Goal: Information Seeking & Learning: Find specific fact

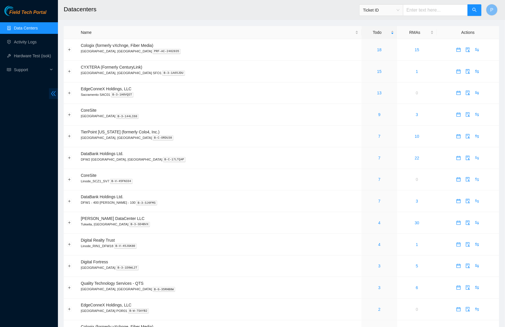
click at [49, 92] on span "double-left" at bounding box center [53, 93] width 9 height 11
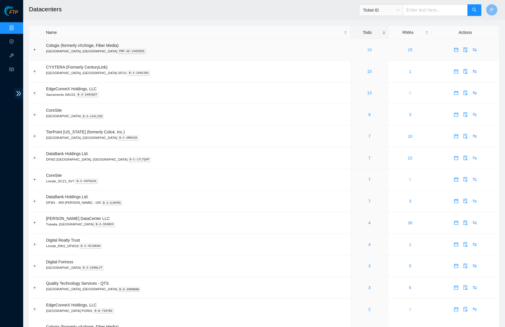
click at [367, 48] on link "18" at bounding box center [369, 49] width 5 height 5
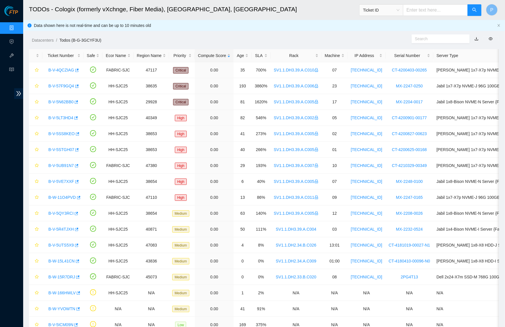
click at [476, 36] on link "button" at bounding box center [476, 38] width 4 height 5
click at [17, 26] on link "Data Centers" at bounding box center [29, 28] width 24 height 5
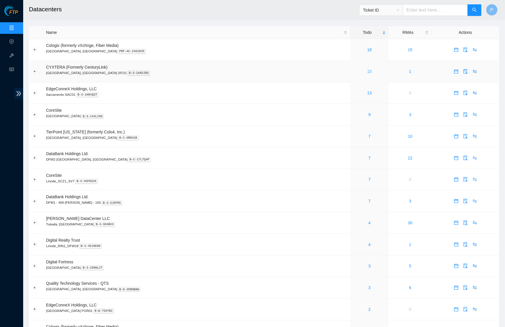
click at [367, 69] on link "15" at bounding box center [369, 71] width 5 height 5
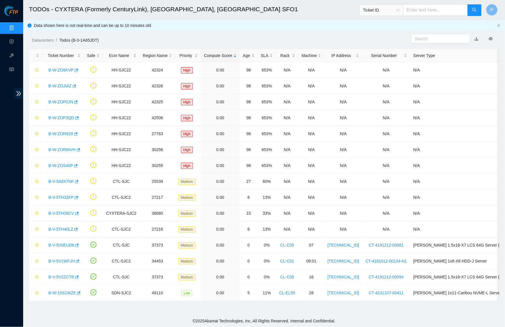
click at [478, 39] on link "button" at bounding box center [476, 38] width 4 height 5
click at [17, 30] on link "Data Centers" at bounding box center [29, 28] width 24 height 5
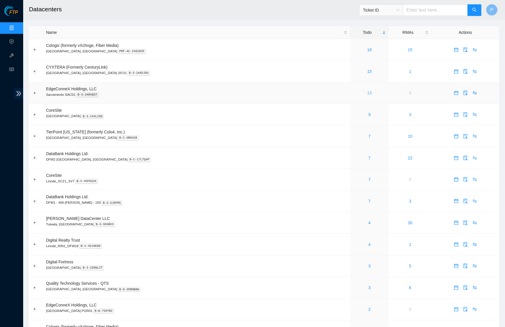
click at [367, 91] on link "13" at bounding box center [369, 93] width 5 height 5
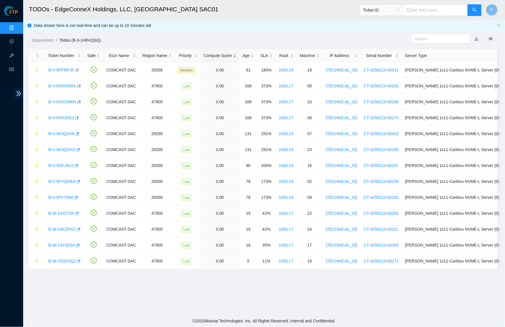
click at [477, 37] on link "button" at bounding box center [476, 38] width 4 height 5
click at [499, 23] on div "Data shown here is not real-time and can be up to 10 minutes old" at bounding box center [264, 25] width 482 height 11
click at [17, 30] on link "Data Centers" at bounding box center [29, 28] width 24 height 5
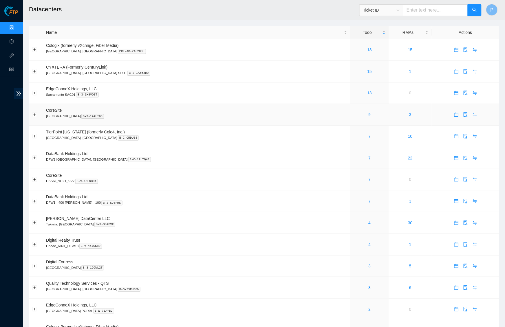
click at [353, 113] on div "9" at bounding box center [369, 114] width 32 height 6
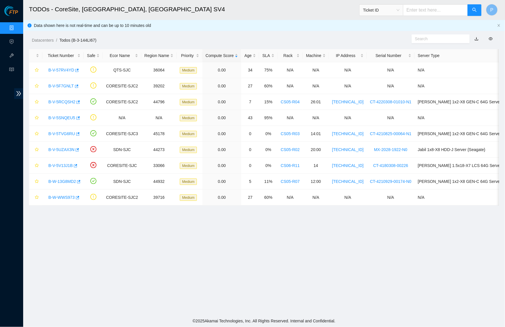
click at [475, 40] on link "button" at bounding box center [476, 38] width 4 height 5
click at [17, 26] on link "Data Centers" at bounding box center [29, 28] width 24 height 5
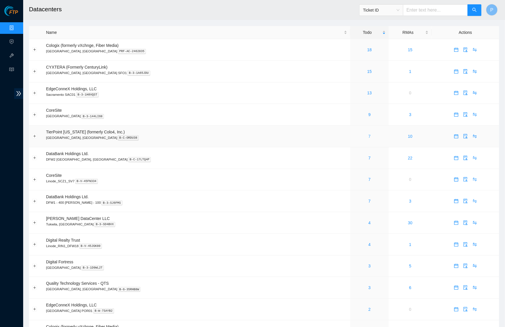
click at [368, 134] on link "7" at bounding box center [369, 136] width 2 height 5
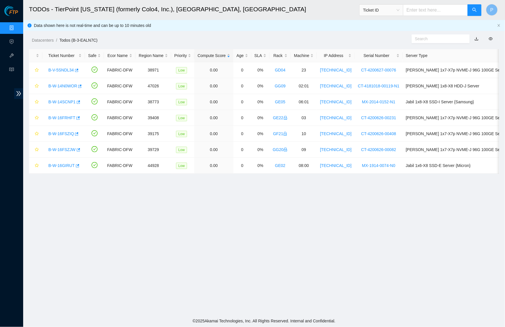
click at [476, 40] on link "button" at bounding box center [476, 38] width 4 height 5
click at [17, 26] on link "Data Centers" at bounding box center [29, 28] width 24 height 5
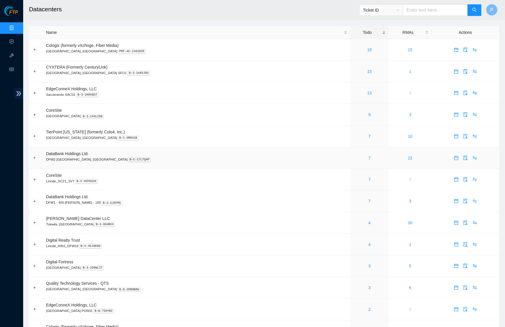
click at [353, 157] on div "7" at bounding box center [369, 158] width 32 height 6
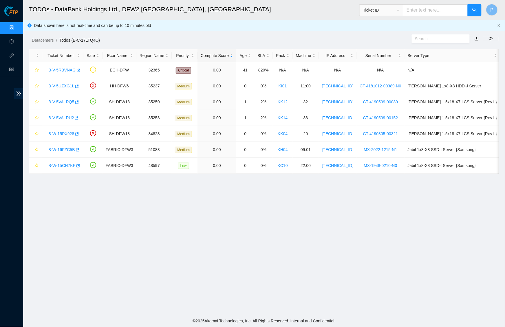
click at [475, 38] on link "button" at bounding box center [476, 38] width 4 height 5
click at [17, 26] on link "Data Centers" at bounding box center [29, 28] width 24 height 5
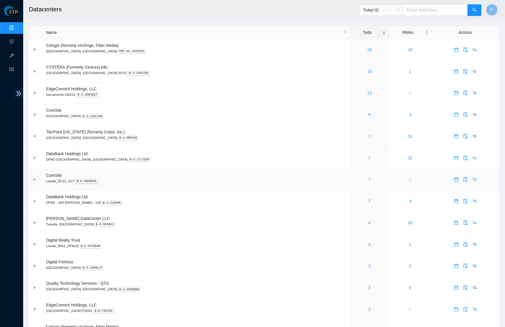
click at [368, 177] on link "7" at bounding box center [369, 179] width 2 height 5
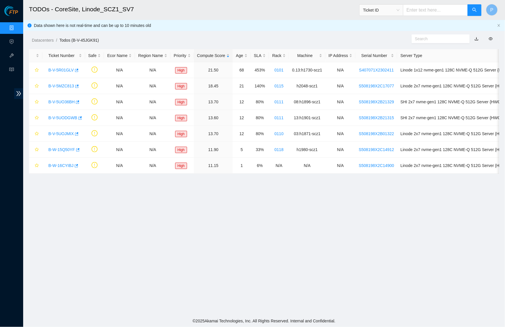
click at [477, 38] on link "button" at bounding box center [476, 38] width 4 height 5
click at [17, 26] on link "Data Centers" at bounding box center [29, 28] width 24 height 5
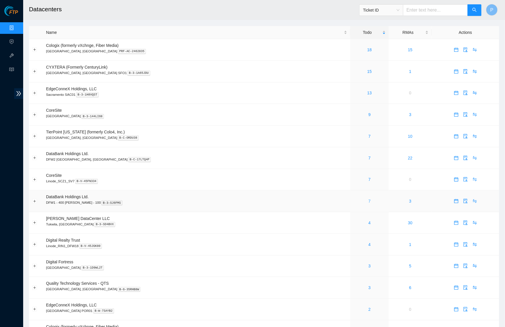
click at [368, 199] on link "7" at bounding box center [369, 201] width 2 height 5
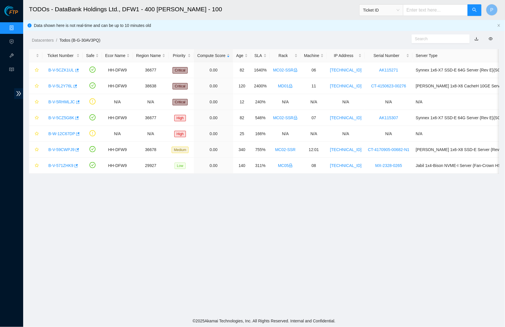
click at [476, 38] on link "button" at bounding box center [476, 38] width 4 height 5
click at [17, 27] on link "Data Centers" at bounding box center [29, 28] width 24 height 5
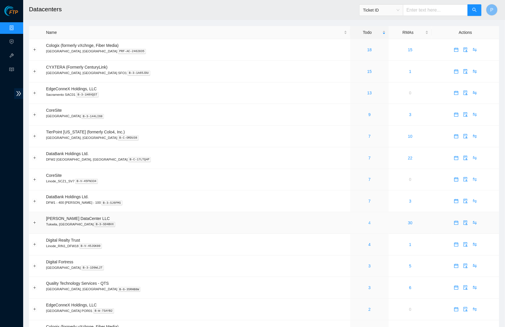
click at [368, 221] on link "4" at bounding box center [369, 223] width 2 height 5
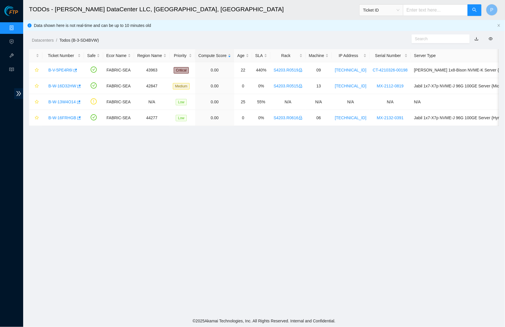
click at [476, 39] on link "button" at bounding box center [476, 38] width 4 height 5
click at [17, 26] on link "Data Centers" at bounding box center [29, 28] width 24 height 5
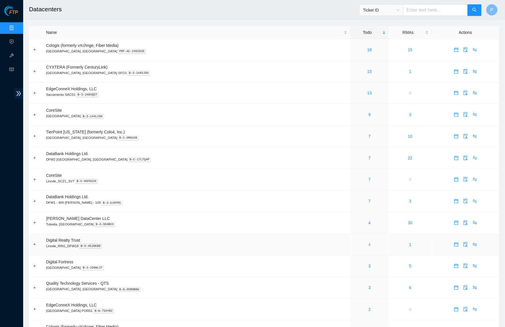
click at [368, 242] on link "4" at bounding box center [369, 244] width 2 height 5
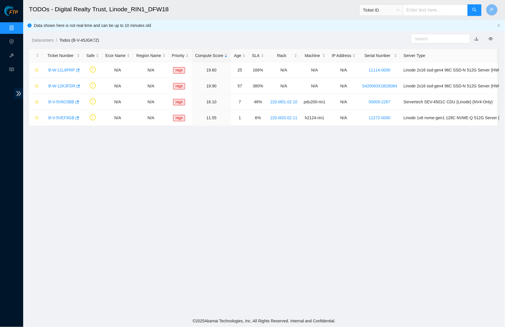
click at [476, 38] on link "button" at bounding box center [476, 38] width 4 height 5
click at [17, 26] on link "Data Centers" at bounding box center [29, 28] width 24 height 5
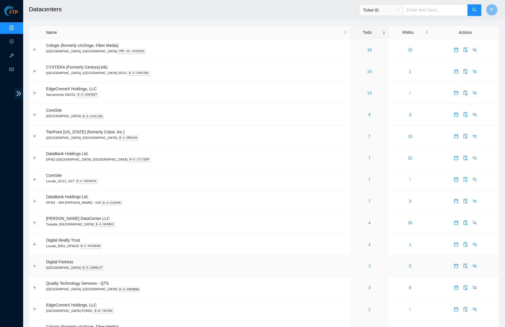
click at [368, 264] on link "3" at bounding box center [369, 266] width 2 height 5
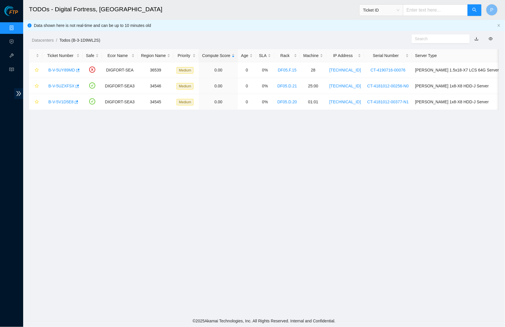
click at [477, 38] on link "button" at bounding box center [476, 38] width 4 height 5
click at [17, 27] on link "Data Centers" at bounding box center [29, 28] width 24 height 5
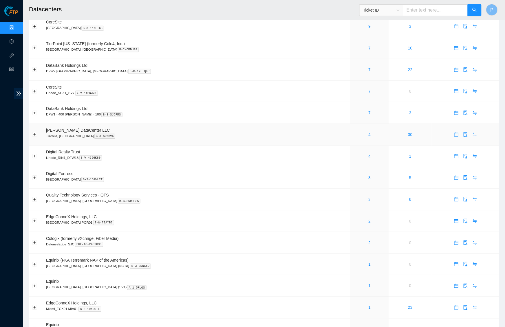
scroll to position [89, 0]
click at [368, 196] on link "3" at bounding box center [369, 198] width 2 height 5
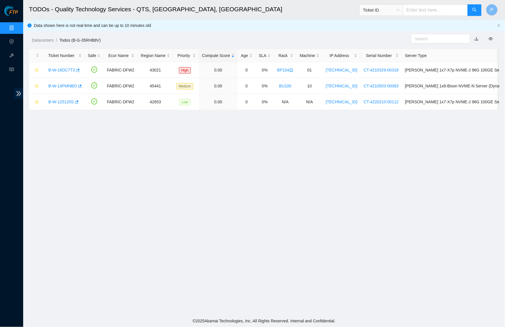
click at [476, 39] on link "button" at bounding box center [476, 38] width 4 height 5
click at [500, 24] on icon "close" at bounding box center [498, 25] width 3 height 3
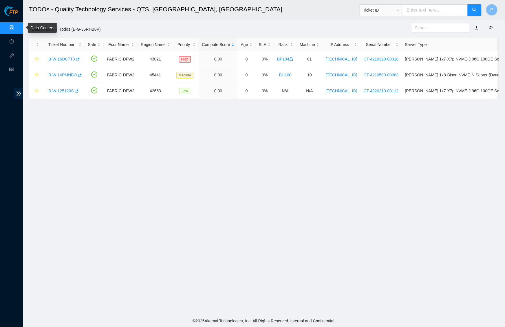
click at [17, 26] on link "Data Centers" at bounding box center [29, 28] width 24 height 5
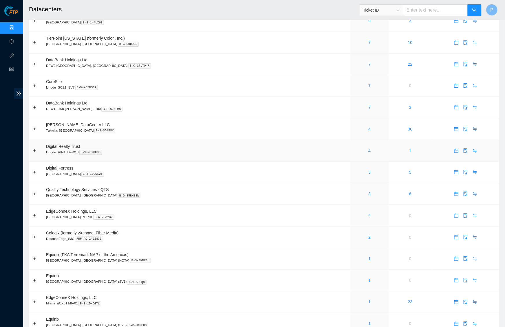
scroll to position [100, 0]
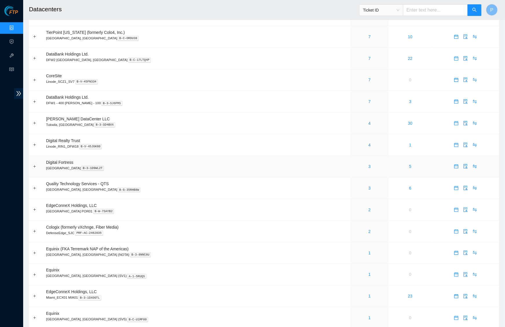
click at [350, 156] on td "3" at bounding box center [369, 167] width 38 height 22
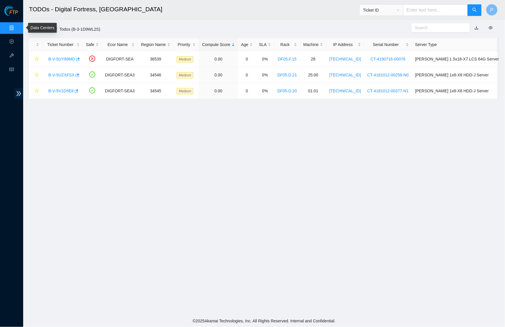
click at [17, 30] on link "Data Centers" at bounding box center [29, 28] width 24 height 5
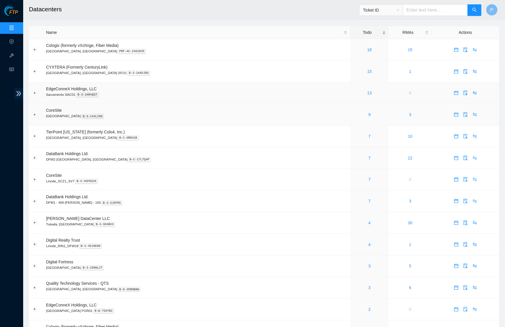
click at [225, 104] on td "CoreSite Santa Clara, CA SV4 B-3-144LI68" at bounding box center [196, 115] width 307 height 22
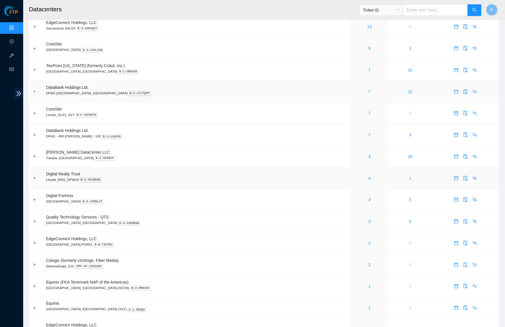
scroll to position [67, 0]
click at [353, 239] on div "2" at bounding box center [369, 242] width 32 height 6
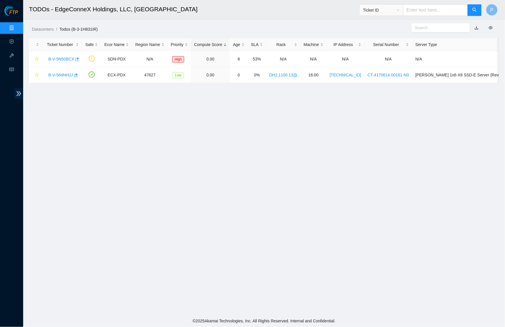
click at [477, 27] on link "button" at bounding box center [476, 27] width 4 height 5
click at [17, 30] on link "Data Centers" at bounding box center [29, 28] width 24 height 5
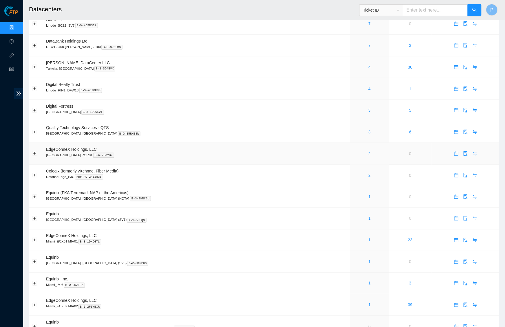
scroll to position [158, 0]
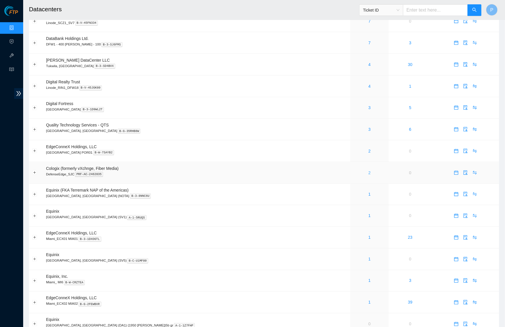
click at [368, 170] on link "2" at bounding box center [369, 172] width 2 height 5
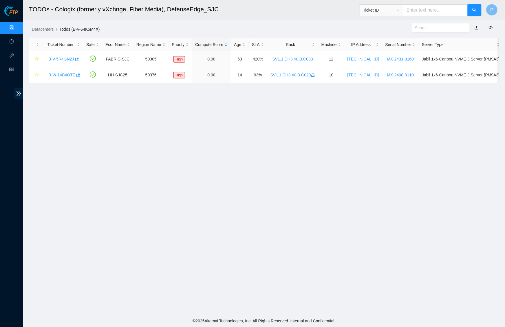
click at [17, 29] on link "Data Centers" at bounding box center [29, 28] width 24 height 5
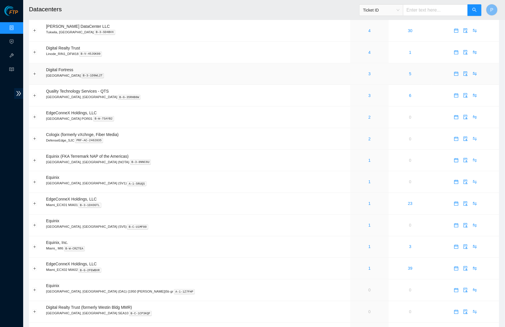
scroll to position [198, 0]
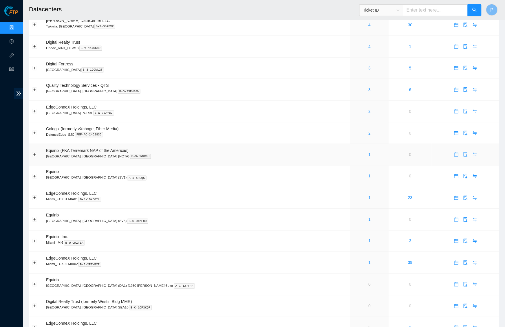
click at [353, 151] on div "1" at bounding box center [369, 154] width 32 height 6
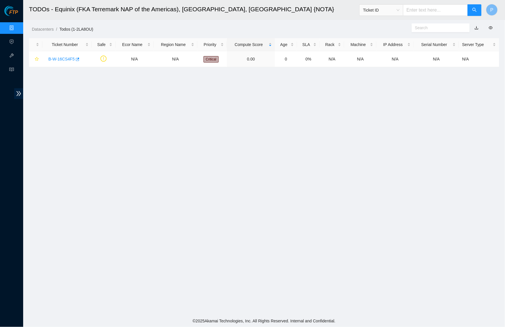
click at [477, 27] on link "button" at bounding box center [476, 27] width 4 height 5
click at [17, 26] on link "Data Centers" at bounding box center [29, 28] width 24 height 5
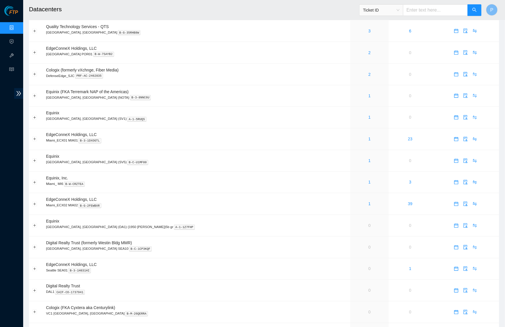
scroll to position [255, 0]
click at [368, 117] on link "1" at bounding box center [369, 119] width 2 height 5
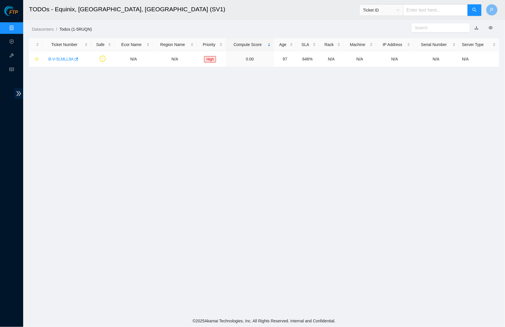
click at [475, 26] on button "button" at bounding box center [476, 27] width 13 height 9
click at [477, 29] on link "button" at bounding box center [476, 27] width 4 height 5
click at [17, 26] on link "Data Centers" at bounding box center [29, 28] width 24 height 5
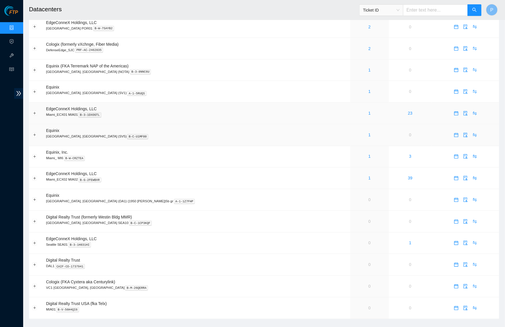
scroll to position [282, 0]
click at [368, 111] on link "1" at bounding box center [369, 113] width 2 height 5
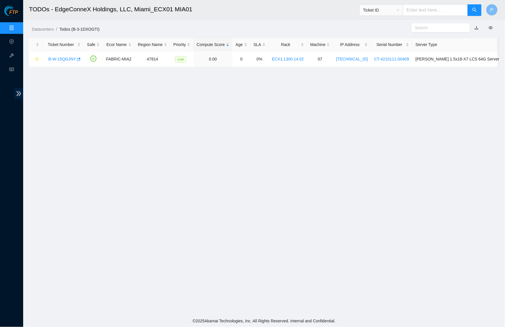
click at [477, 27] on link "button" at bounding box center [476, 27] width 4 height 5
click at [17, 26] on link "Data Centers" at bounding box center [29, 28] width 24 height 5
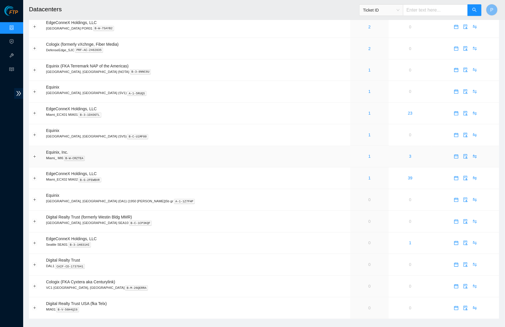
scroll to position [282, 0]
click at [368, 133] on link "1" at bounding box center [369, 135] width 2 height 5
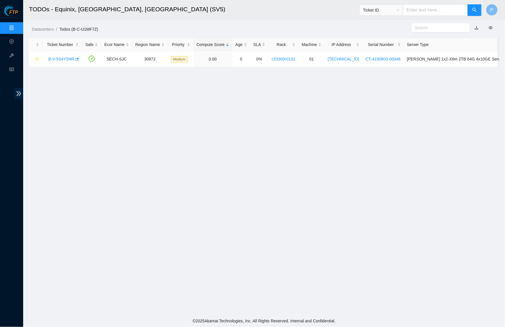
click at [478, 27] on link "button" at bounding box center [476, 27] width 4 height 5
click at [17, 27] on link "Data Centers" at bounding box center [29, 28] width 24 height 5
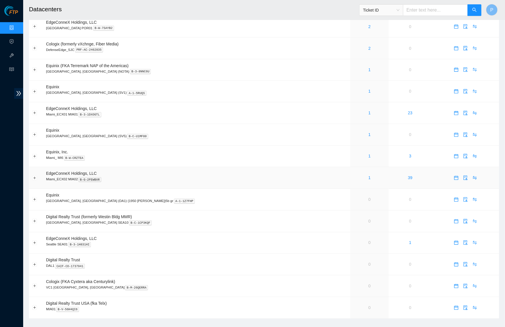
scroll to position [282, 0]
click at [368, 155] on link "1" at bounding box center [369, 157] width 2 height 5
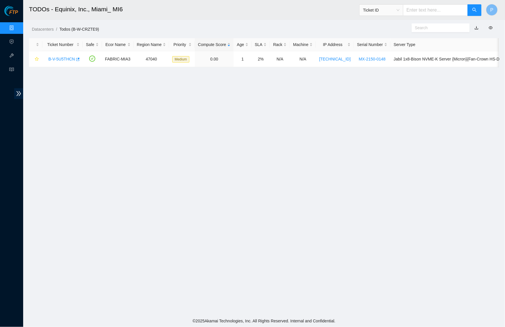
click at [478, 30] on link "button" at bounding box center [476, 27] width 4 height 5
click at [17, 27] on link "Data Centers" at bounding box center [29, 28] width 24 height 5
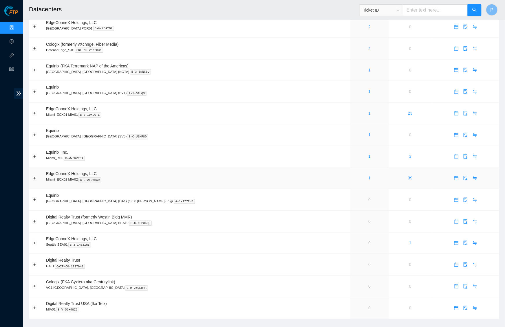
scroll to position [282, 0]
click at [368, 176] on link "1" at bounding box center [369, 178] width 2 height 5
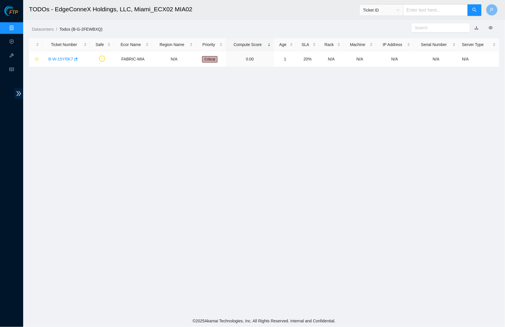
click at [476, 28] on link "button" at bounding box center [476, 27] width 4 height 5
click at [17, 27] on link "Data Centers" at bounding box center [29, 28] width 24 height 5
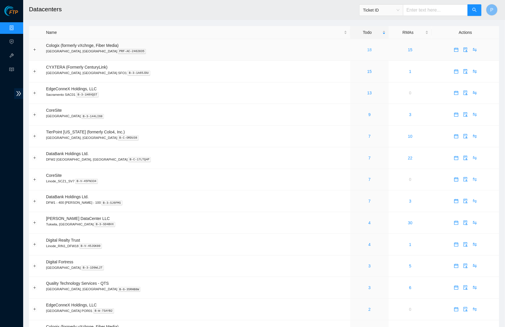
click at [367, 50] on link "18" at bounding box center [369, 49] width 5 height 5
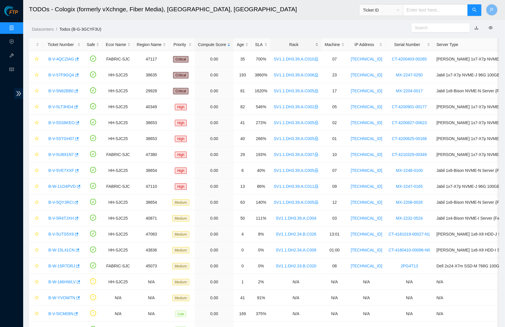
click at [303, 42] on div "Rack" at bounding box center [296, 44] width 45 height 6
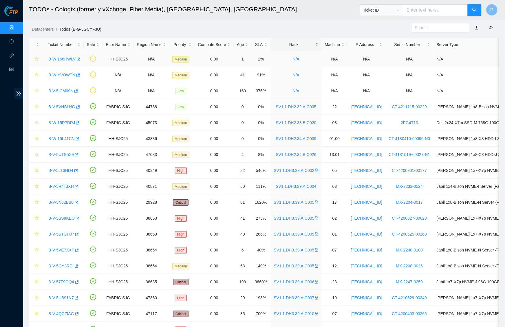
click at [62, 57] on link "B-W-166HWLV" at bounding box center [61, 59] width 27 height 5
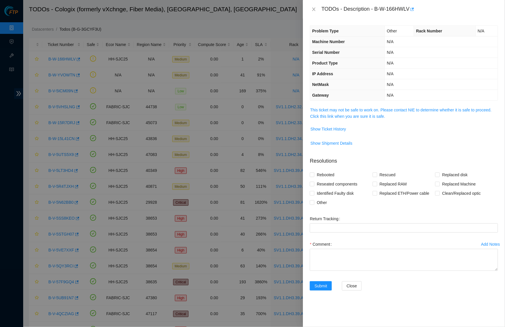
click at [342, 111] on span "This ticket may not be safe to work on. Please contact NIE to determine whether…" at bounding box center [404, 113] width 188 height 13
click at [339, 108] on link "This ticket may not be safe to work on. Please contact NIE to determine whether…" at bounding box center [400, 113] width 181 height 11
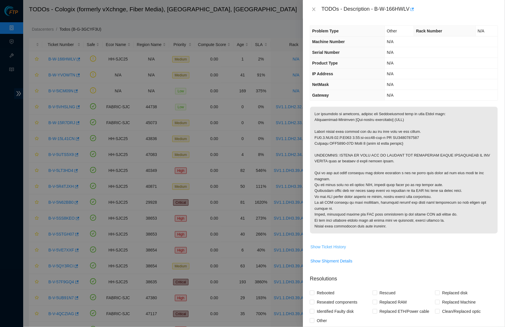
click at [325, 244] on span "Show Ticket History" at bounding box center [328, 247] width 36 height 6
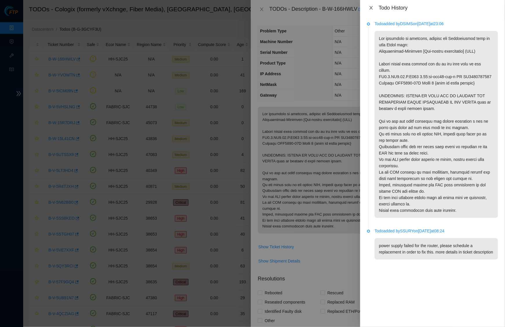
click at [371, 6] on icon "close" at bounding box center [371, 7] width 5 height 5
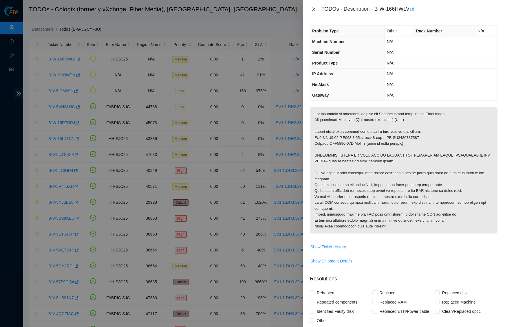
click at [312, 9] on icon "close" at bounding box center [313, 9] width 5 height 5
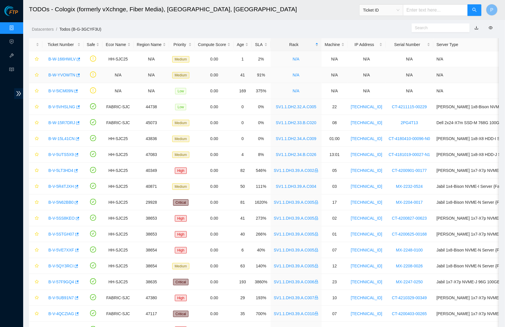
click at [64, 73] on link "B-W-YVOWTN" at bounding box center [61, 75] width 27 height 5
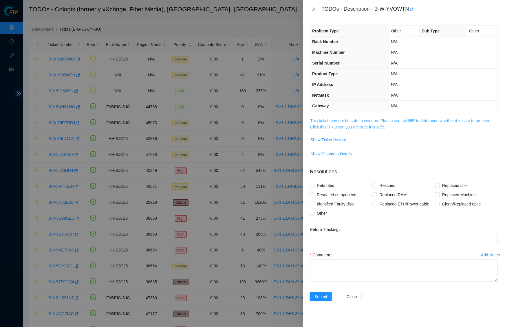
click at [346, 122] on link "This ticket may not be safe to work on. Please contact NIE to determine whether…" at bounding box center [400, 123] width 181 height 11
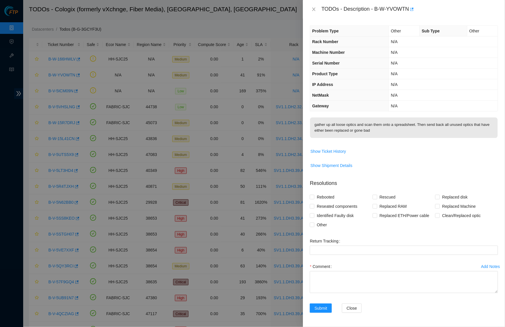
click at [315, 5] on div "TODOs - Description - B-W-YVOWTN" at bounding box center [404, 9] width 188 height 9
click at [315, 7] on icon "close" at bounding box center [313, 9] width 5 height 5
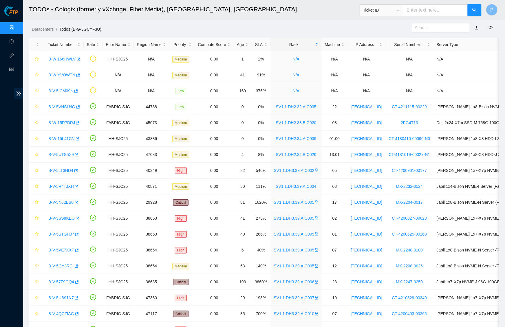
click at [17, 30] on link "Data Centers" at bounding box center [29, 28] width 24 height 5
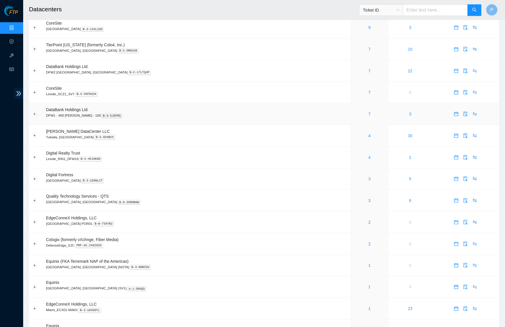
scroll to position [85, 0]
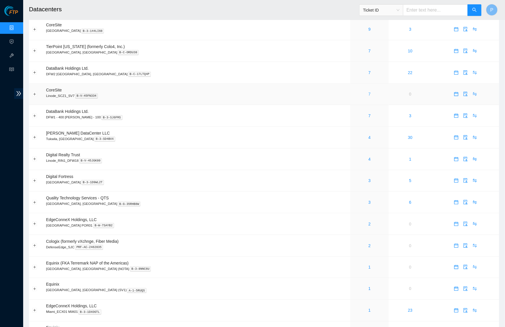
click at [368, 92] on link "7" at bounding box center [369, 94] width 2 height 5
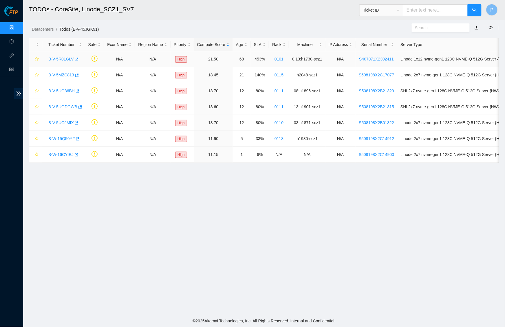
click at [62, 57] on link "B-V-5R01GLV" at bounding box center [60, 59] width 25 height 5
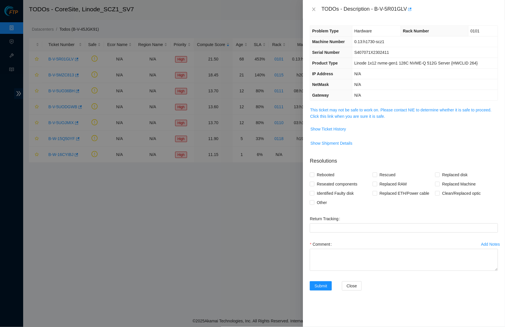
click at [368, 111] on span "This ticket may not be safe to work on. Please contact NIE to determine whether…" at bounding box center [404, 113] width 188 height 13
click at [359, 115] on link "This ticket may not be safe to work on. Please contact NIE to determine whether…" at bounding box center [400, 113] width 181 height 11
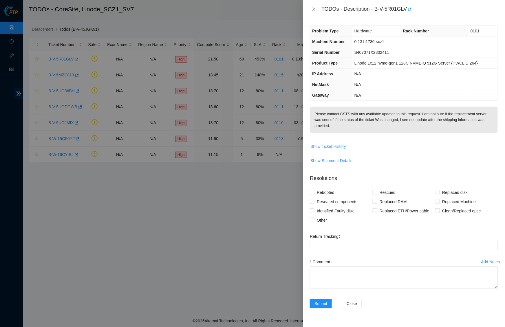
click at [324, 144] on span "Show Ticket History" at bounding box center [328, 146] width 36 height 6
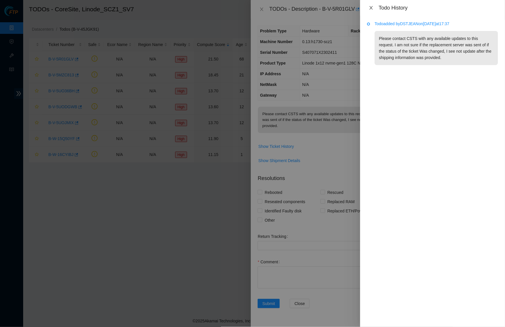
click at [370, 6] on icon "close" at bounding box center [370, 7] width 3 height 3
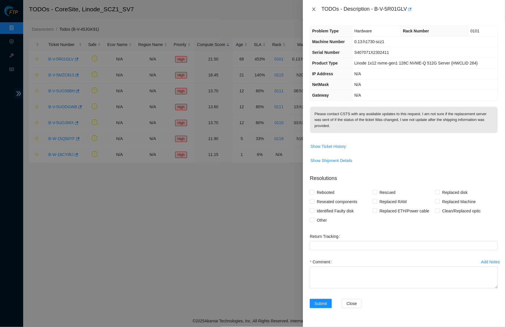
click at [312, 9] on icon "close" at bounding box center [313, 9] width 5 height 5
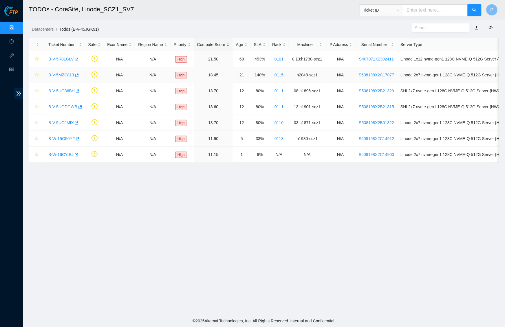
click at [58, 73] on link "B-V-5MZC813" at bounding box center [61, 75] width 26 height 5
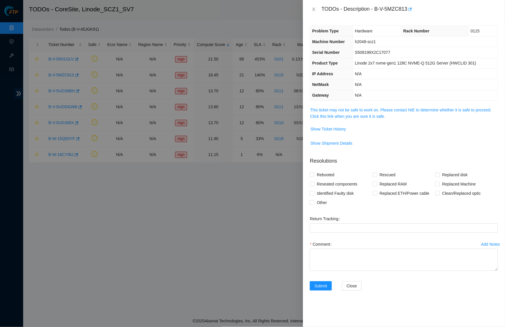
click at [358, 111] on span "This ticket may not be safe to work on. Please contact NIE to determine whether…" at bounding box center [404, 113] width 188 height 13
click at [355, 108] on link "This ticket may not be safe to work on. Please contact NIE to determine whether…" at bounding box center [400, 113] width 181 height 11
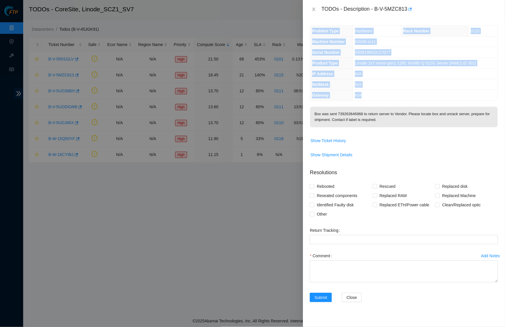
drag, startPoint x: 337, startPoint y: 74, endPoint x: 319, endPoint y: 25, distance: 52.3
click at [319, 26] on tbody "Problem Type Hardware Rack Number 0115 Machine Number h2048-scz1 Serial Number …" at bounding box center [404, 63] width 188 height 75
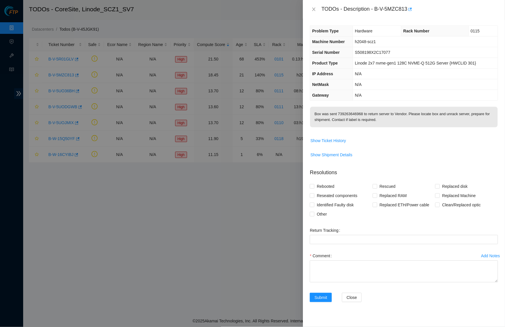
click at [317, 16] on div "TODOs - Description - B-V-5MZC813" at bounding box center [404, 9] width 202 height 19
click at [315, 9] on icon "close" at bounding box center [313, 9] width 5 height 5
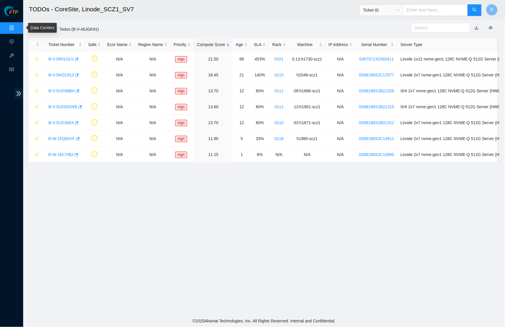
click at [17, 27] on link "Data Centers" at bounding box center [29, 28] width 24 height 5
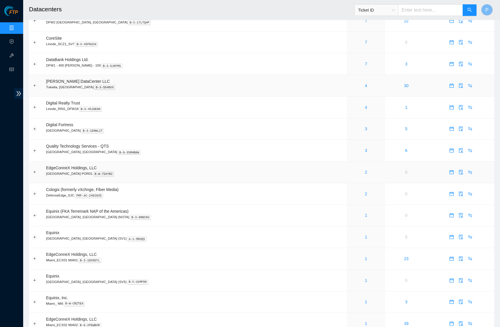
scroll to position [269, 0]
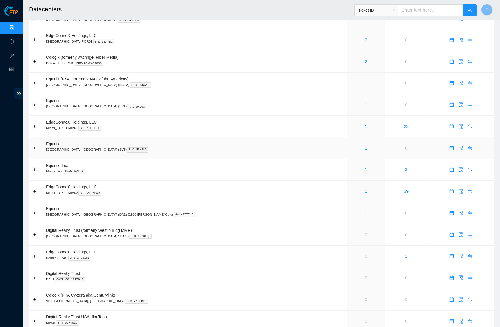
click at [350, 145] on div "1" at bounding box center [366, 148] width 32 height 6
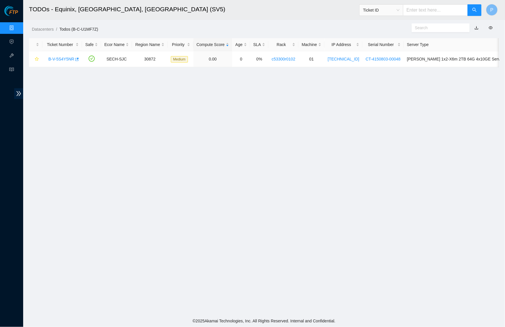
click at [477, 28] on link "button" at bounding box center [476, 27] width 4 height 5
click at [17, 28] on link "Data Centers" at bounding box center [29, 28] width 24 height 5
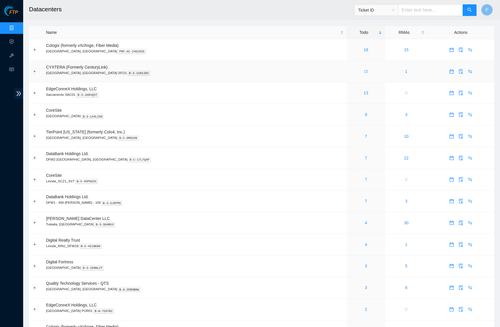
click at [363, 70] on link "15" at bounding box center [365, 71] width 5 height 5
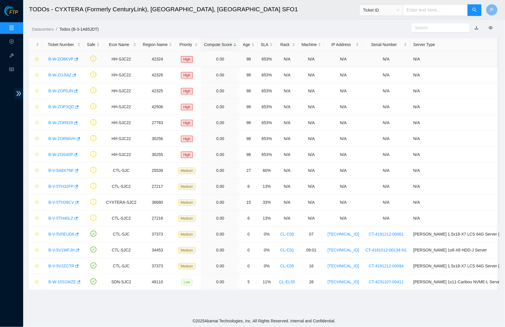
click at [57, 58] on link "B-W-ZO6KVP" at bounding box center [60, 59] width 25 height 5
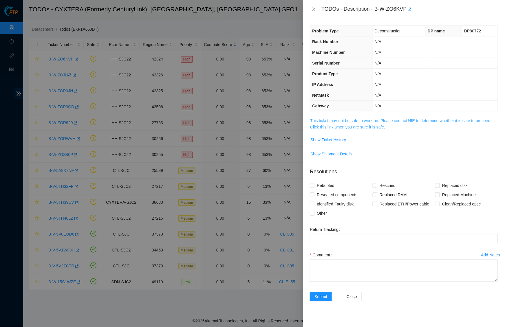
click at [348, 118] on link "This ticket may not be safe to work on. Please contact NIE to determine whether…" at bounding box center [400, 123] width 181 height 11
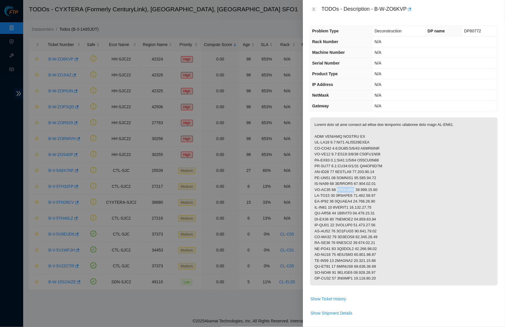
drag, startPoint x: 338, startPoint y: 187, endPoint x: 354, endPoint y: 186, distance: 16.5
click at [354, 186] on p at bounding box center [404, 201] width 188 height 168
copy p "5GTLZB3"
drag, startPoint x: 378, startPoint y: 8, endPoint x: 409, endPoint y: 9, distance: 31.8
click at [409, 9] on div "TODOs - Description - B-W-ZO6KVP" at bounding box center [409, 9] width 177 height 9
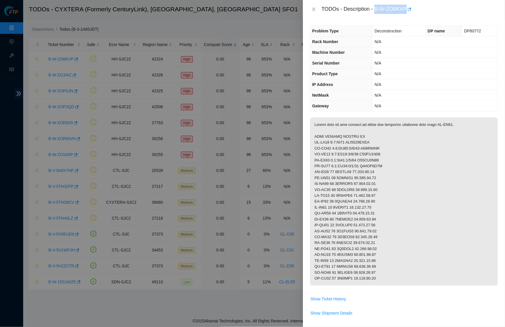
copy div "B-W-ZO6KVP"
drag, startPoint x: 349, startPoint y: 312, endPoint x: 399, endPoint y: 5, distance: 310.4
click at [399, 5] on div "TODOs - Description - B-W-ZO6KVP" at bounding box center [409, 9] width 177 height 9
click at [318, 6] on div "TODOs - Description - B-W-ZO6KVP" at bounding box center [404, 9] width 188 height 9
click at [313, 9] on icon "close" at bounding box center [313, 9] width 5 height 5
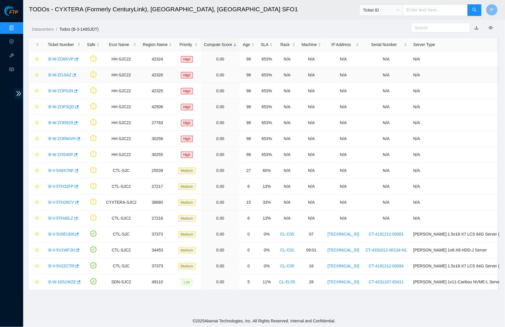
click at [59, 77] on link "B-W-ZOJIAZ" at bounding box center [59, 75] width 23 height 5
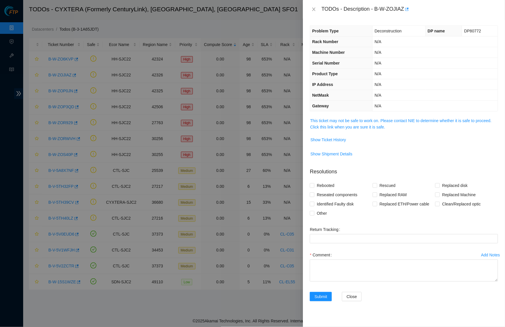
click at [345, 128] on td "This ticket may not be safe to work on. Please contact NIE to determine whether…" at bounding box center [404, 126] width 188 height 18
click at [345, 126] on link "This ticket may not be safe to work on. Please contact NIE to determine whether…" at bounding box center [400, 123] width 181 height 11
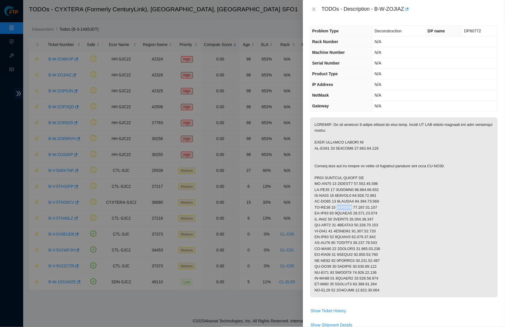
drag, startPoint x: 338, startPoint y: 204, endPoint x: 355, endPoint y: 204, distance: 17.1
click at [355, 204] on p at bounding box center [404, 207] width 188 height 180
copy p "3HJNZB3"
drag, startPoint x: 378, startPoint y: 8, endPoint x: 406, endPoint y: 8, distance: 28.1
click at [406, 8] on div "TODOs - Description - B-W-ZOJIAZ" at bounding box center [409, 9] width 177 height 9
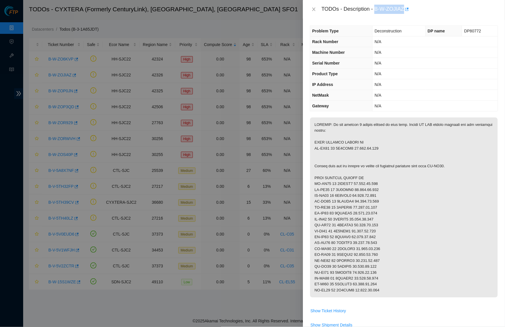
copy div "B-W-ZOJIAZ"
click at [315, 15] on div "TODOs - Description - B-W-ZOJIAZ" at bounding box center [404, 9] width 202 height 19
click at [315, 8] on icon "close" at bounding box center [313, 9] width 3 height 3
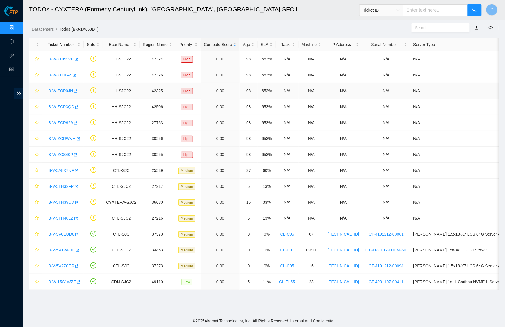
click at [62, 92] on link "B-W-ZOP0JN" at bounding box center [60, 91] width 25 height 5
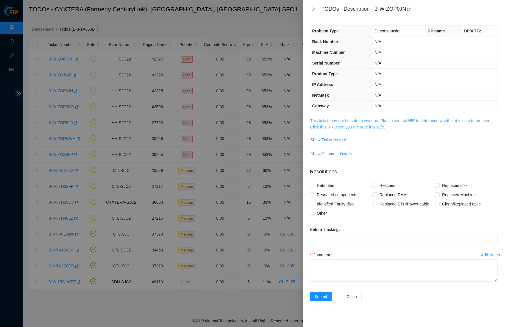
click at [352, 127] on link "This ticket may not be safe to work on. Please contact NIE to determine whether…" at bounding box center [400, 123] width 181 height 11
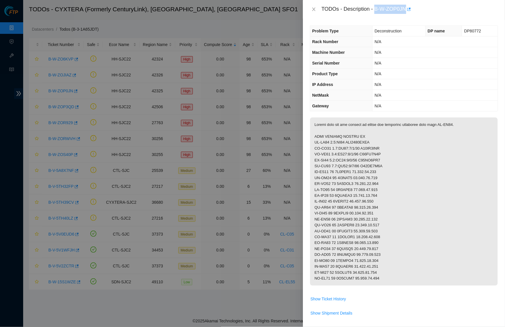
drag, startPoint x: 378, startPoint y: 6, endPoint x: 409, endPoint y: 8, distance: 31.6
click at [409, 8] on div "TODOs - Description - B-W-ZOP0JN" at bounding box center [409, 9] width 177 height 9
copy div "B-W-ZOP0JN"
click at [352, 73] on th "Product Type" at bounding box center [341, 74] width 62 height 11
click at [313, 8] on icon "close" at bounding box center [313, 9] width 3 height 3
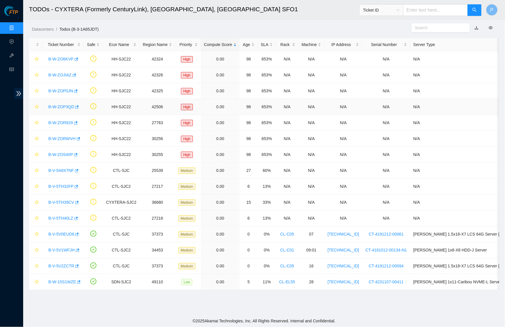
click at [63, 106] on link "B-W-ZOP3QD" at bounding box center [61, 106] width 26 height 5
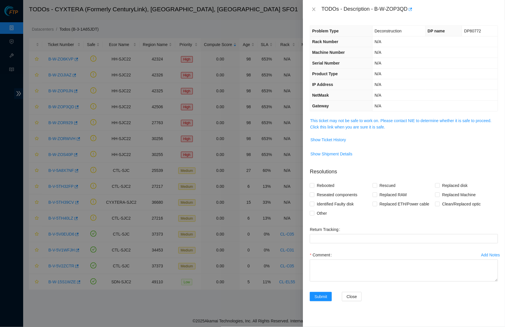
click at [375, 122] on span "This ticket may not be safe to work on. Please contact NIE to determine whether…" at bounding box center [404, 123] width 188 height 13
click at [363, 119] on link "This ticket may not be safe to work on. Please contact NIE to determine whether…" at bounding box center [400, 123] width 181 height 11
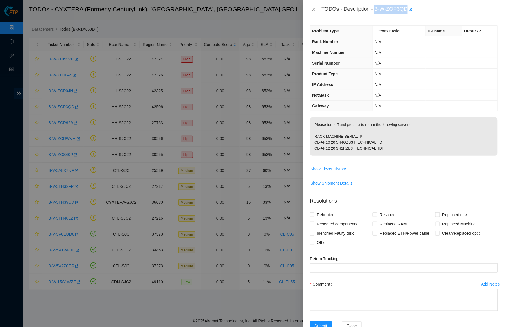
drag, startPoint x: 377, startPoint y: 7, endPoint x: 411, endPoint y: 7, distance: 33.3
click at [411, 7] on div "TODOs - Description - B-W-ZOP3QD" at bounding box center [409, 9] width 177 height 9
copy div "B-W-ZOP3QD"
click at [313, 9] on icon "close" at bounding box center [313, 9] width 3 height 3
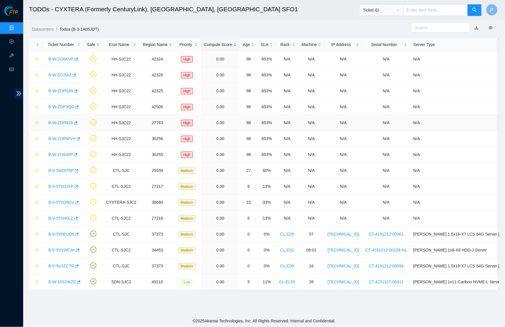
click at [66, 121] on link "B-W-ZOR929" at bounding box center [60, 122] width 25 height 5
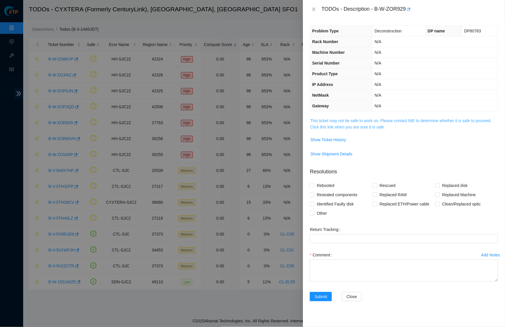
click at [375, 121] on link "This ticket may not be safe to work on. Please contact NIE to determine whether…" at bounding box center [400, 123] width 181 height 11
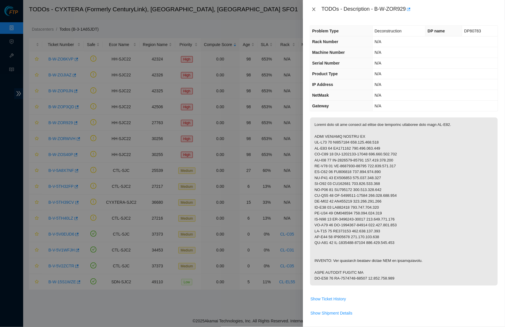
click at [312, 9] on icon "close" at bounding box center [313, 9] width 5 height 5
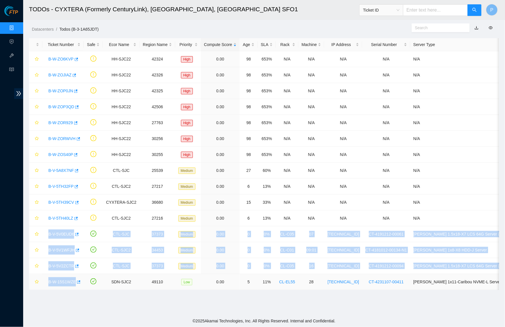
drag, startPoint x: 43, startPoint y: 231, endPoint x: 101, endPoint y: 286, distance: 80.4
click at [101, 286] on tbody "B-W-ZO6KVP HH-SJC22 42324 High 0.00 98 653% N/A N/A N/A N/A N/A B-W-ZOJIAZ HH-S…" at bounding box center [297, 170] width 537 height 239
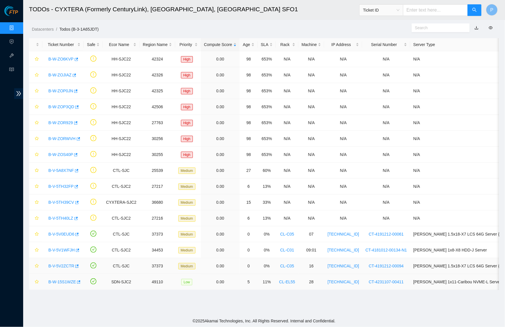
click at [121, 269] on td "CTL-SJC" at bounding box center [121, 266] width 37 height 16
click at [56, 153] on link "B-W-ZOS40P" at bounding box center [60, 154] width 25 height 5
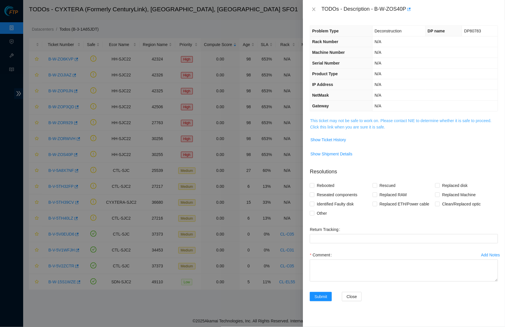
click at [357, 119] on link "This ticket may not be safe to work on. Please contact NIE to determine whether…" at bounding box center [400, 123] width 181 height 11
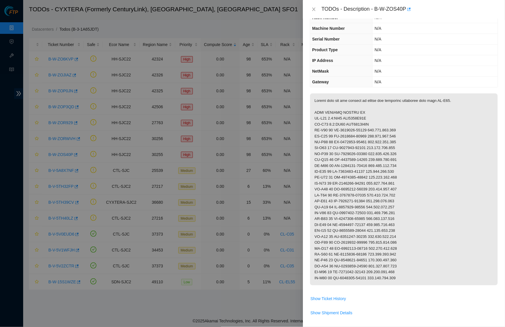
scroll to position [28, 0]
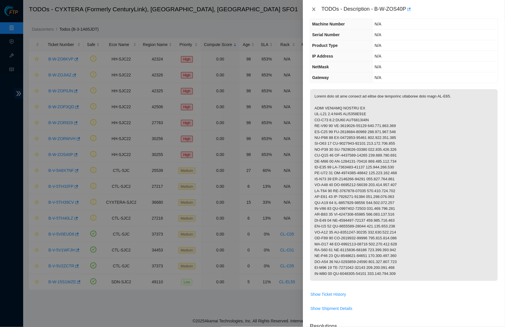
click at [313, 10] on icon "close" at bounding box center [313, 9] width 5 height 5
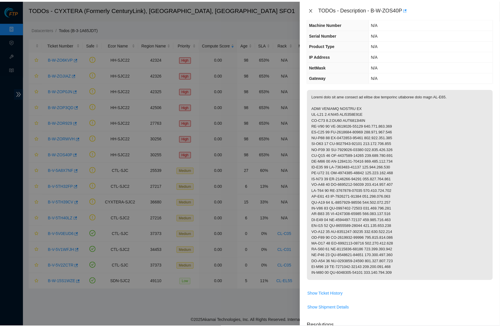
scroll to position [0, 0]
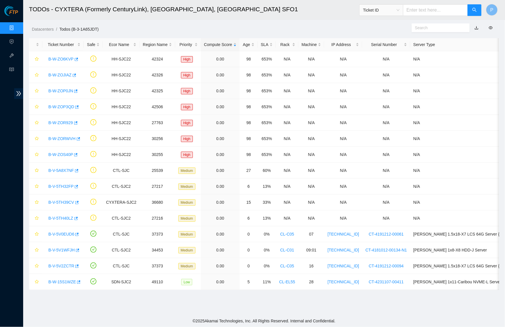
click at [241, 22] on div "Datacenters / Todos (B-3-1A65JDT) /" at bounding box center [203, 16] width 361 height 32
click at [419, 13] on input "text" at bounding box center [435, 10] width 65 height 12
paste input "B-V-5N50BCX"
type input "B-V-5N50BCX"
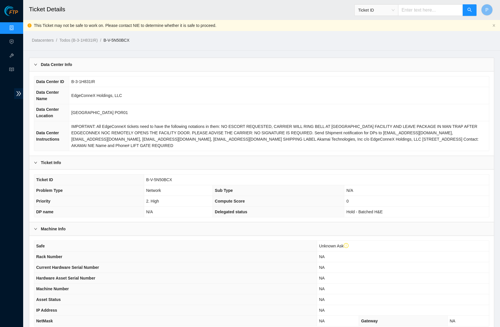
scroll to position [76, 0]
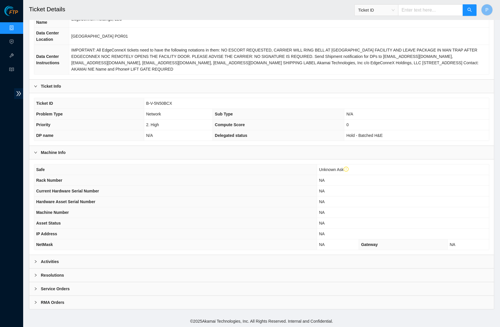
click at [259, 257] on div "Activities" at bounding box center [261, 261] width 464 height 13
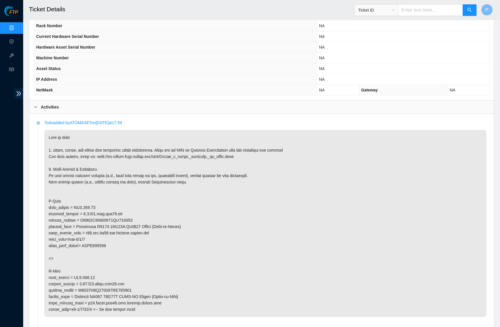
scroll to position [265, 0]
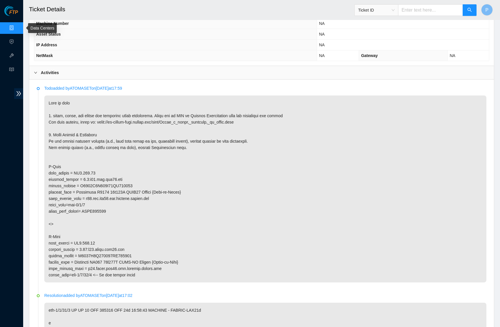
click at [17, 26] on link "Data Centers" at bounding box center [29, 28] width 24 height 5
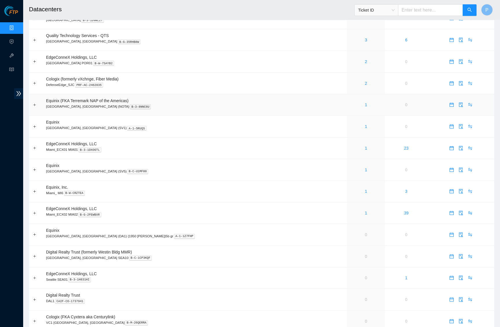
scroll to position [191, 0]
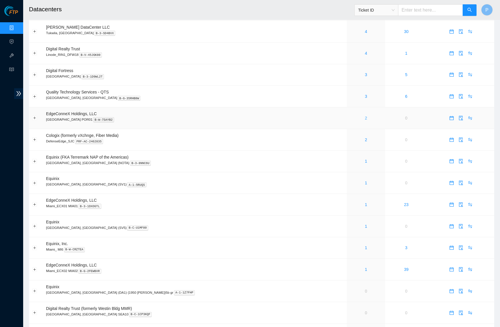
click at [365, 116] on link "2" at bounding box center [366, 118] width 2 height 5
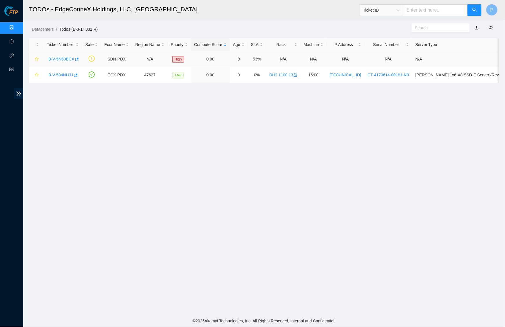
click at [66, 57] on link "B-V-5N50BCX" at bounding box center [61, 59] width 26 height 5
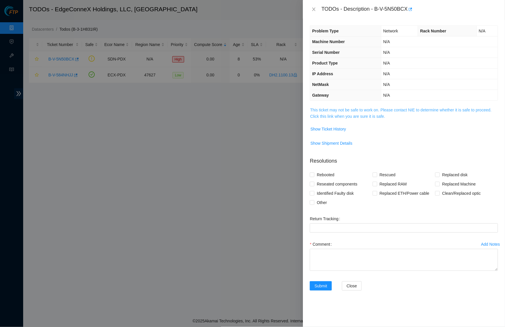
click at [330, 114] on link "This ticket may not be safe to work on. Please contact NIE to determine whether…" at bounding box center [400, 113] width 181 height 11
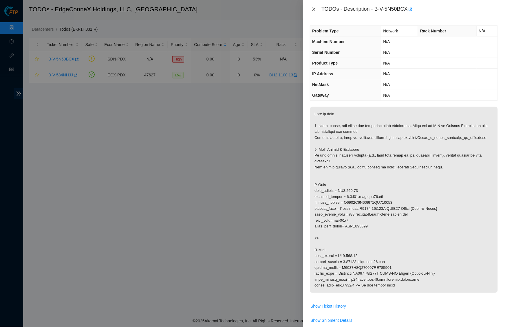
click at [316, 7] on icon "close" at bounding box center [313, 9] width 5 height 5
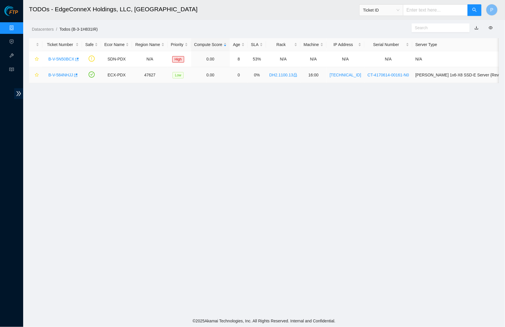
click at [61, 74] on link "B-V-584NHJJ" at bounding box center [60, 75] width 25 height 5
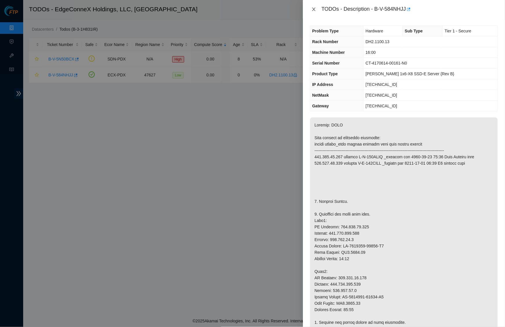
click at [314, 9] on icon "close" at bounding box center [313, 9] width 3 height 3
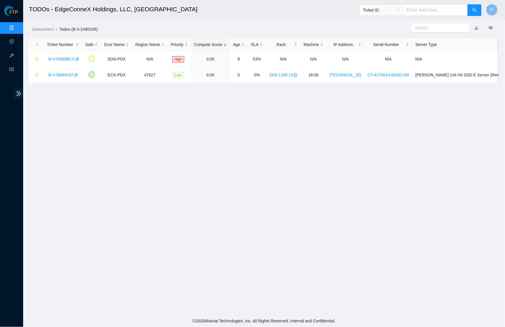
click at [429, 12] on input "text" at bounding box center [435, 10] width 65 height 12
paste input "B-W-15S0YT4"
type input "B-W-15S0YT4"
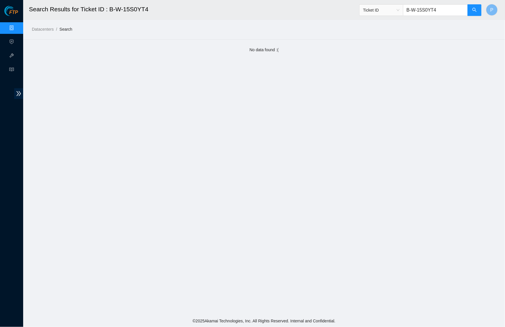
click at [484, 10] on header "Search Results for Ticket ID : B-W-15S0YT4 Ticket ID B-W-15S0YT4 P" at bounding box center [275, 10] width 505 height 20
click at [477, 11] on icon "search" at bounding box center [474, 10] width 5 height 5
click at [17, 26] on link "Data Centers" at bounding box center [29, 28] width 24 height 5
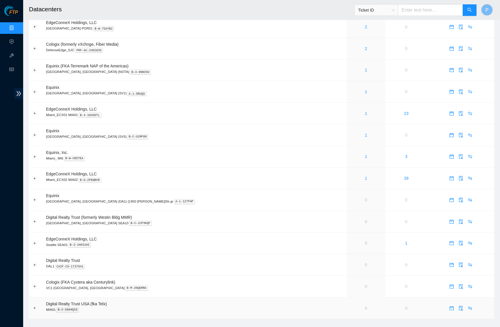
scroll to position [282, 0]
click at [414, 12] on input "text" at bounding box center [430, 10] width 65 height 12
paste input "B-W-15D20W7"
type input "B-W-15D20W7"
click at [475, 12] on button "button" at bounding box center [469, 10] width 14 height 12
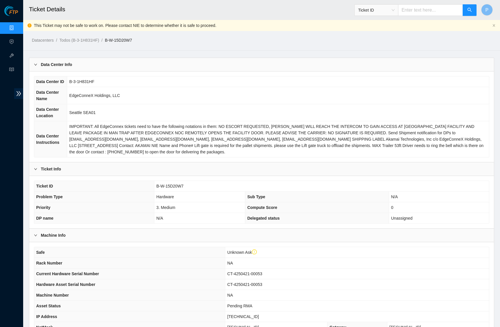
click at [423, 10] on input "text" at bounding box center [430, 10] width 65 height 12
paste input "B-W-16A9WNZ"
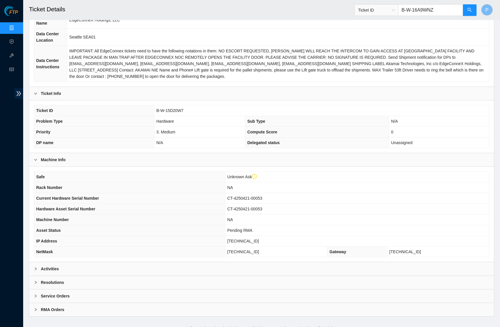
type input "B-W-16A9WNZ"
click at [242, 265] on div "Activities" at bounding box center [261, 268] width 464 height 13
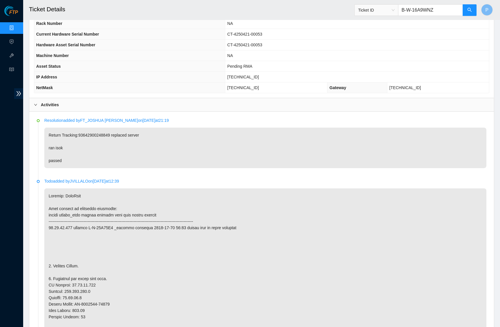
scroll to position [245, 0]
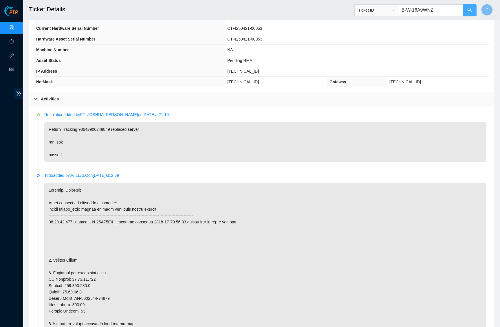
click at [466, 11] on button "button" at bounding box center [469, 10] width 14 height 12
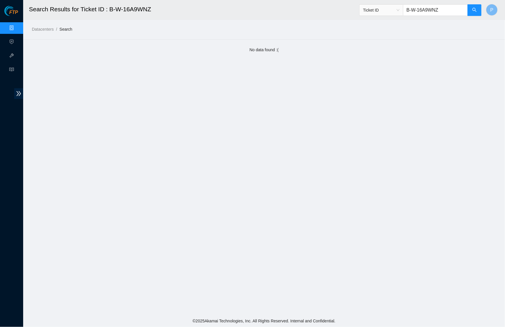
click at [439, 10] on input "B-W-16A9WNZ" at bounding box center [435, 10] width 65 height 12
paste input "5C4H3J"
type input "B-W-15C4H3J"
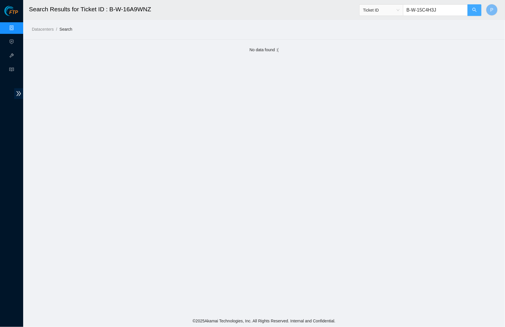
click at [470, 10] on button "button" at bounding box center [474, 10] width 14 height 12
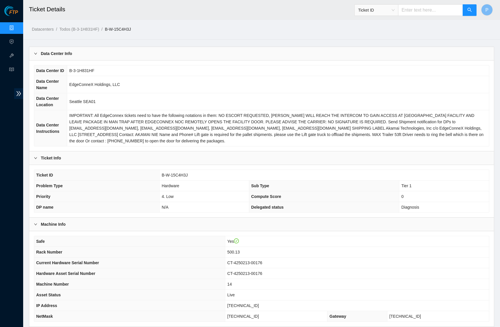
scroll to position [72, 0]
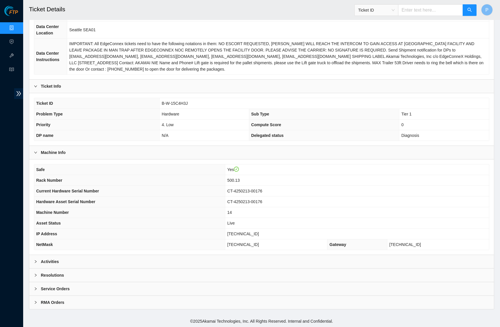
click at [251, 265] on div "Activities" at bounding box center [261, 261] width 464 height 13
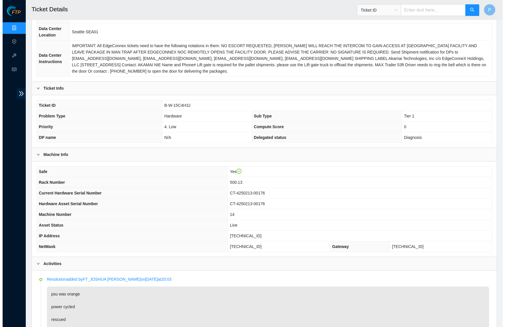
scroll to position [0, 0]
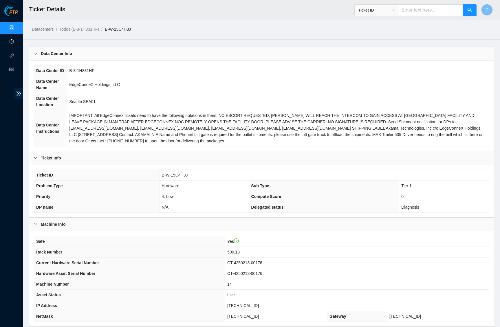
click at [17, 40] on link "Activity Logs" at bounding box center [28, 42] width 23 height 5
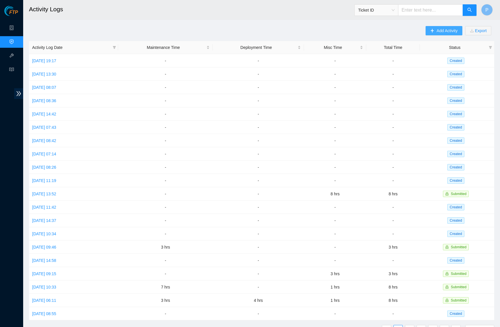
click at [447, 30] on span "Add Activity" at bounding box center [446, 30] width 21 height 6
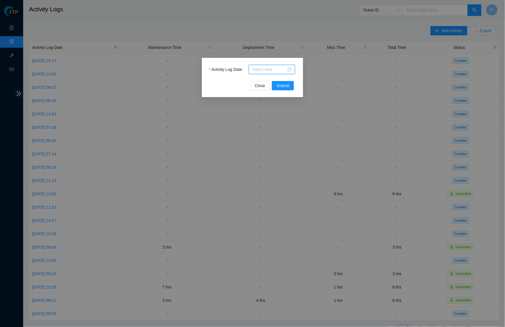
click at [270, 69] on input "Activity Log Date" at bounding box center [269, 69] width 34 height 6
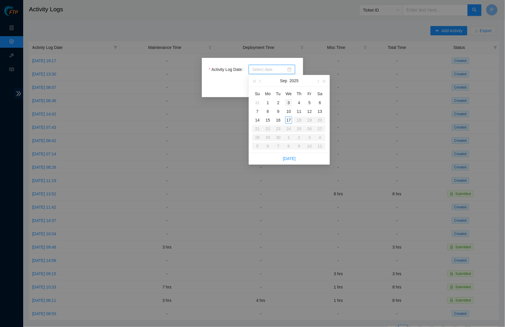
type input "2025-09-02"
type input "2025-09-03"
type input "2025-09-10"
type input "2025-09-17"
click at [288, 118] on div "17" at bounding box center [288, 120] width 7 height 7
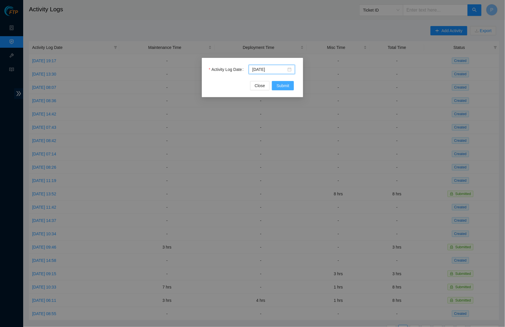
click at [287, 85] on span "Submit" at bounding box center [282, 85] width 13 height 6
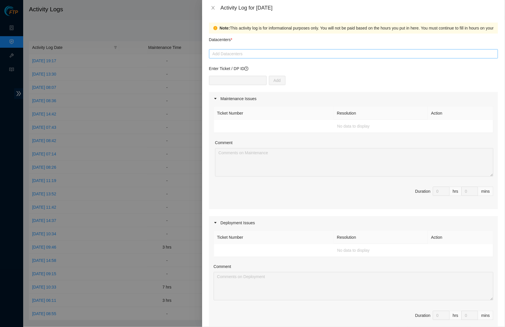
click at [310, 55] on div at bounding box center [353, 53] width 286 height 7
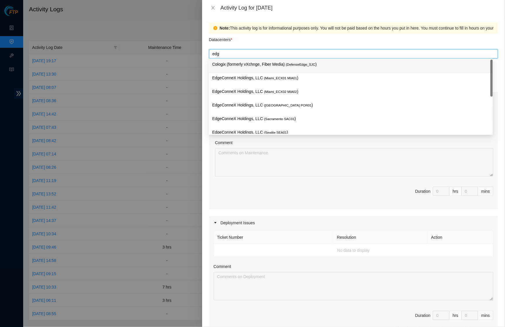
type input "edge"
click at [310, 129] on p "EdgeConneX Holdings, LLC ( Seattle SEA01 )" at bounding box center [350, 132] width 277 height 7
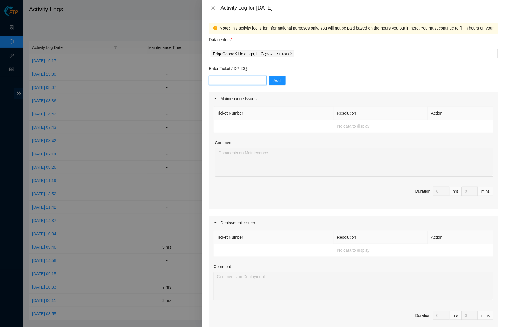
click at [235, 82] on input "text" at bounding box center [238, 80] width 58 height 9
paste input "B-W-15C4H3J"
type input "B-W-15C4H3J"
click at [279, 80] on span "Add" at bounding box center [276, 80] width 7 height 6
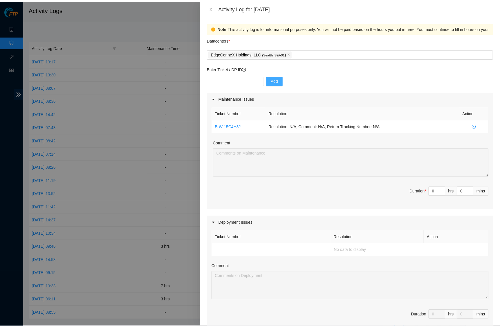
scroll to position [154, 0]
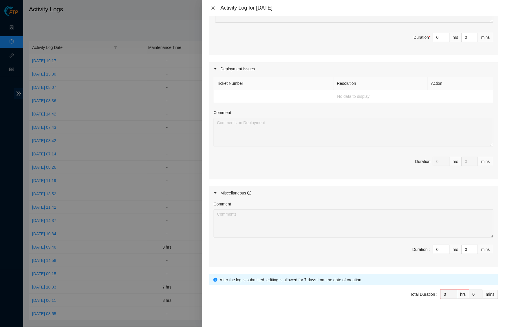
drag, startPoint x: 218, startPoint y: 7, endPoint x: 215, endPoint y: 7, distance: 3.2
click at [218, 8] on div "Activity Log for 17-09-2025" at bounding box center [353, 8] width 289 height 6
click at [215, 6] on icon "close" at bounding box center [213, 7] width 5 height 5
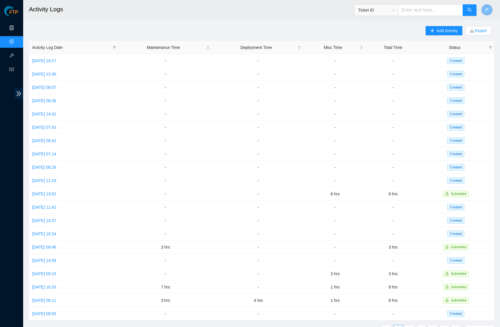
click at [19, 27] on link "Data Centers" at bounding box center [29, 28] width 24 height 5
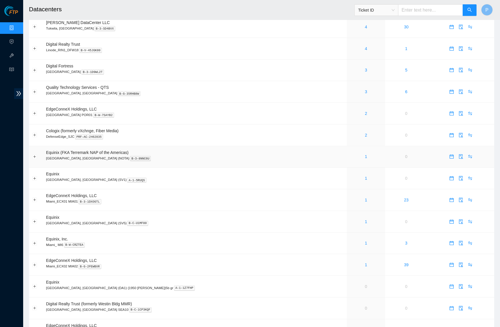
scroll to position [213, 0]
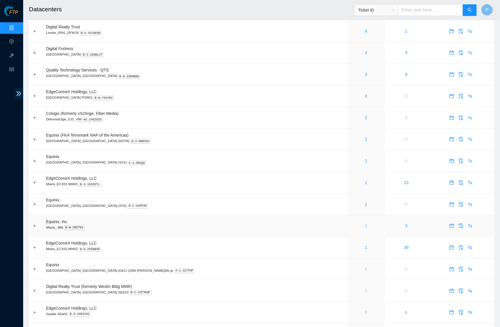
click at [365, 223] on link "1" at bounding box center [366, 225] width 2 height 5
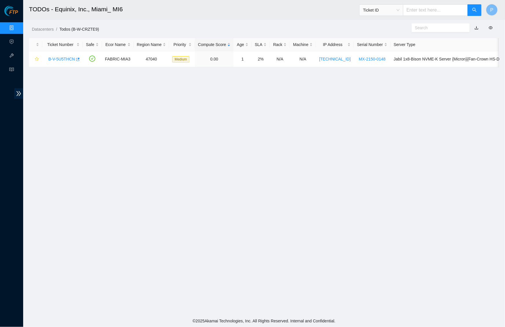
click at [474, 29] on link "button" at bounding box center [476, 27] width 4 height 5
click at [17, 26] on link "Data Centers" at bounding box center [29, 28] width 24 height 5
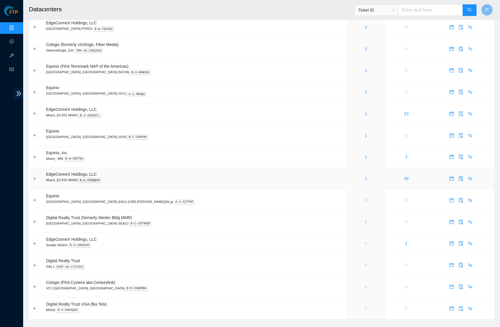
scroll to position [282, 0]
click at [411, 11] on input "text" at bounding box center [430, 10] width 65 height 12
paste input "B-W-15L04OB"
type input "B-W-15L04OB"
click at [477, 16] on header "Datacenters Ticket ID B-W-15L04OB P" at bounding box center [273, 10] width 500 height 20
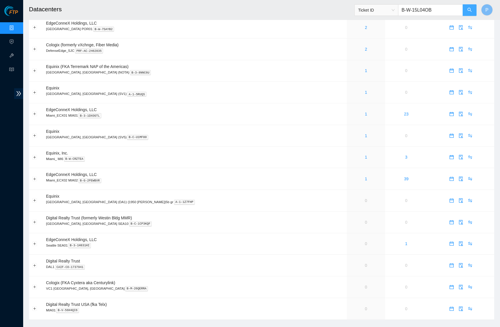
click at [473, 14] on button "button" at bounding box center [469, 10] width 14 height 12
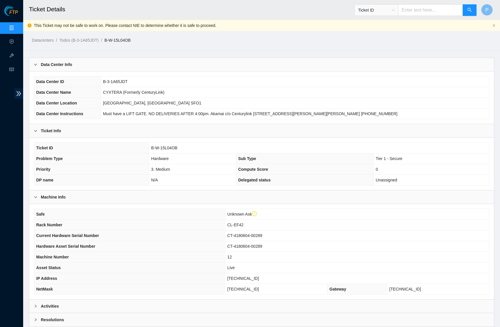
scroll to position [40, 0]
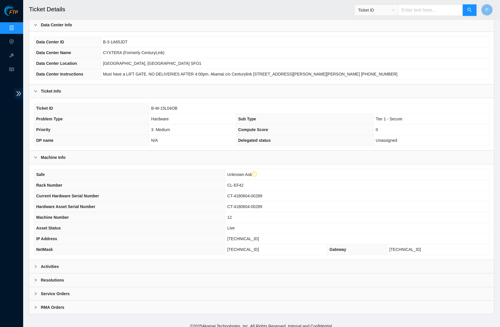
click at [192, 263] on div "Activities" at bounding box center [261, 266] width 464 height 13
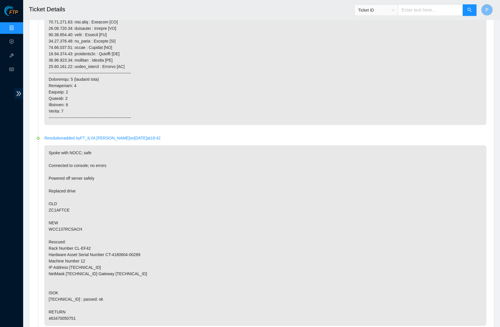
scroll to position [606, 0]
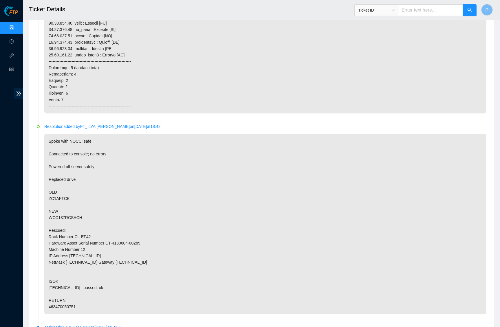
click at [416, 10] on input "text" at bounding box center [430, 10] width 65 height 12
paste input "B-V-5VHKFTU"
type input "B-V-5VHKFTU"
click at [466, 9] on button "button" at bounding box center [469, 10] width 14 height 12
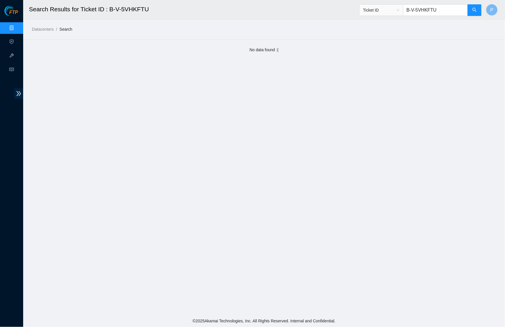
click at [437, 10] on input "B-V-5VHKFTU" at bounding box center [435, 10] width 65 height 12
drag, startPoint x: 438, startPoint y: 9, endPoint x: 400, endPoint y: 10, distance: 38.5
click at [399, 9] on span "Ticket ID B-V-5VHKFTU" at bounding box center [420, 10] width 122 height 12
paste input "W-15S1VX"
click at [473, 10] on icon "search" at bounding box center [474, 10] width 4 height 4
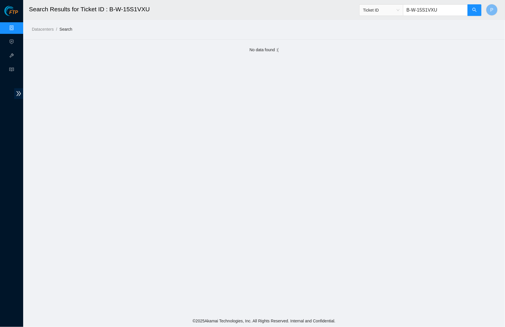
drag, startPoint x: 443, startPoint y: 11, endPoint x: 407, endPoint y: 12, distance: 36.2
click at [407, 12] on input "B-W-15S1VXU" at bounding box center [435, 10] width 65 height 12
paste input "WZE"
type input "B-W-15S1WZE"
drag, startPoint x: 464, startPoint y: 9, endPoint x: 467, endPoint y: 10, distance: 3.0
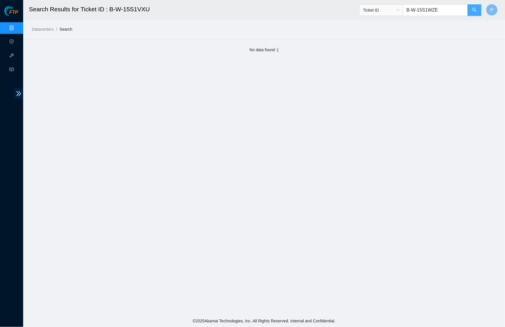
click at [465, 9] on input "B-W-15S1WZE" at bounding box center [435, 10] width 65 height 12
click at [471, 10] on button "button" at bounding box center [474, 10] width 14 height 12
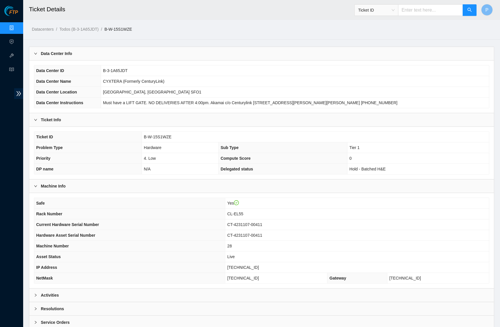
scroll to position [29, 0]
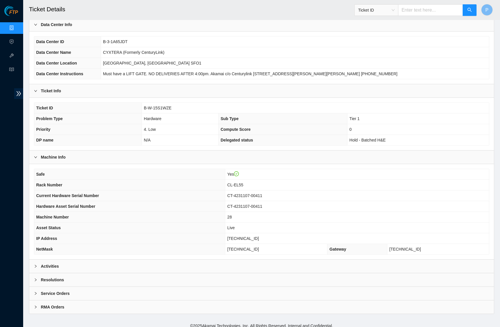
click at [223, 262] on div "Activities" at bounding box center [261, 266] width 464 height 13
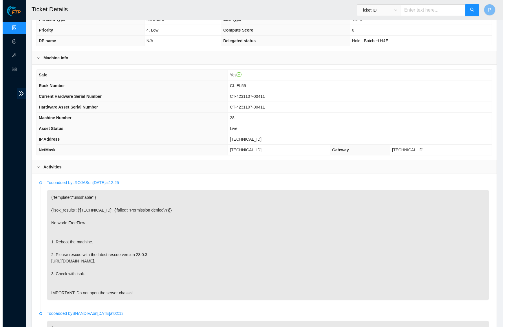
scroll to position [0, 0]
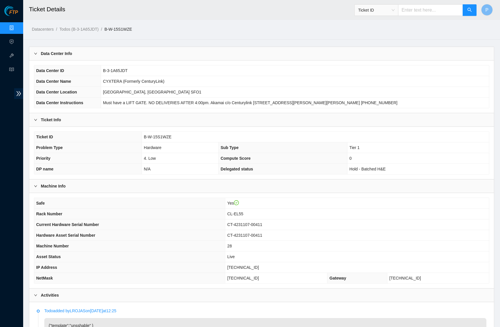
click at [17, 26] on link "Data Centers" at bounding box center [29, 28] width 24 height 5
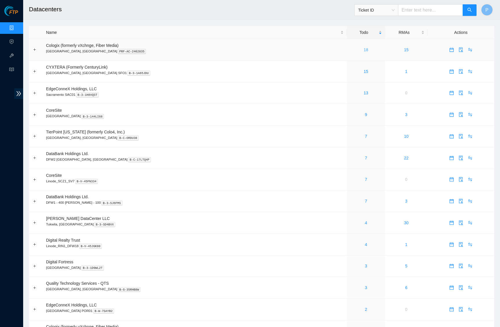
click at [363, 47] on link "18" at bounding box center [365, 49] width 5 height 5
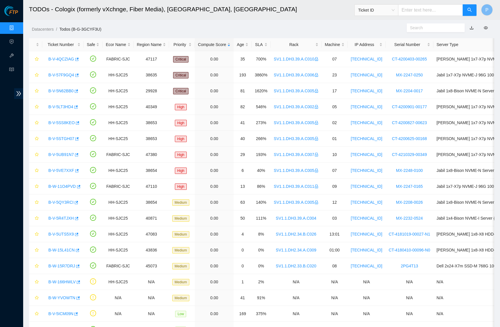
click at [259, 28] on ol "Datacenters / Todos (B-G-3GCYF3U) /" at bounding box center [206, 29] width 349 height 6
click at [284, 27] on ol "Datacenters / Todos (B-G-3GCYF3U) /" at bounding box center [206, 29] width 349 height 6
click at [424, 10] on input "text" at bounding box center [430, 10] width 65 height 12
click at [391, 8] on span "Ticket ID" at bounding box center [376, 10] width 36 height 9
click at [387, 58] on div "Serial Number" at bounding box center [375, 58] width 37 height 6
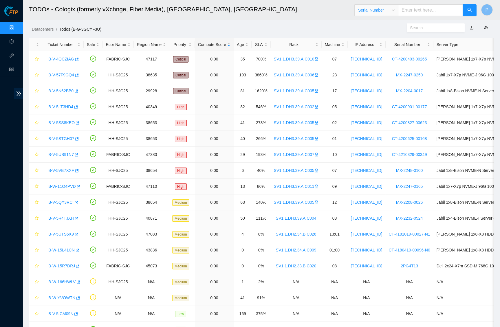
click at [418, 11] on input "text" at bounding box center [430, 10] width 65 height 12
paste input "INKAN3630993"
type input "INKAN3630993"
click at [464, 13] on button "button" at bounding box center [469, 10] width 14 height 12
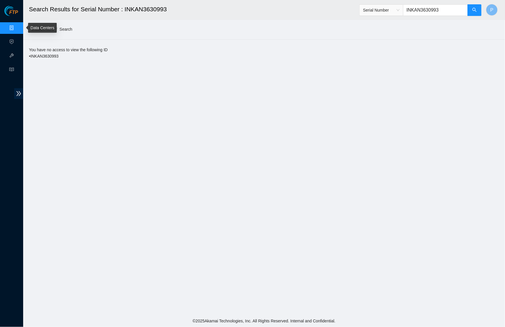
click at [17, 30] on link "Data Centers" at bounding box center [29, 28] width 24 height 5
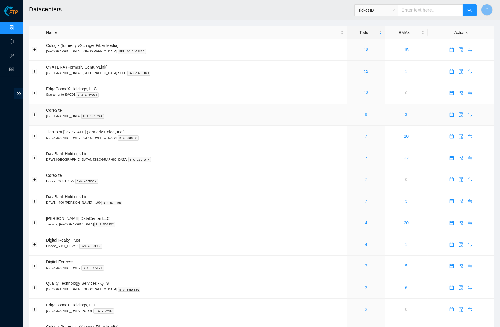
click at [365, 114] on link "9" at bounding box center [366, 114] width 2 height 5
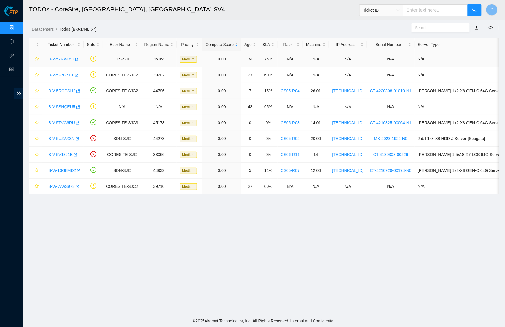
click at [57, 58] on link "B-V-57RV4YD" at bounding box center [61, 59] width 26 height 5
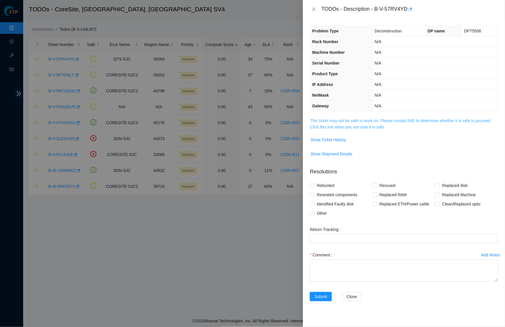
click at [381, 126] on link "This ticket may not be safe to work on. Please contact NIE to determine whether…" at bounding box center [400, 123] width 181 height 11
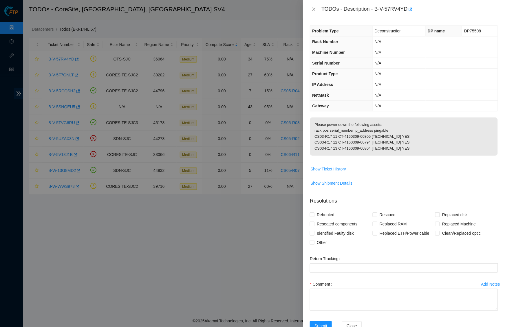
click at [312, 8] on icon "close" at bounding box center [313, 9] width 5 height 5
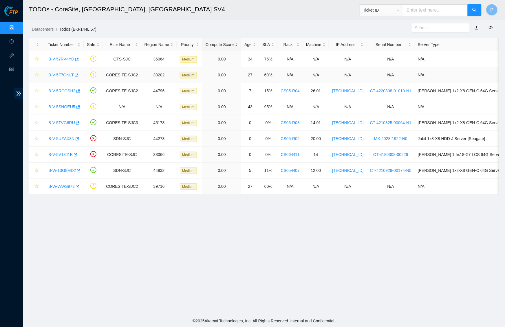
click at [61, 74] on link "B-V-5F7GNLT" at bounding box center [60, 75] width 25 height 5
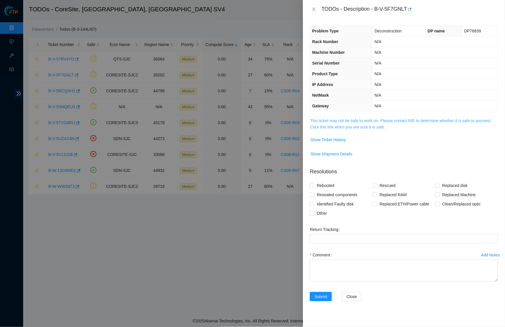
click at [377, 126] on link "This ticket may not be safe to work on. Please contact NIE to determine whether…" at bounding box center [400, 123] width 181 height 11
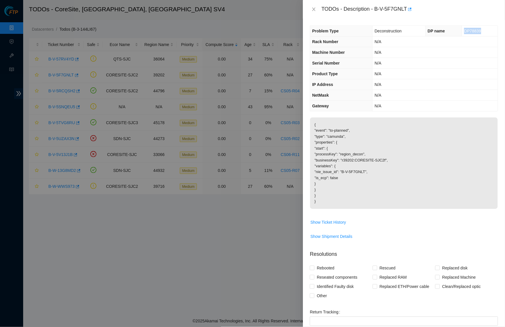
drag, startPoint x: 460, startPoint y: 29, endPoint x: 458, endPoint y: 30, distance: 3.1
click at [462, 30] on td "DP78839" at bounding box center [480, 31] width 36 height 11
copy span "DP78839"
click at [335, 220] on span "Show Ticket History" at bounding box center [328, 222] width 36 height 6
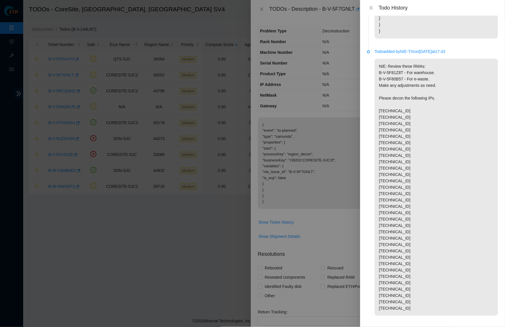
scroll to position [90, 0]
click at [410, 112] on p "NIE: Review these RMAs: B-V-5F81Z8T - For warehouse. B-V-5F80B57 - For e-waste.…" at bounding box center [435, 187] width 123 height 257
drag, startPoint x: 410, startPoint y: 111, endPoint x: 374, endPoint y: 108, distance: 36.0
click at [374, 108] on li "Todo added by NIE-TIX on 2025-01-28 at 17:43 NIE: Review these RMAs: B-V-5F81Z8…" at bounding box center [432, 189] width 131 height 277
copy p "23.45.112.132"
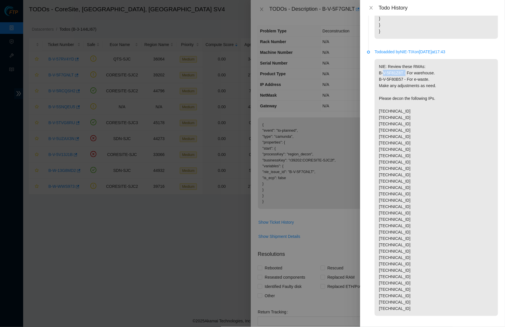
drag, startPoint x: 405, startPoint y: 74, endPoint x: 374, endPoint y: 74, distance: 31.0
click at [374, 74] on li "Todo added by NIE-TIX on 2025-01-28 at 17:43 NIE: Review these RMAs: B-V-5F81Z8…" at bounding box center [432, 189] width 131 height 277
copy p "B-V-5F81Z8T"
drag, startPoint x: 405, startPoint y: 79, endPoint x: 368, endPoint y: 79, distance: 37.0
click at [368, 79] on li "Todo added by NIE-TIX on 2025-01-28 at 17:43 NIE: Review these RMAs: B-V-5F81Z8…" at bounding box center [432, 189] width 131 height 277
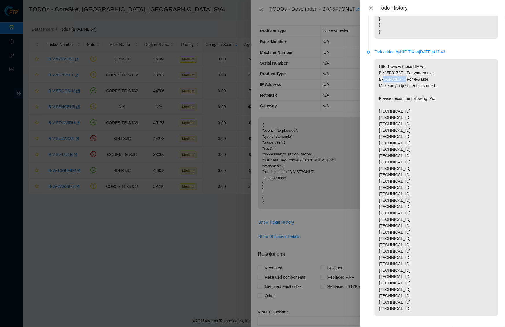
copy p "B-V-5F80B57"
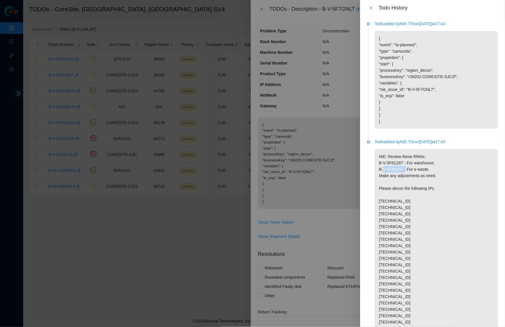
scroll to position [0, 0]
click at [371, 6] on icon "close" at bounding box center [371, 7] width 5 height 5
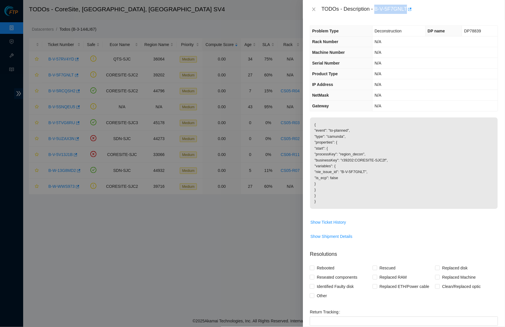
drag, startPoint x: 377, startPoint y: 9, endPoint x: 410, endPoint y: 8, distance: 33.0
click at [410, 8] on div "TODOs - Description - B-V-5F7GNLT" at bounding box center [409, 9] width 177 height 9
click at [393, 21] on div "Problem Type Deconstruction DP name DP78839 Rack Number N/A Machine Number N/A …" at bounding box center [404, 173] width 202 height 308
click at [314, 7] on icon "close" at bounding box center [313, 9] width 5 height 5
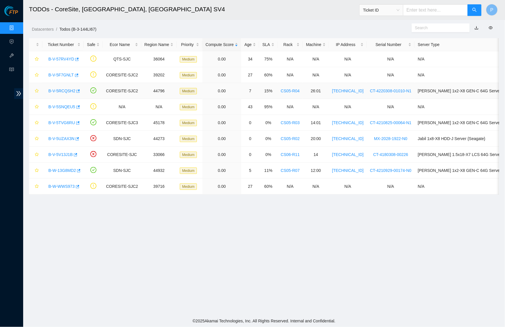
click at [61, 89] on link "B-V-5RCQSH2" at bounding box center [61, 91] width 27 height 5
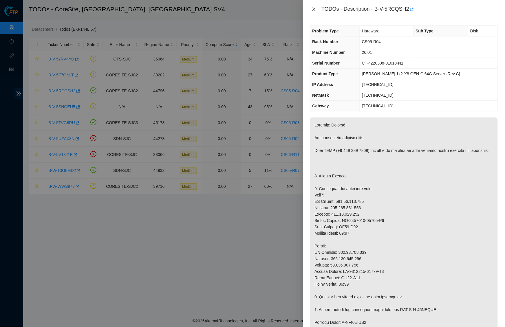
click at [313, 7] on icon "close" at bounding box center [313, 9] width 5 height 5
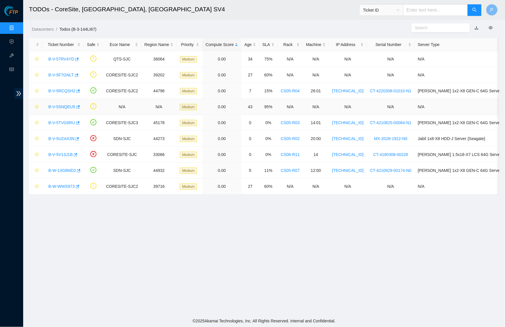
click at [60, 105] on link "B-V-5SNQEU5" at bounding box center [61, 106] width 27 height 5
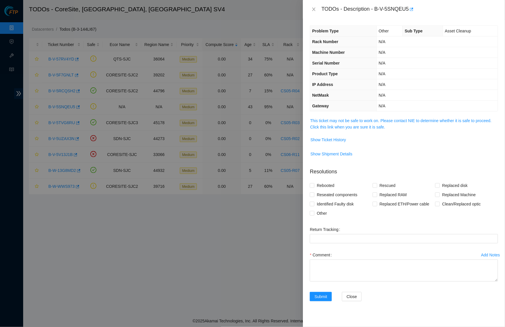
click at [380, 128] on td "This ticket may not be safe to work on. Please contact NIE to determine whether…" at bounding box center [404, 126] width 188 height 18
click at [380, 125] on link "This ticket may not be safe to work on. Please contact NIE to determine whether…" at bounding box center [400, 123] width 181 height 11
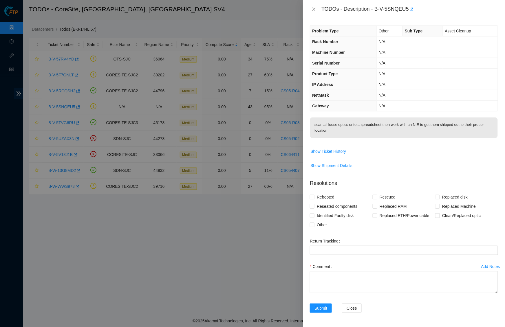
click at [337, 73] on span "Product Type" at bounding box center [324, 73] width 25 height 5
click at [312, 8] on icon "close" at bounding box center [313, 9] width 5 height 5
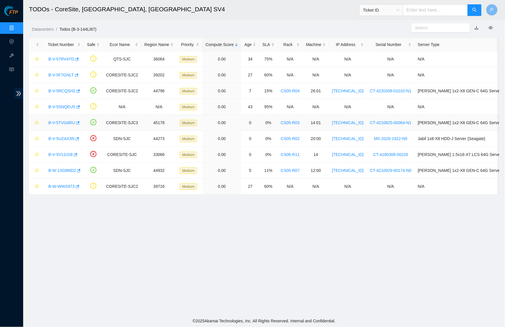
click at [67, 123] on link "B-V-5TVG6RU" at bounding box center [61, 122] width 27 height 5
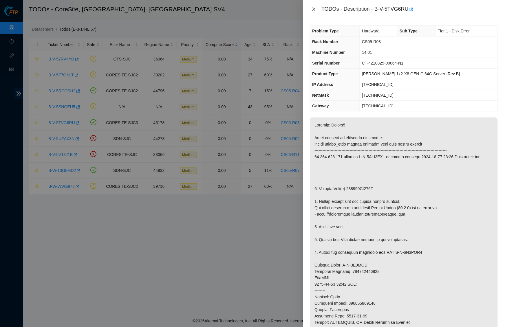
click at [315, 8] on icon "close" at bounding box center [313, 9] width 5 height 5
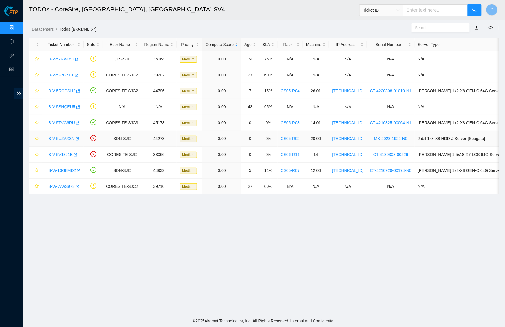
click at [60, 139] on link "B-V-5UZAX3N" at bounding box center [61, 138] width 26 height 5
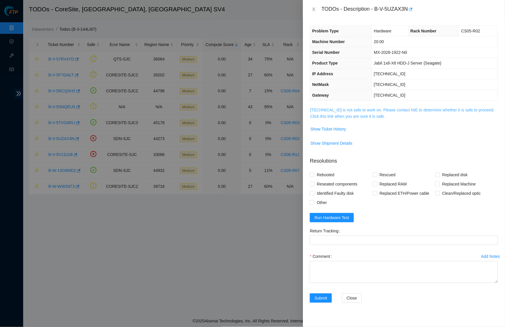
click at [337, 115] on link "23.33.113.42 is not safe to work on. Please contact NIE to determine whether it…" at bounding box center [402, 113] width 184 height 11
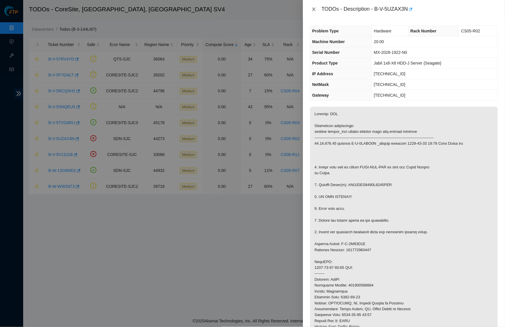
click at [315, 7] on icon "close" at bounding box center [313, 9] width 5 height 5
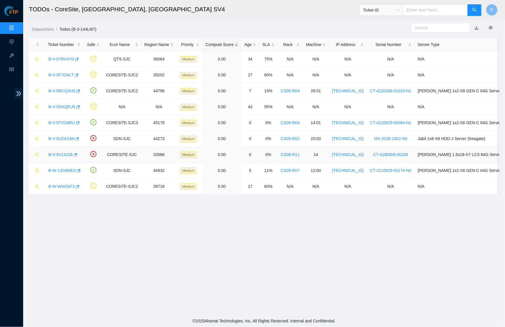
click at [63, 153] on link "B-V-5V13J1B" at bounding box center [60, 154] width 24 height 5
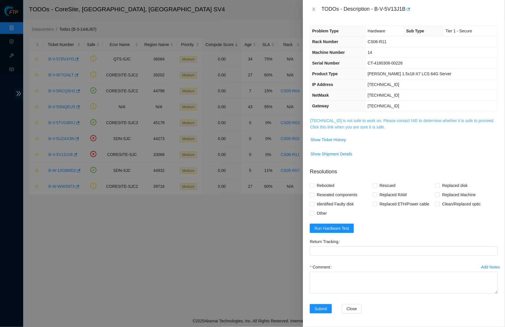
click at [335, 126] on link "23.218.80.29 is not safe to work on. Please contact NIE to determine whether it…" at bounding box center [402, 123] width 184 height 11
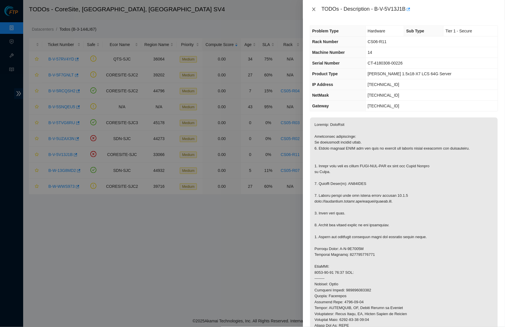
click at [312, 8] on icon "close" at bounding box center [313, 9] width 3 height 3
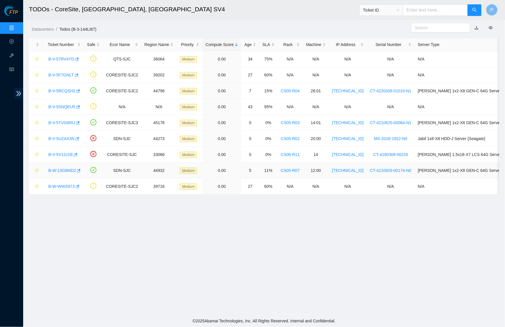
click at [65, 172] on link "B-W-13G8MD2" at bounding box center [61, 170] width 27 height 5
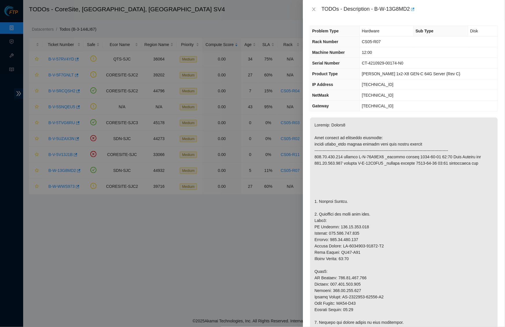
click at [313, 5] on div "TODOs - Description - B-W-13G8MD2" at bounding box center [404, 9] width 188 height 9
click at [313, 7] on icon "close" at bounding box center [313, 9] width 5 height 5
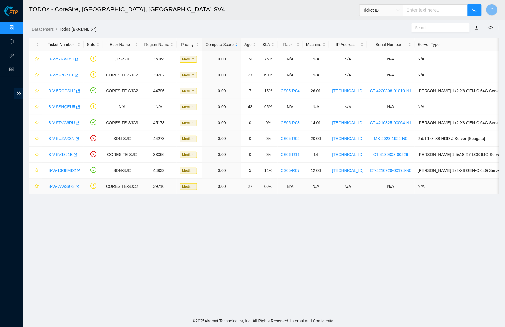
click at [60, 185] on link "B-W-WWS973" at bounding box center [61, 186] width 26 height 5
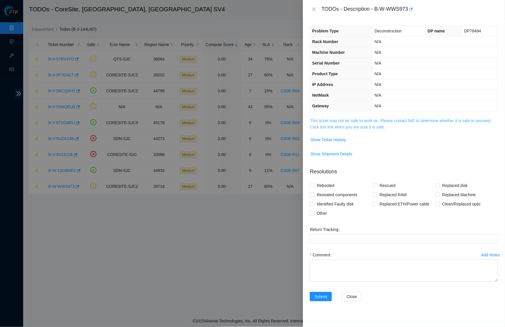
click at [346, 125] on link "This ticket may not be safe to work on. Please contact NIE to determine whether…" at bounding box center [400, 123] width 181 height 11
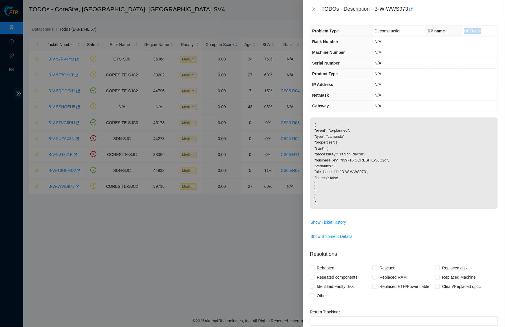
drag, startPoint x: 482, startPoint y: 29, endPoint x: 459, endPoint y: 29, distance: 23.2
click at [462, 29] on td "DP78494" at bounding box center [480, 31] width 36 height 11
click at [327, 221] on span "Show Ticket History" at bounding box center [328, 222] width 36 height 6
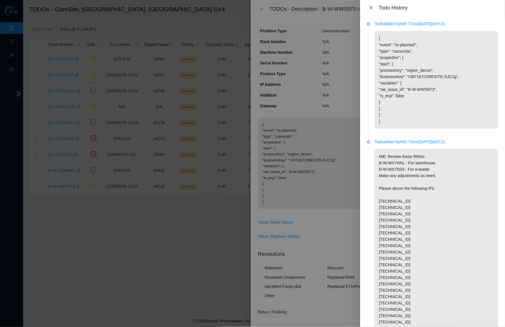
click at [370, 6] on icon "close" at bounding box center [371, 7] width 5 height 5
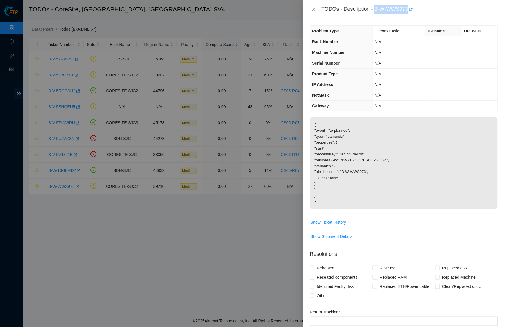
drag, startPoint x: 377, startPoint y: 8, endPoint x: 411, endPoint y: 8, distance: 34.4
click at [411, 8] on div "TODOs - Description - B-W-WWS973" at bounding box center [409, 9] width 177 height 9
click at [327, 219] on span "Show Ticket History" at bounding box center [328, 222] width 36 height 6
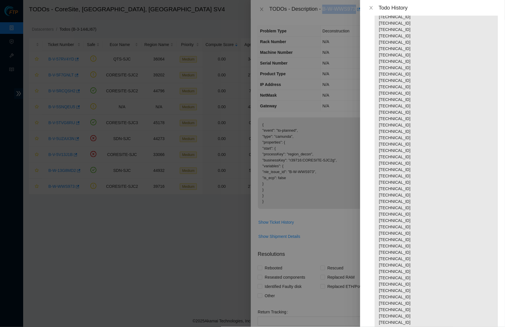
scroll to position [203, 0]
click at [412, 76] on p "NIE: Review these RMAs: B-W-WX7ANL - For warehouse. B-W-WX7D33 - For e-waste. M…" at bounding box center [435, 151] width 123 height 410
drag, startPoint x: 409, startPoint y: 95, endPoint x: 377, endPoint y: 95, distance: 31.8
click at [377, 95] on p "NIE: Review these RMAs: B-W-WX7ANL - For warehouse. B-W-WX7D33 - For e-waste. M…" at bounding box center [435, 151] width 123 height 410
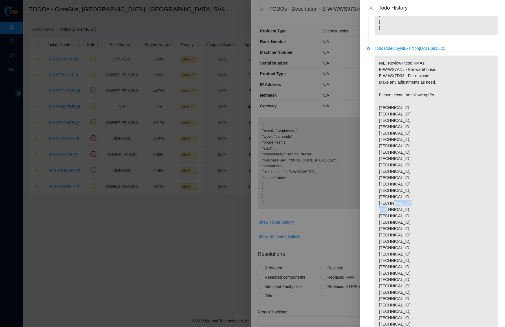
scroll to position [93, 0]
drag, startPoint x: 405, startPoint y: 71, endPoint x: 374, endPoint y: 71, distance: 31.8
click at [374, 71] on li "Todo added by NIE-TIX on 2025-01-16 at 15:21" at bounding box center [432, 263] width 131 height 430
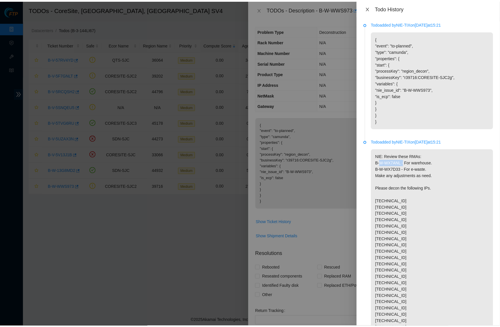
scroll to position [0, 0]
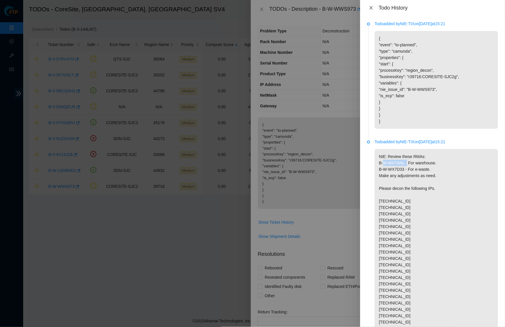
click at [369, 7] on icon "close" at bounding box center [371, 7] width 5 height 5
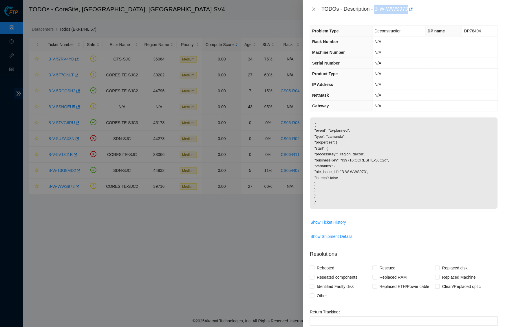
drag, startPoint x: 376, startPoint y: 7, endPoint x: 412, endPoint y: 7, distance: 35.3
click at [412, 7] on div "TODOs - Description - B-W-WWS973" at bounding box center [409, 9] width 177 height 9
click at [377, 65] on td "N/A" at bounding box center [434, 63] width 125 height 11
click at [314, 8] on icon "close" at bounding box center [313, 9] width 5 height 5
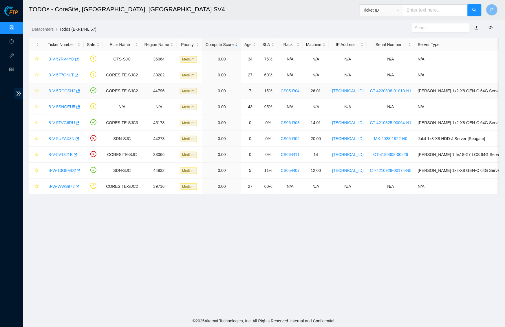
click at [59, 92] on link "B-V-5RCQSH2" at bounding box center [61, 91] width 27 height 5
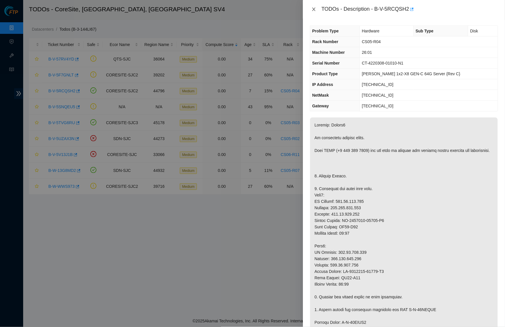
click at [313, 8] on icon "close" at bounding box center [313, 9] width 3 height 3
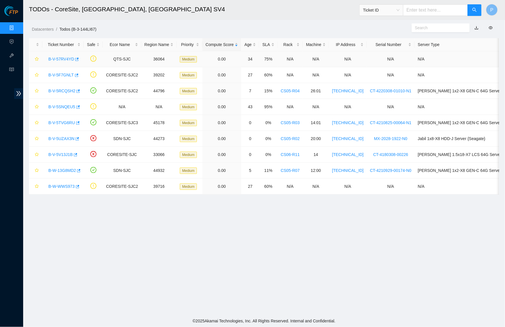
click at [115, 35] on main "TODOs - CoreSite, Santa Clara, CA SV4 Ticket ID P Datacenters / Todos (B-3-144L…" at bounding box center [264, 157] width 482 height 315
click at [63, 60] on link "B-V-57RV4YD" at bounding box center [61, 59] width 26 height 5
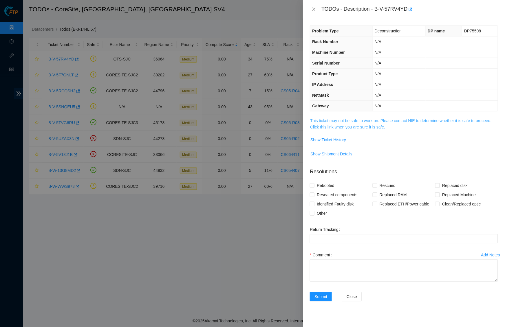
click at [366, 126] on link "This ticket may not be safe to work on. Please contact NIE to determine whether…" at bounding box center [400, 123] width 181 height 11
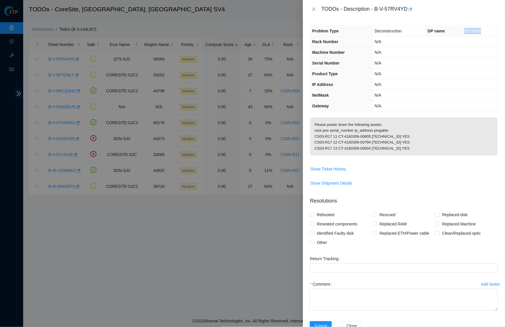
drag, startPoint x: 482, startPoint y: 32, endPoint x: 460, endPoint y: 30, distance: 21.8
click at [462, 30] on td "DP75508" at bounding box center [480, 31] width 36 height 11
click at [393, 17] on div "TODOs - Description - B-V-57RV4YD" at bounding box center [404, 9] width 202 height 19
drag, startPoint x: 377, startPoint y: 7, endPoint x: 411, endPoint y: 6, distance: 33.3
click at [411, 6] on div "TODOs - Description - B-V-57RV4YD" at bounding box center [409, 9] width 177 height 9
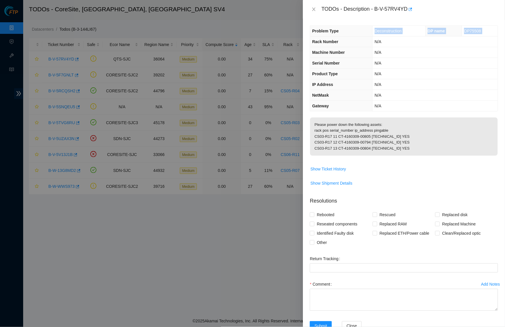
click at [354, 36] on tbody "Problem Type Deconstruction DP name DP75508 Rack Number N/A Machine Number N/A …" at bounding box center [404, 68] width 188 height 85
click at [315, 7] on icon "close" at bounding box center [313, 9] width 5 height 5
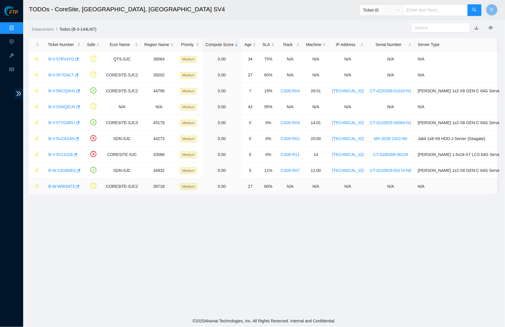
click at [61, 187] on link "B-W-WWS973" at bounding box center [61, 186] width 26 height 5
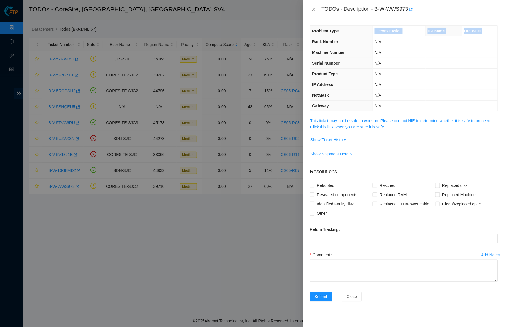
click at [419, 60] on td "N/A" at bounding box center [434, 63] width 125 height 11
click at [372, 121] on span "This ticket may not be safe to work on. Please contact NIE to determine whether…" at bounding box center [404, 123] width 188 height 13
click at [372, 119] on link "This ticket may not be safe to work on. Please contact NIE to determine whether…" at bounding box center [400, 123] width 181 height 11
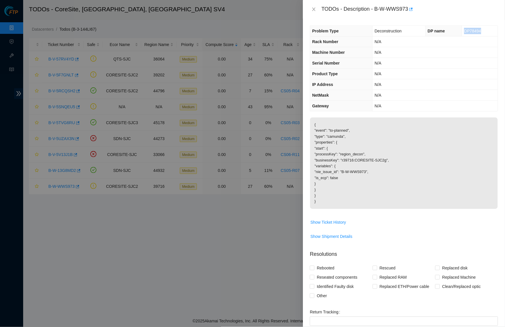
drag, startPoint x: 482, startPoint y: 30, endPoint x: 459, endPoint y: 30, distance: 22.3
click at [462, 30] on td "DP78494" at bounding box center [480, 31] width 36 height 11
click at [306, 139] on div "Problem Type Deconstruction DP name DP78494 Rack Number N/A Machine Number N/A …" at bounding box center [404, 173] width 202 height 308
click at [314, 9] on icon "close" at bounding box center [313, 9] width 3 height 3
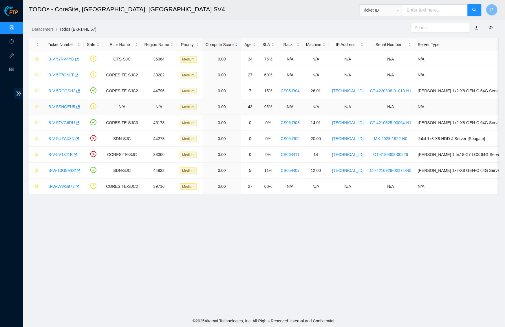
click at [68, 107] on link "B-V-5SNQEU5" at bounding box center [61, 106] width 27 height 5
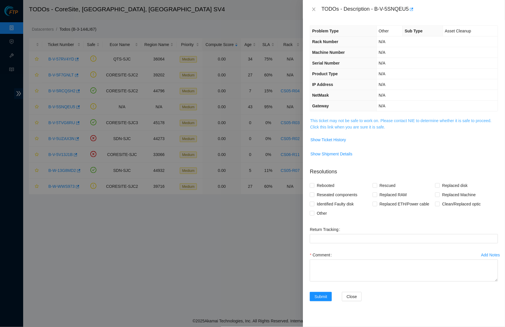
click at [370, 119] on link "This ticket may not be safe to work on. Please contact NIE to determine whether…" at bounding box center [400, 123] width 181 height 11
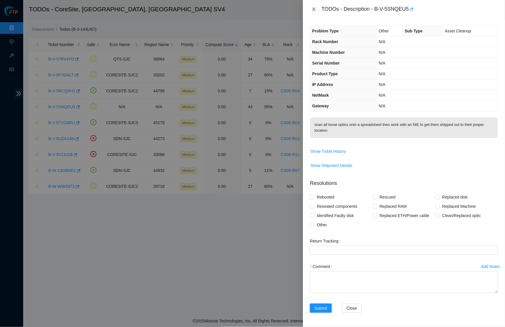
click at [314, 7] on icon "close" at bounding box center [313, 9] width 5 height 5
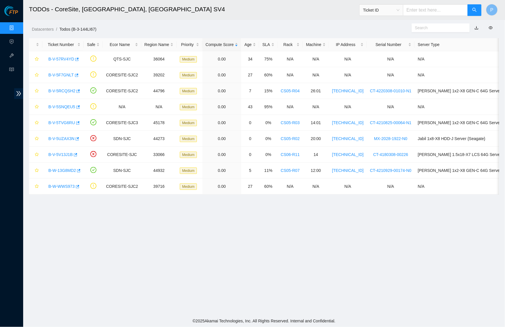
click at [17, 27] on link "Data Centers" at bounding box center [29, 28] width 24 height 5
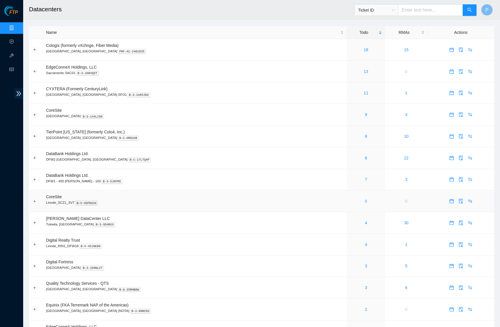
click at [365, 199] on link "6" at bounding box center [366, 201] width 2 height 5
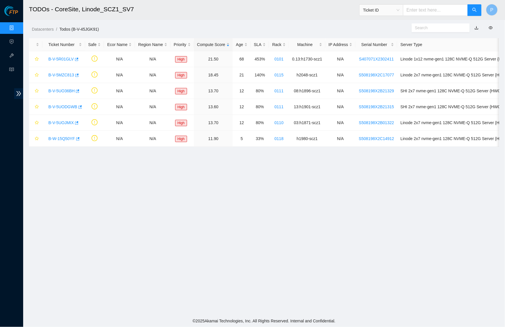
click at [409, 9] on input "text" at bounding box center [435, 10] width 65 height 12
paste input "B-W-16CYIBJ"
type input "B-W-16CYIBJ"
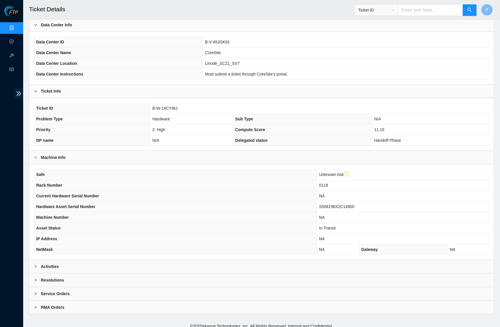
click at [205, 261] on div "Activities" at bounding box center [261, 266] width 464 height 13
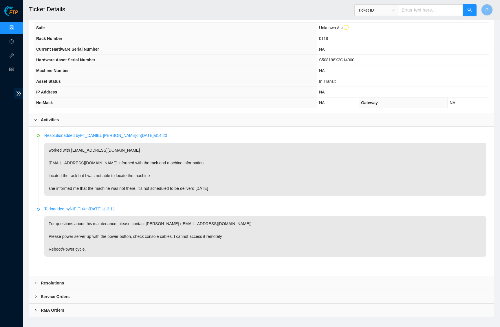
scroll to position [186, 0]
drag, startPoint x: 225, startPoint y: 181, endPoint x: 158, endPoint y: 183, distance: 67.1
click at [158, 183] on p "worked with gmotlasz@akamai.com gmotlasz@akamai.com informed with the rack and …" at bounding box center [265, 169] width 442 height 53
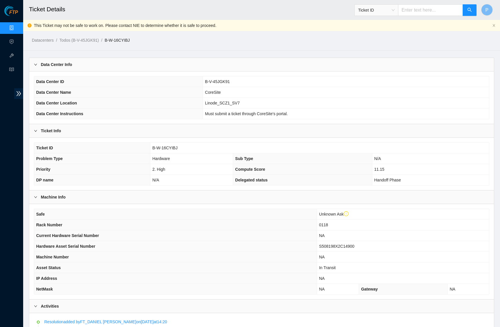
scroll to position [0, 0]
click at [17, 26] on link "Data Centers" at bounding box center [29, 28] width 24 height 5
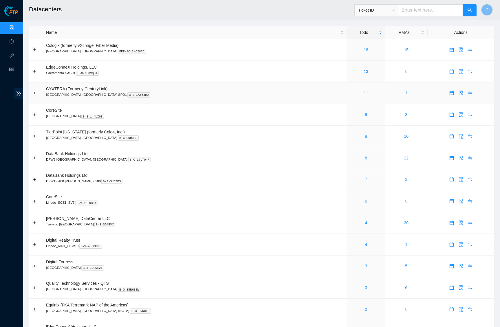
click at [363, 93] on link "11" at bounding box center [365, 93] width 5 height 5
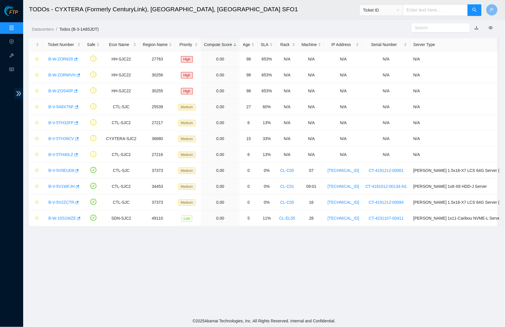
click at [428, 7] on input "text" at bounding box center [435, 10] width 65 height 12
paste input "B-W-ZO6KVP"
type input "B-W-ZO6KVP"
click at [480, 8] on button "button" at bounding box center [474, 10] width 14 height 12
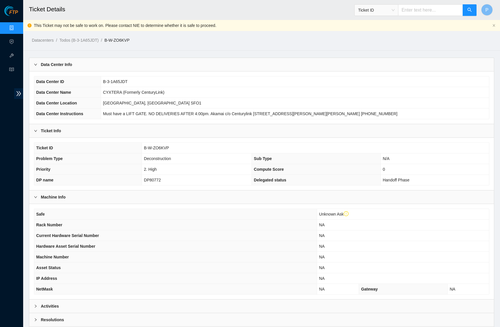
click at [142, 59] on div "Data Center Info" at bounding box center [261, 64] width 464 height 13
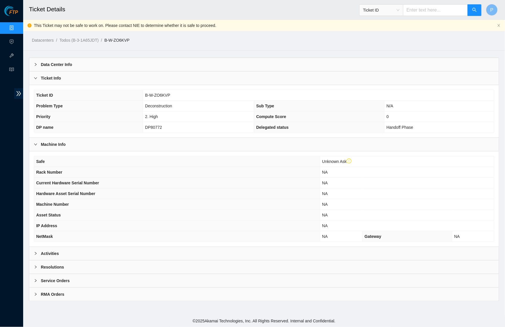
click at [134, 76] on div "Ticket Info" at bounding box center [263, 77] width 469 height 13
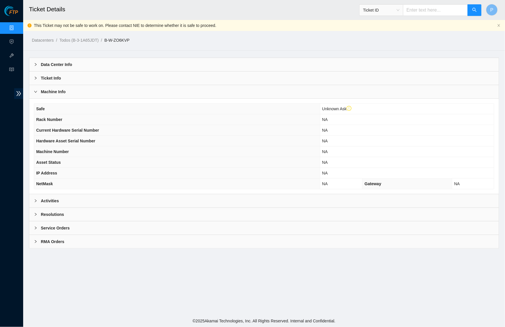
click at [134, 76] on div "Ticket Info" at bounding box center [263, 77] width 469 height 13
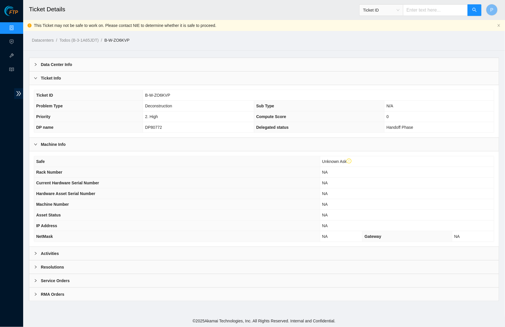
click at [186, 248] on div "Activities" at bounding box center [263, 253] width 469 height 13
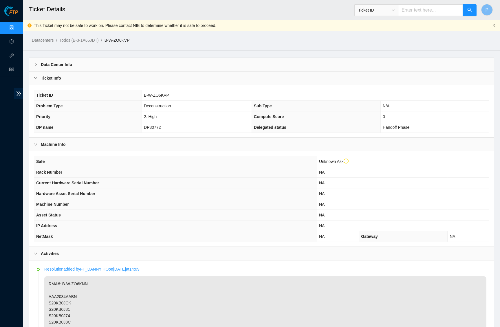
click at [493, 26] on icon "close" at bounding box center [494, 25] width 2 height 3
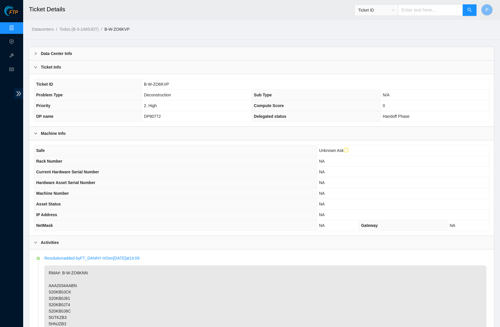
click at [17, 28] on link "Data Centers" at bounding box center [29, 28] width 24 height 5
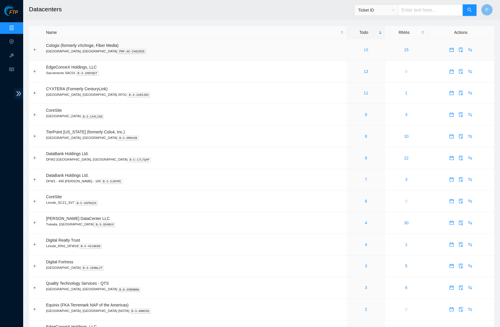
click at [363, 49] on link "18" at bounding box center [365, 49] width 5 height 5
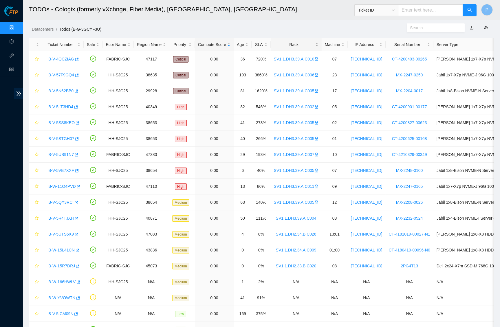
click at [307, 43] on div "Rack" at bounding box center [296, 44] width 45 height 6
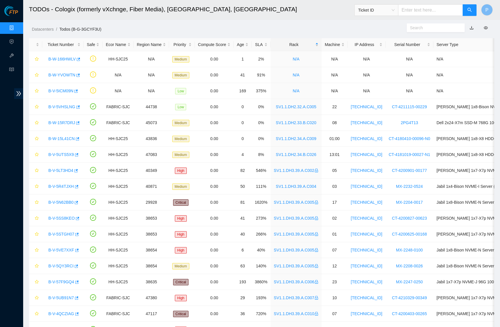
click at [17, 26] on link "Data Centers" at bounding box center [29, 28] width 24 height 5
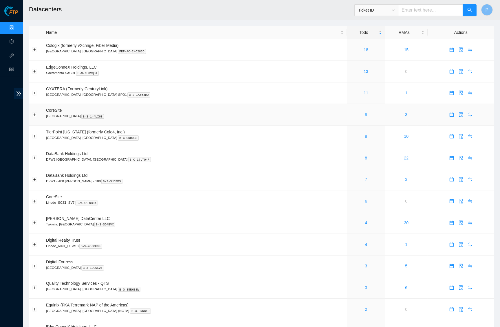
click at [365, 114] on link "9" at bounding box center [366, 114] width 2 height 5
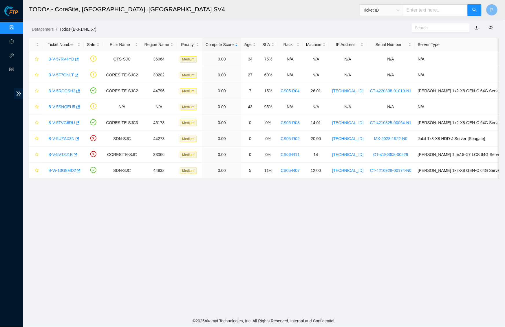
click at [395, 9] on span "Ticket ID" at bounding box center [381, 10] width 36 height 9
click at [422, 27] on input "text" at bounding box center [438, 28] width 47 height 6
paste input "739263646968"
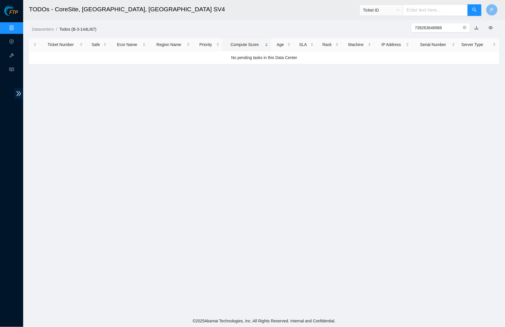
type input "739263646968"
click at [429, 10] on input "text" at bounding box center [435, 10] width 65 height 12
click at [386, 8] on span "Ticket ID" at bounding box center [381, 10] width 36 height 9
click at [375, 65] on div "Tracking Number" at bounding box center [380, 67] width 37 height 6
click at [410, 13] on input "text" at bounding box center [435, 10] width 65 height 12
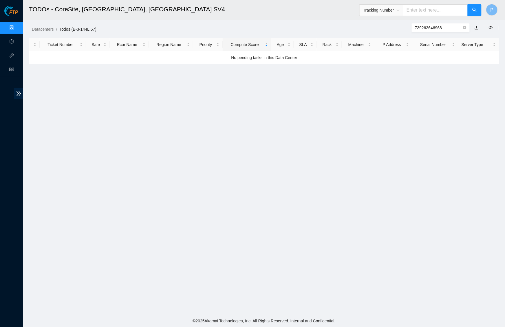
paste input "739263646968"
type input "739263646968"
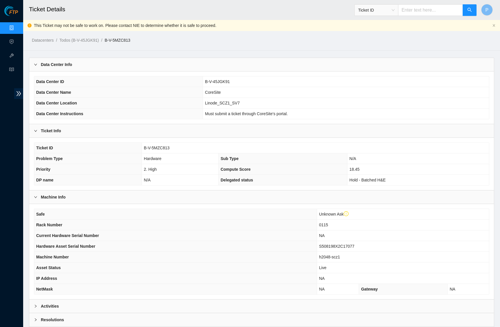
click at [186, 241] on th "Hardware Asset Serial Number" at bounding box center [175, 246] width 282 height 11
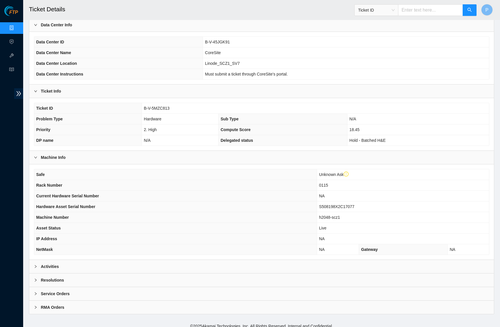
click at [178, 260] on div "Activities" at bounding box center [261, 266] width 464 height 13
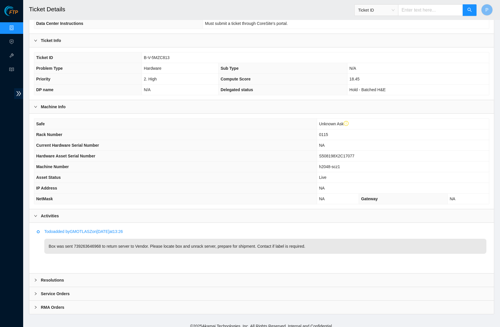
scroll to position [90, 0]
click at [17, 28] on link "Data Centers" at bounding box center [29, 28] width 24 height 5
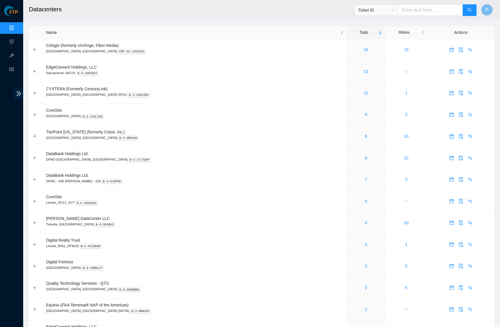
click at [216, 20] on header "Datacenters Ticket ID P" at bounding box center [273, 10] width 500 height 20
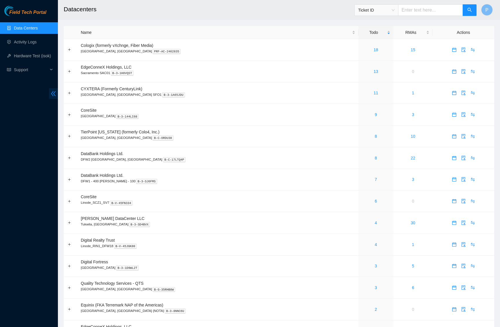
click at [52, 98] on span "double-left" at bounding box center [53, 93] width 9 height 11
click at [49, 94] on span "double-left" at bounding box center [53, 93] width 9 height 11
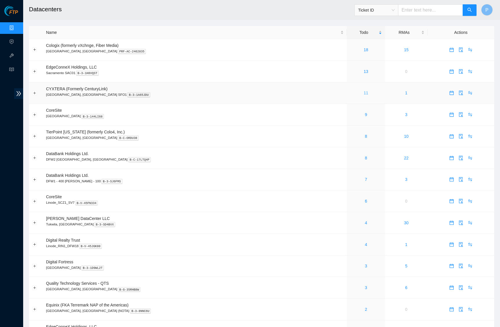
click at [363, 94] on link "11" at bounding box center [365, 93] width 5 height 5
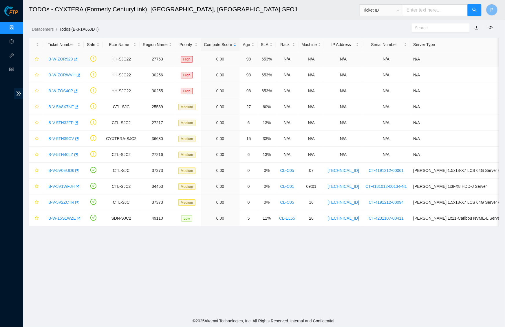
click at [59, 58] on link "B-W-ZOR929" at bounding box center [60, 59] width 25 height 5
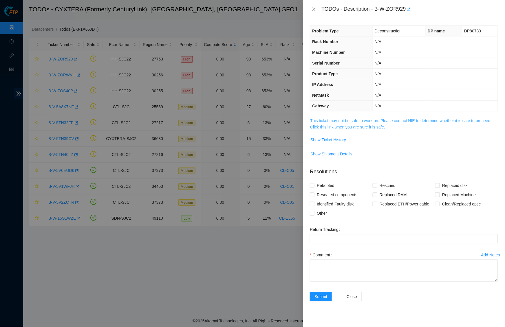
click at [352, 120] on link "This ticket may not be safe to work on. Please contact NIE to determine whether…" at bounding box center [400, 123] width 181 height 11
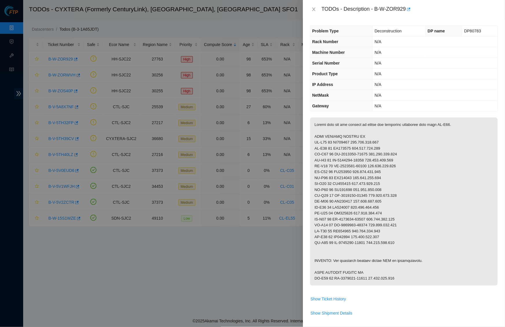
drag, startPoint x: 315, startPoint y: 8, endPoint x: 201, endPoint y: 41, distance: 118.8
click at [315, 9] on icon "close" at bounding box center [313, 9] width 5 height 5
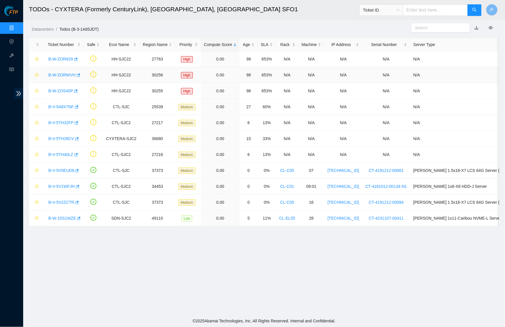
click at [59, 74] on link "B-W-ZORWVH" at bounding box center [61, 75] width 27 height 5
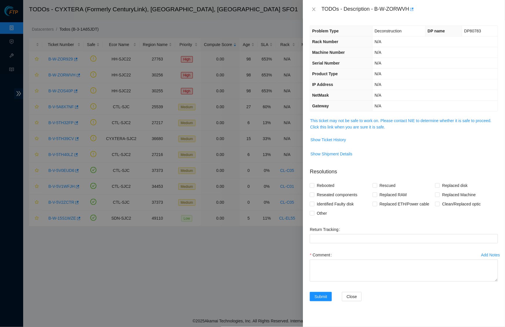
click at [309, 9] on div "TODOs - Description - B-W-ZORWVH" at bounding box center [404, 9] width 202 height 19
drag, startPoint x: 310, startPoint y: 9, endPoint x: 305, endPoint y: 15, distance: 7.4
click at [310, 10] on button "Close" at bounding box center [314, 9] width 8 height 5
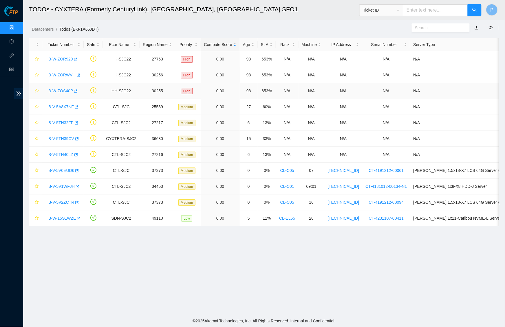
click at [65, 89] on link "B-W-ZOS40P" at bounding box center [60, 91] width 25 height 5
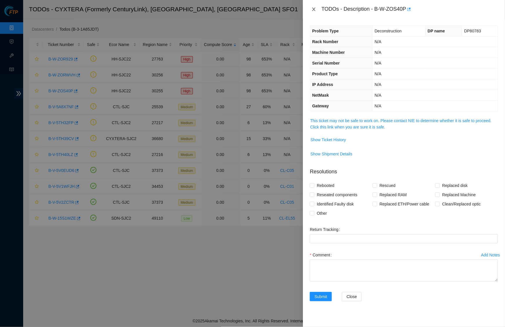
click at [312, 9] on icon "close" at bounding box center [313, 9] width 5 height 5
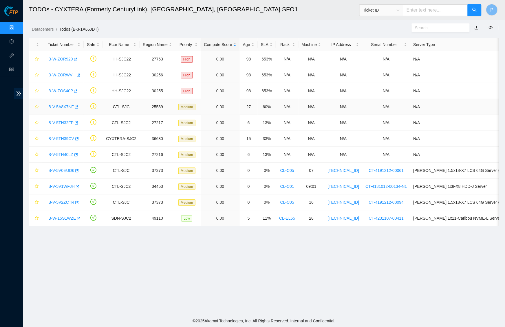
click at [66, 107] on link "B-V-5A8X7NF" at bounding box center [60, 106] width 25 height 5
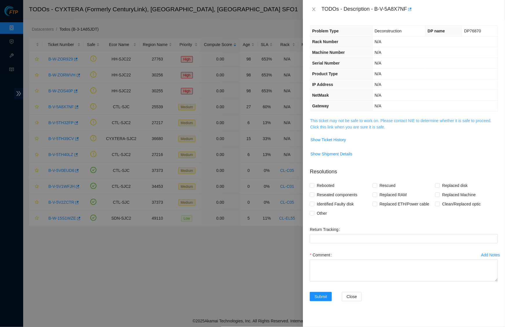
click at [347, 121] on link "This ticket may not be safe to work on. Please contact NIE to determine whether…" at bounding box center [400, 123] width 181 height 11
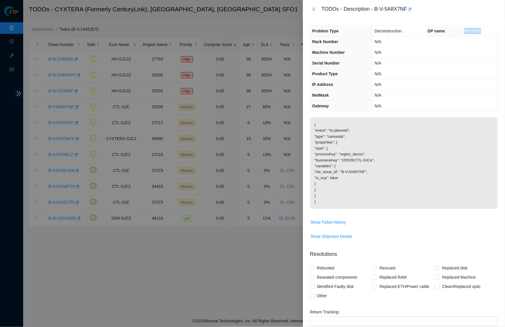
drag, startPoint x: 460, startPoint y: 30, endPoint x: 478, endPoint y: 30, distance: 17.7
click at [478, 30] on td "DP76870" at bounding box center [480, 31] width 36 height 11
copy span "DP76870"
click at [433, 27] on th "DP name" at bounding box center [443, 31] width 36 height 11
drag, startPoint x: 377, startPoint y: 7, endPoint x: 411, endPoint y: 5, distance: 33.3
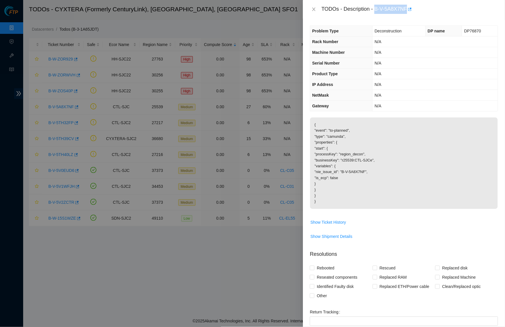
click at [411, 5] on div "TODOs - Description - B-V-5A8X7NF" at bounding box center [409, 9] width 177 height 9
copy div "B-V-5A8X7NF"
click at [431, 20] on div "Problem Type Deconstruction DP name DP76870 Rack Number N/A Machine Number N/A …" at bounding box center [404, 173] width 202 height 308
drag, startPoint x: 460, startPoint y: 31, endPoint x: 479, endPoint y: 31, distance: 18.8
click at [479, 31] on td "DP76870" at bounding box center [480, 31] width 36 height 11
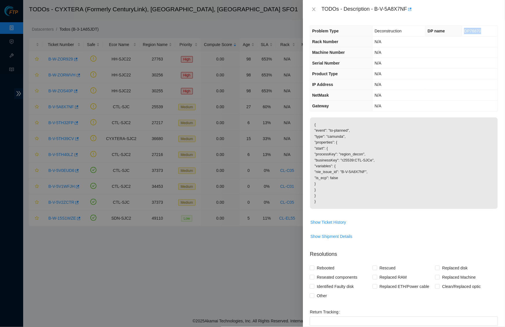
copy span "DP76870"
click at [325, 56] on th "Machine Number" at bounding box center [341, 52] width 62 height 11
click at [332, 213] on td "{ "event": "to-planned", "type": "camunda", "properties": { "start": { "process…" at bounding box center [404, 167] width 188 height 100
click at [330, 219] on span "Show Ticket History" at bounding box center [328, 222] width 36 height 6
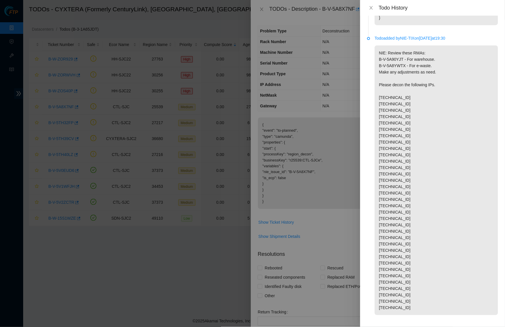
scroll to position [102, 0]
click at [421, 135] on p "NIE: Review these RMAs: B-V-5A90YJT - For warehouse. B-V-5A8YWTX - For e-waste.…" at bounding box center [435, 182] width 123 height 270
drag, startPoint x: 409, startPoint y: 184, endPoint x: 379, endPoint y: 184, distance: 29.2
click at [379, 184] on p "NIE: Review these RMAs: B-V-5A90YJT - For warehouse. B-V-5A8YWTX - For e-waste.…" at bounding box center [435, 182] width 123 height 270
copy p "104.99.239.28"
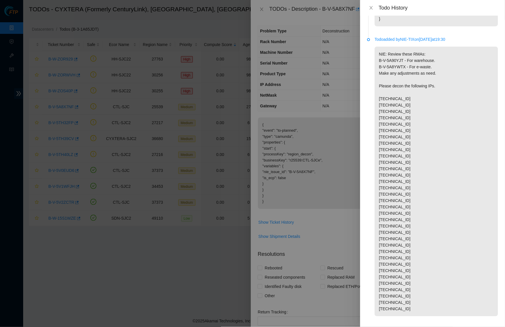
click at [448, 132] on p "NIE: Review these RMAs: B-V-5A90YJT - For warehouse. B-V-5A8YWTX - For e-waste.…" at bounding box center [435, 182] width 123 height 270
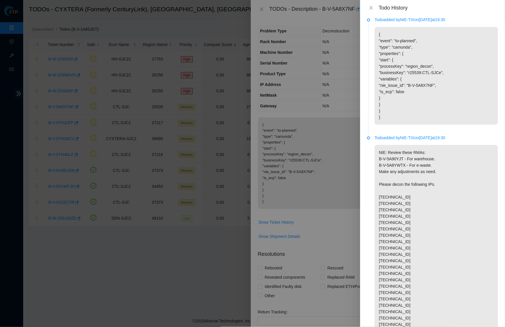
scroll to position [3, 0]
click at [409, 169] on p "NIE: Review these RMAs: B-V-5A90YJT - For warehouse. B-V-5A8YWTX - For e-waste.…" at bounding box center [435, 281] width 123 height 270
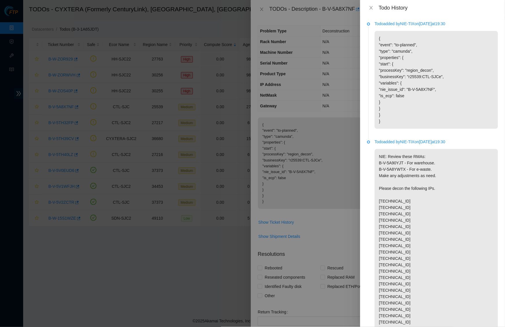
scroll to position [0, 0]
click at [369, 5] on icon "close" at bounding box center [371, 7] width 5 height 5
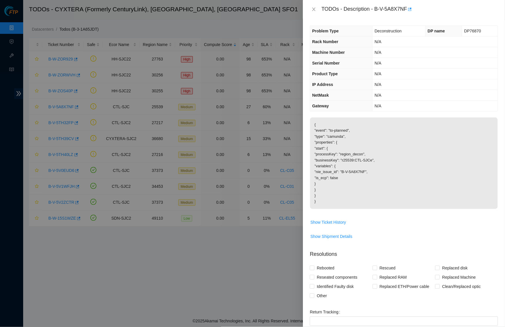
click at [391, 78] on td "N/A" at bounding box center [434, 74] width 125 height 11
drag, startPoint x: 377, startPoint y: 8, endPoint x: 412, endPoint y: 9, distance: 35.3
click at [412, 9] on div "TODOs - Description - B-V-5A8X7NF" at bounding box center [409, 9] width 177 height 9
click at [406, 4] on div "TODOs - Description - B-V-5A8X7NF" at bounding box center [404, 9] width 202 height 19
drag, startPoint x: 377, startPoint y: 8, endPoint x: 410, endPoint y: 7, distance: 33.3
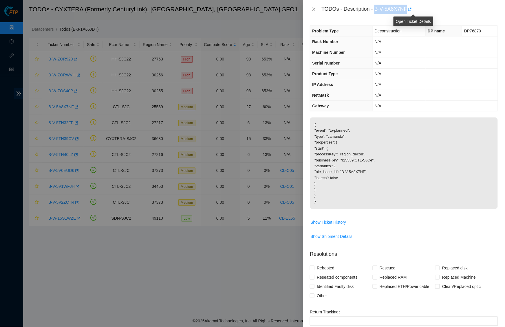
click at [410, 7] on div "TODOs - Description - B-V-5A8X7NF" at bounding box center [409, 9] width 177 height 9
copy div "B-V-5A8X7NF"
click at [359, 79] on th "IP Address" at bounding box center [341, 84] width 62 height 11
click at [313, 8] on icon "close" at bounding box center [313, 9] width 5 height 5
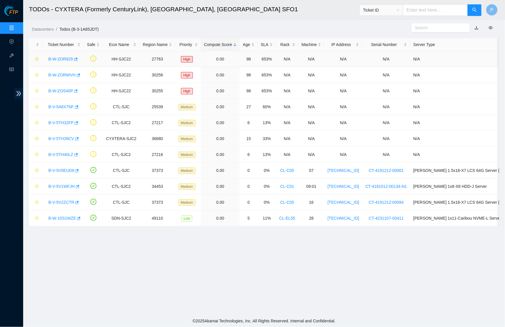
click at [66, 59] on link "B-W-ZOR929" at bounding box center [60, 59] width 25 height 5
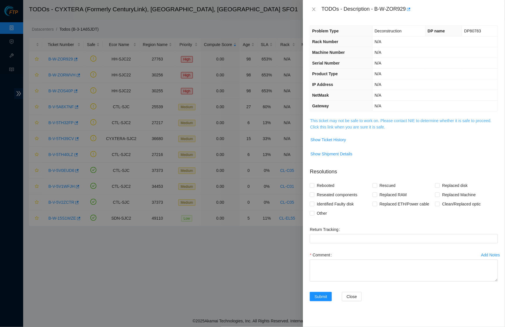
click at [360, 126] on link "This ticket may not be safe to work on. Please contact NIE to determine whether…" at bounding box center [400, 123] width 181 height 11
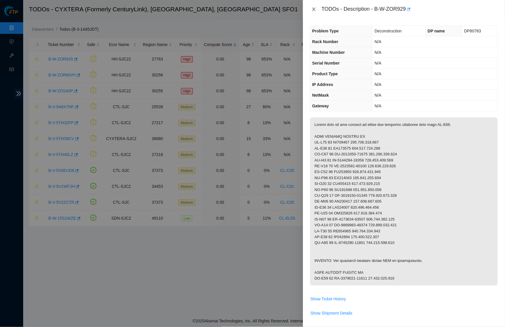
click at [311, 7] on icon "close" at bounding box center [313, 9] width 5 height 5
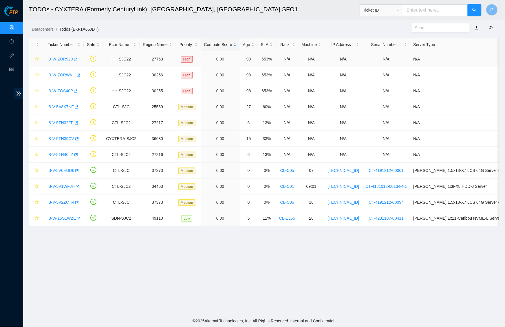
click at [67, 57] on link "B-W-ZOR929" at bounding box center [60, 59] width 25 height 5
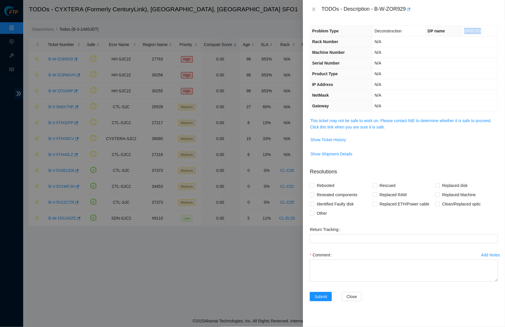
drag, startPoint x: 464, startPoint y: 30, endPoint x: 483, endPoint y: 30, distance: 19.4
click at [483, 30] on td "DP80783" at bounding box center [480, 31] width 36 height 11
copy span "DP80783"
click at [373, 121] on span "This ticket may not be safe to work on. Please contact NIE to determine whether…" at bounding box center [404, 123] width 188 height 13
click at [373, 121] on link "This ticket may not be safe to work on. Please contact NIE to determine whether…" at bounding box center [400, 123] width 181 height 11
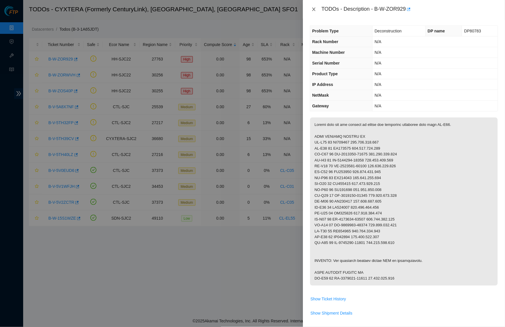
click at [315, 9] on icon "close" at bounding box center [313, 9] width 5 height 5
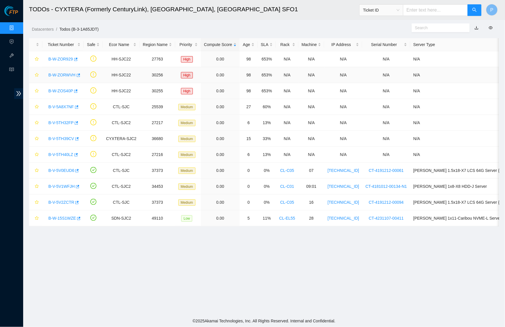
click at [64, 73] on link "B-W-ZORWVH" at bounding box center [61, 75] width 27 height 5
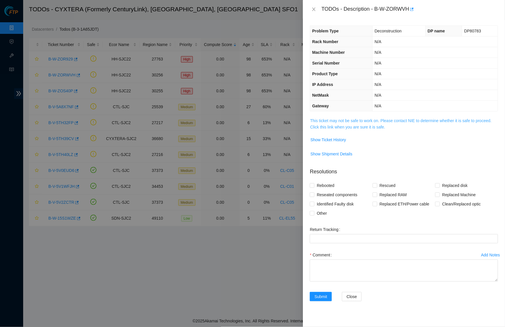
click at [346, 118] on link "This ticket may not be safe to work on. Please contact NIE to determine whether…" at bounding box center [400, 123] width 181 height 11
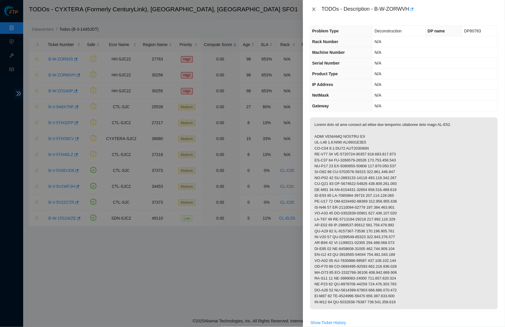
click at [312, 10] on icon "close" at bounding box center [313, 9] width 5 height 5
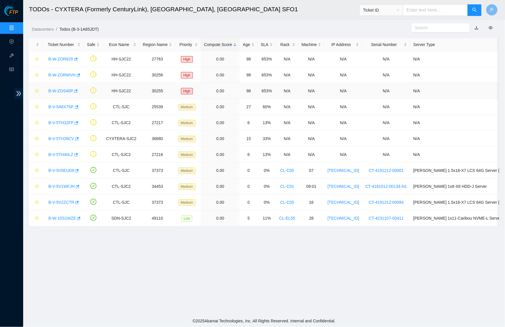
click at [59, 90] on link "B-W-ZOS40P" at bounding box center [60, 91] width 25 height 5
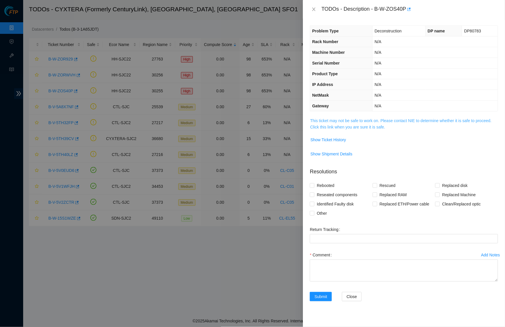
click at [360, 119] on link "This ticket may not be safe to work on. Please contact NIE to determine whether…" at bounding box center [400, 123] width 181 height 11
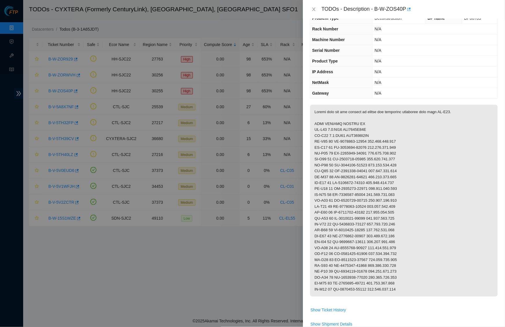
scroll to position [14, 0]
click at [314, 10] on icon "close" at bounding box center [313, 9] width 5 height 5
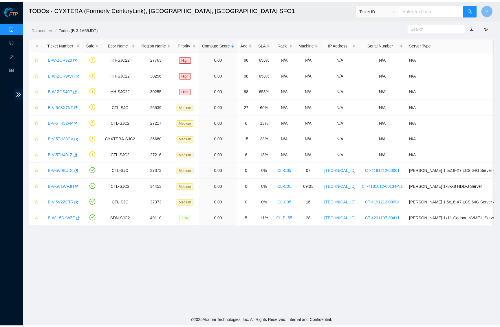
scroll to position [0, 0]
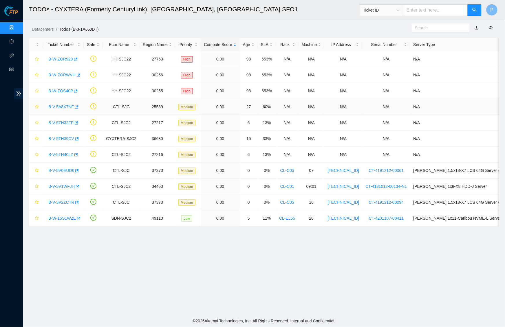
click at [276, 108] on td "60%" at bounding box center [267, 107] width 18 height 16
click at [17, 30] on link "Data Centers" at bounding box center [29, 28] width 24 height 5
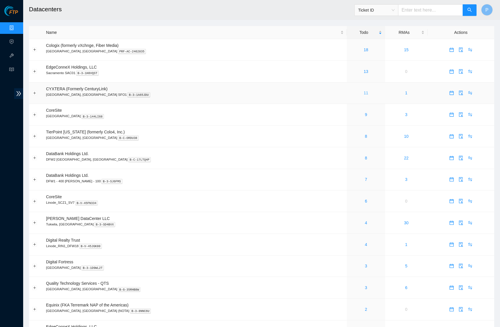
click at [363, 91] on link "11" at bounding box center [365, 93] width 5 height 5
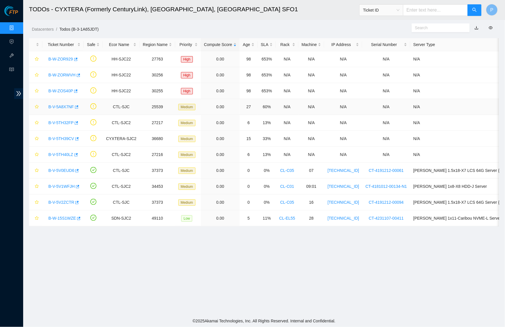
click at [67, 105] on link "B-V-5A8X7NF" at bounding box center [60, 106] width 25 height 5
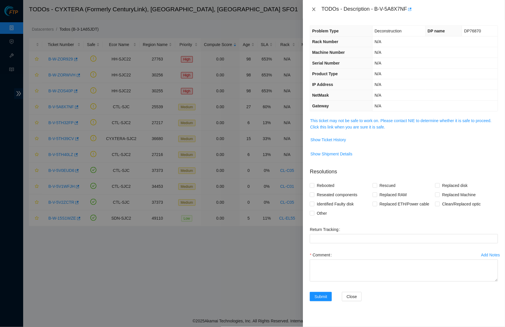
click at [315, 7] on icon "close" at bounding box center [313, 9] width 5 height 5
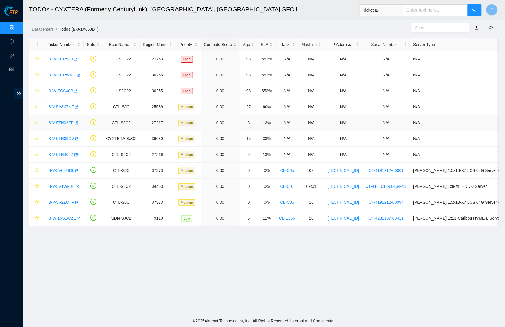
click at [66, 122] on link "B-V-5TH32FP" at bounding box center [60, 122] width 25 height 5
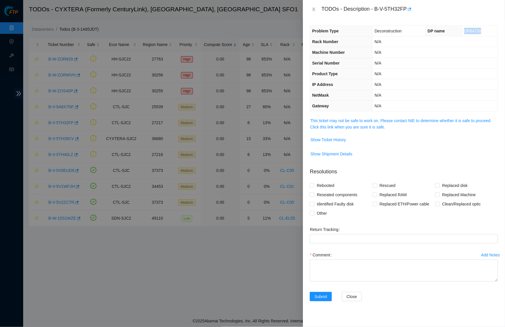
drag, startPoint x: 485, startPoint y: 30, endPoint x: 462, endPoint y: 32, distance: 23.0
click at [462, 32] on td "DP84730" at bounding box center [480, 31] width 36 height 11
copy span "DP84730"
click at [367, 119] on link "This ticket may not be safe to work on. Please contact NIE to determine whether…" at bounding box center [400, 123] width 181 height 11
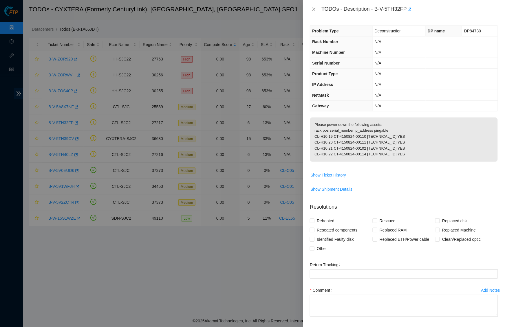
click at [398, 110] on div "Problem Type Deconstruction DP name DP84730 Rack Number N/A Machine Number N/A …" at bounding box center [404, 173] width 202 height 308
click at [315, 7] on icon "close" at bounding box center [313, 9] width 5 height 5
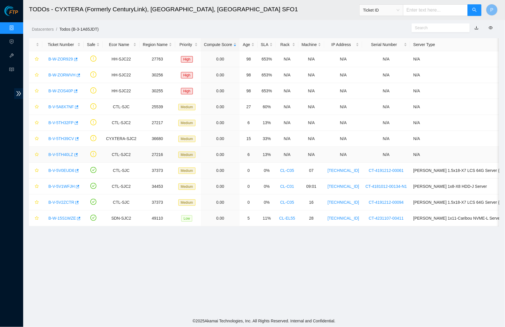
click at [63, 156] on link "B-V-5TH40LZ" at bounding box center [60, 154] width 25 height 5
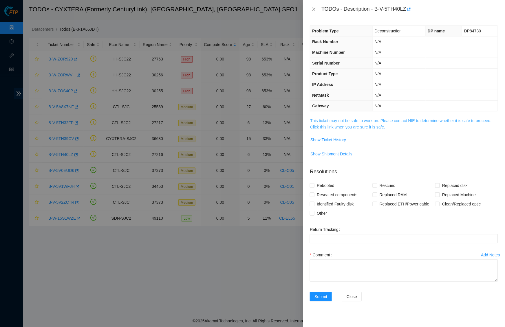
click at [339, 122] on link "This ticket may not be safe to work on. Please contact NIE to determine whether…" at bounding box center [400, 123] width 181 height 11
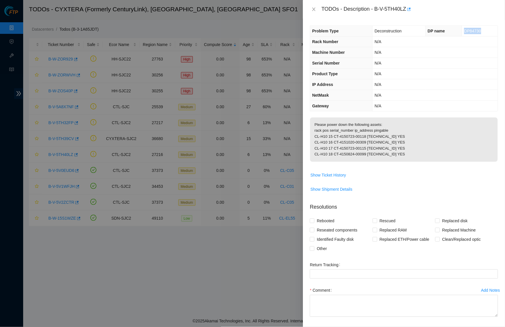
drag, startPoint x: 460, startPoint y: 31, endPoint x: 480, endPoint y: 31, distance: 20.5
click at [480, 31] on td "DP84730" at bounding box center [480, 31] width 36 height 11
copy span "DP84730"
drag, startPoint x: 423, startPoint y: 30, endPoint x: 419, endPoint y: 31, distance: 3.8
click at [423, 30] on tr "Problem Type Deconstruction DP name DP84730" at bounding box center [404, 31] width 188 height 11
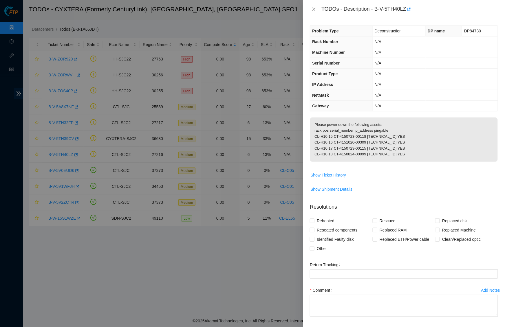
click at [391, 20] on div "Problem Type Deconstruction DP name DP84730 Rack Number N/A Machine Number N/A …" at bounding box center [404, 173] width 202 height 308
click at [313, 9] on icon "close" at bounding box center [313, 9] width 3 height 3
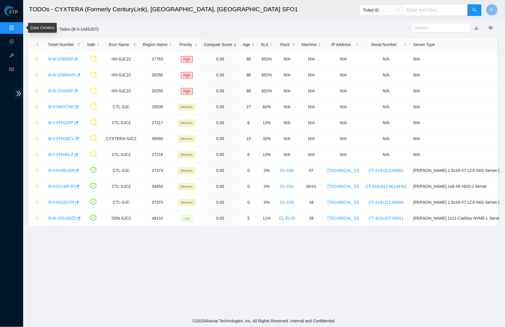
click at [17, 26] on link "Data Centers" at bounding box center [29, 28] width 24 height 5
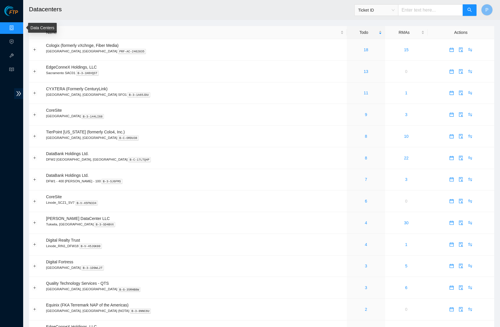
click at [17, 26] on link "Data Centers" at bounding box center [29, 28] width 24 height 5
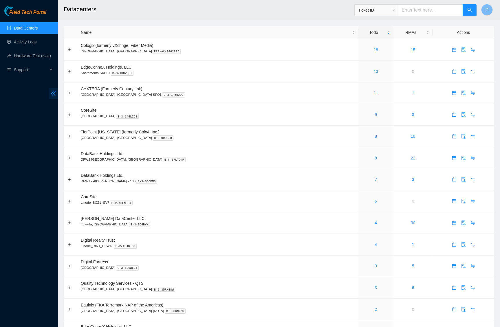
click at [54, 91] on icon "double-left" at bounding box center [53, 94] width 6 height 6
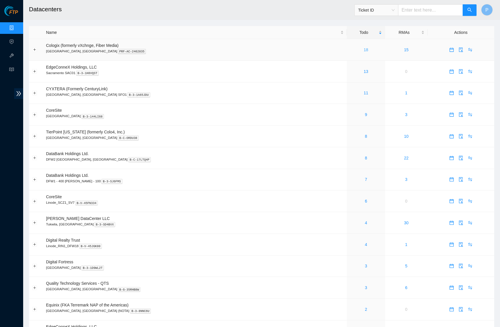
click at [363, 47] on link "18" at bounding box center [365, 49] width 5 height 5
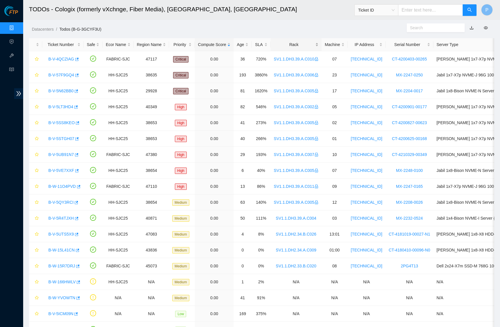
click at [315, 44] on div "Rack" at bounding box center [296, 44] width 45 height 6
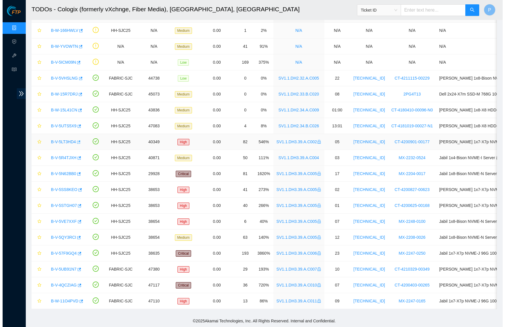
scroll to position [34, 0]
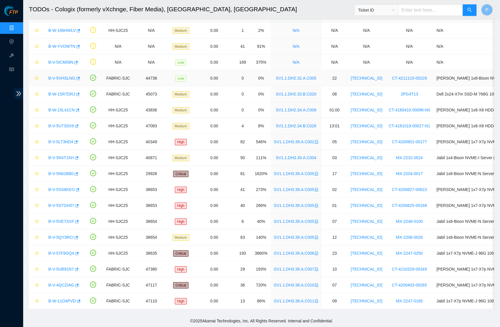
click at [60, 76] on link "B-V-5VHSLNG" at bounding box center [61, 78] width 27 height 5
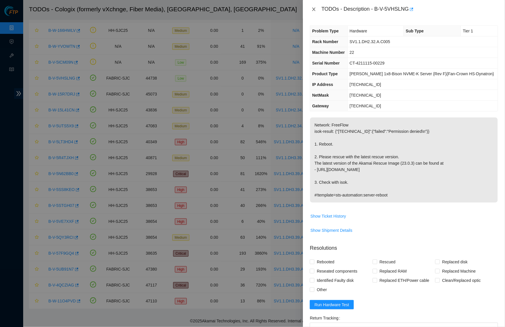
click at [315, 10] on icon "close" at bounding box center [313, 9] width 5 height 5
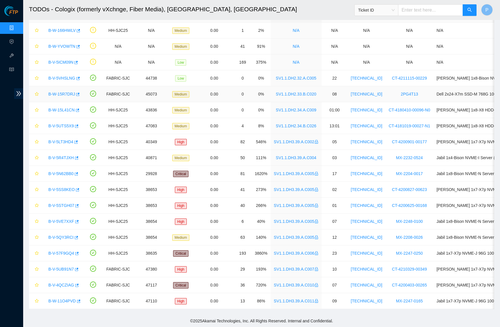
click at [60, 89] on div "B-W-15R7DRJ" at bounding box center [62, 93] width 35 height 9
click at [57, 92] on link "B-W-15R7DRJ" at bounding box center [61, 94] width 27 height 5
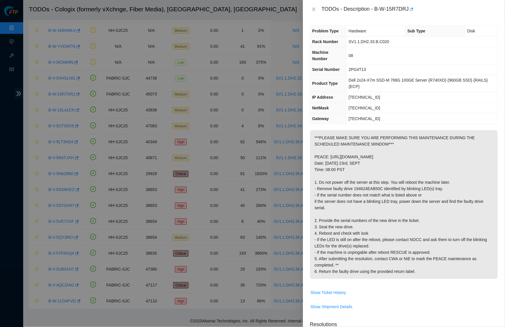
click at [416, 146] on p "***PLEASE MAKE SURE YOU ARE PERFORMING THIS MAINTENANCE DURING THE SCHEDULED MA…" at bounding box center [404, 204] width 188 height 149
click at [398, 109] on td "255.255.255.224" at bounding box center [421, 108] width 151 height 11
click at [400, 20] on div "Problem Type Hardware Sub Type Disk Rack Number SV1.1.DH2.33.B.C020 Machine Num…" at bounding box center [404, 173] width 202 height 308
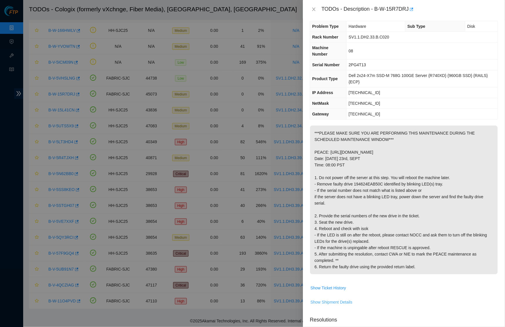
scroll to position [5, 0]
click at [335, 291] on span "Show Ticket History" at bounding box center [328, 287] width 36 height 6
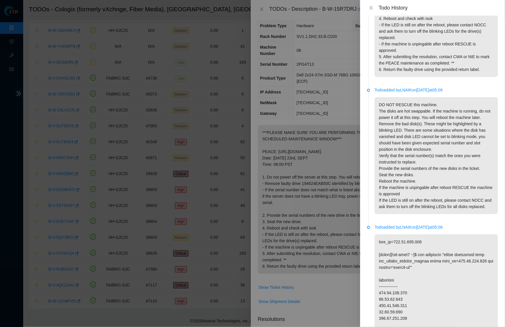
scroll to position [0, 0]
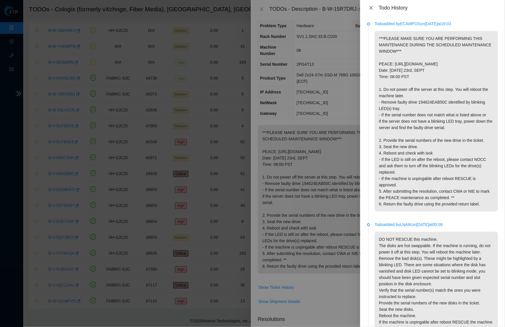
click at [371, 7] on icon "close" at bounding box center [370, 7] width 3 height 3
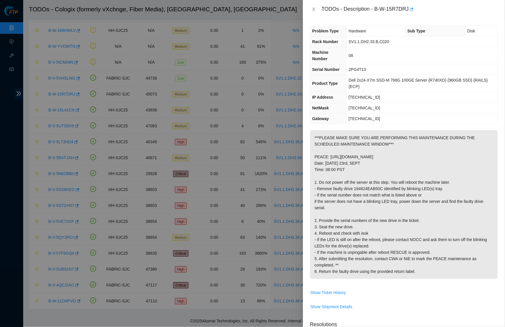
click at [374, 116] on span "184.87.196.129" at bounding box center [364, 118] width 32 height 5
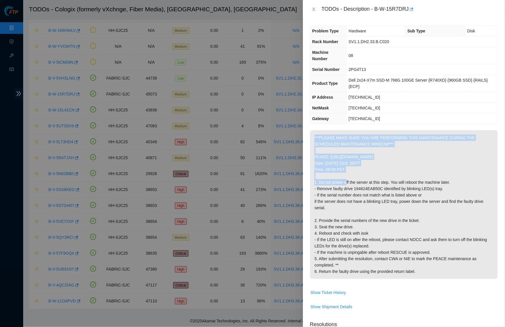
drag, startPoint x: 367, startPoint y: 166, endPoint x: 302, endPoint y: 163, distance: 64.6
click at [303, 163] on div "Problem Type Hardware Sub Type Disk Rack Number SV1.1.DH2.33.B.C020 Machine Num…" at bounding box center [404, 173] width 202 height 308
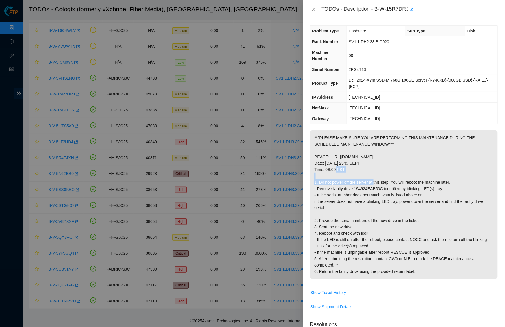
drag, startPoint x: 350, startPoint y: 172, endPoint x: 310, endPoint y: 165, distance: 40.7
click at [310, 165] on p "***PLEASE MAKE SURE YOU ARE PERFORMING THIS MAINTENANCE DURING THE SCHEDULED MA…" at bounding box center [404, 204] width 188 height 149
copy p "Date: Tuesday 23rd, SEPT Time: 08:00 PST"
click at [450, 120] on td "184.87.196.129" at bounding box center [421, 118] width 151 height 11
drag, startPoint x: 366, startPoint y: 166, endPoint x: 326, endPoint y: 166, distance: 39.9
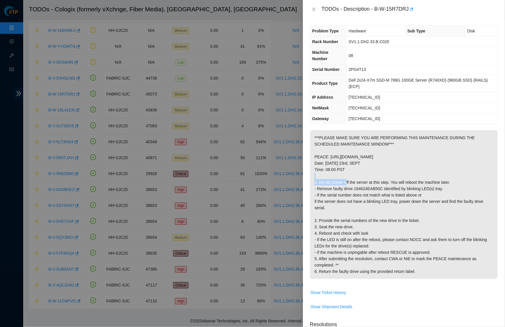
click at [326, 166] on p "***PLEASE MAKE SURE YOU ARE PERFORMING THIS MAINTENANCE DURING THE SCHEDULED MA…" at bounding box center [404, 204] width 188 height 149
copy p "Tuesday 23rd, SEPT"
click at [398, 114] on td "184.87.196.129" at bounding box center [421, 118] width 151 height 11
click at [315, 8] on icon "close" at bounding box center [313, 9] width 3 height 3
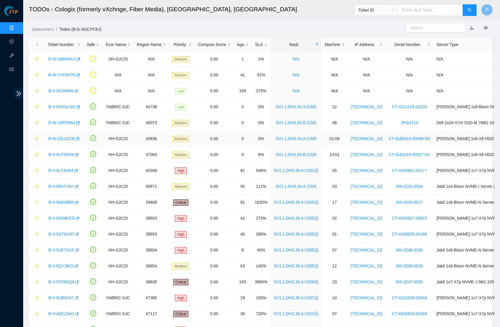
scroll to position [5, 0]
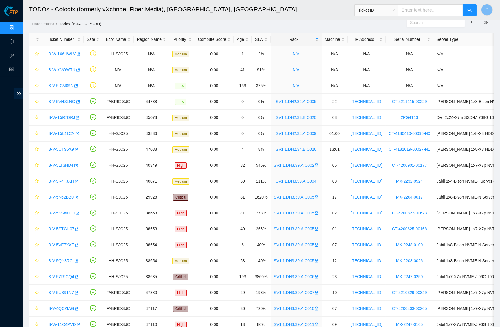
click at [17, 26] on link "Data Centers" at bounding box center [29, 28] width 24 height 5
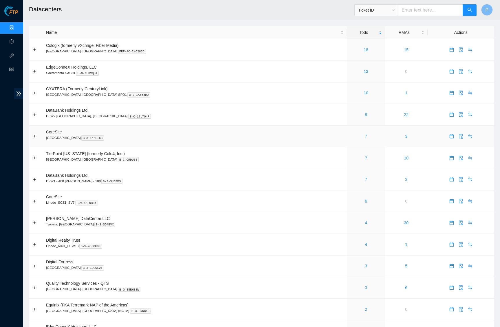
click at [365, 134] on link "7" at bounding box center [366, 136] width 2 height 5
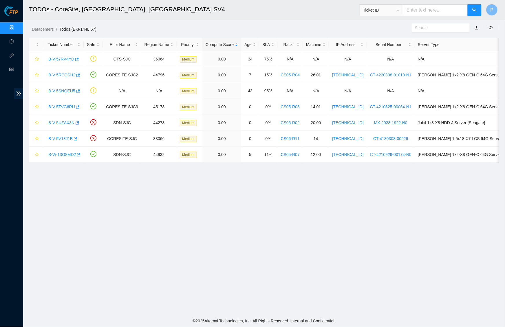
click at [19, 26] on link "Data Centers" at bounding box center [29, 28] width 24 height 5
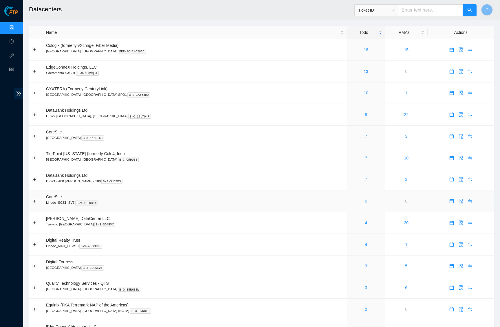
click at [365, 199] on link "6" at bounding box center [366, 201] width 2 height 5
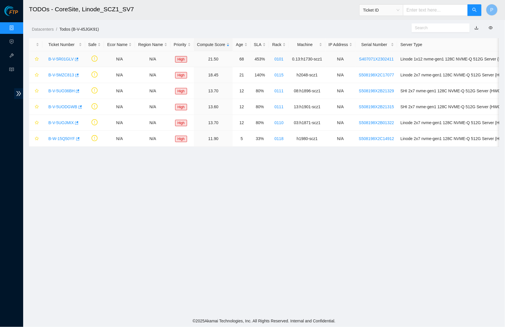
click at [59, 58] on link "B-V-5R01GLV" at bounding box center [60, 59] width 25 height 5
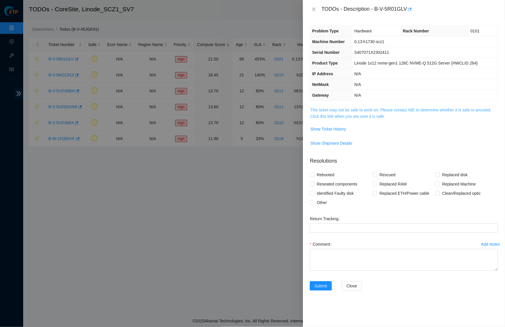
click at [362, 108] on link "This ticket may not be safe to work on. Please contact NIE to determine whether…" at bounding box center [400, 113] width 181 height 11
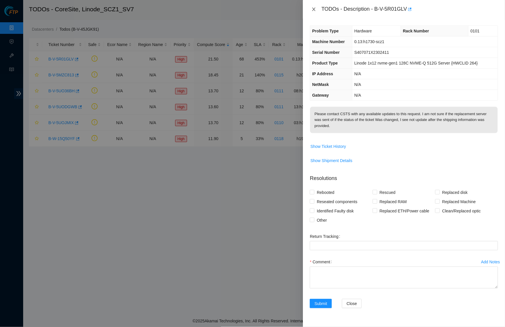
click at [315, 7] on icon "close" at bounding box center [313, 9] width 5 height 5
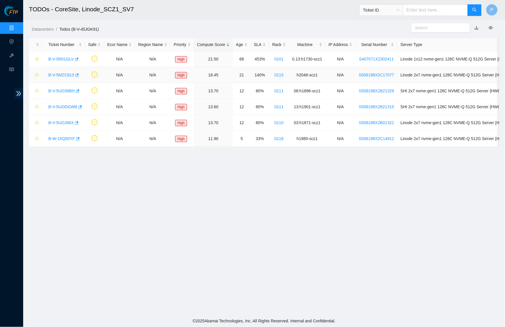
click at [49, 71] on div "B-V-5MZC813" at bounding box center [63, 74] width 36 height 9
click at [52, 74] on link "B-V-5MZC813" at bounding box center [61, 75] width 26 height 5
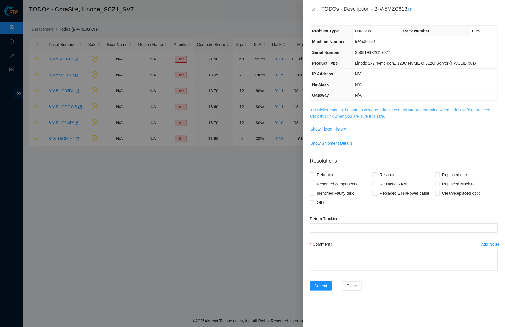
click at [372, 113] on link "This ticket may not be safe to work on. Please contact NIE to determine whether…" at bounding box center [400, 113] width 181 height 11
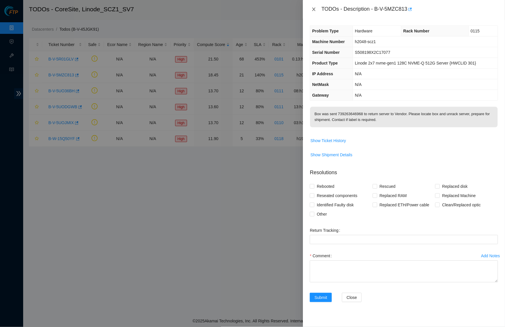
click at [316, 9] on icon "close" at bounding box center [313, 9] width 5 height 5
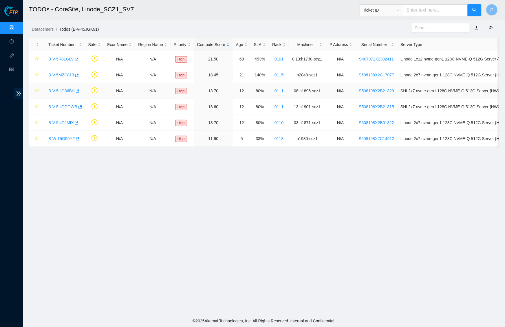
click at [64, 89] on link "B-V-5UO36BH" at bounding box center [61, 91] width 26 height 5
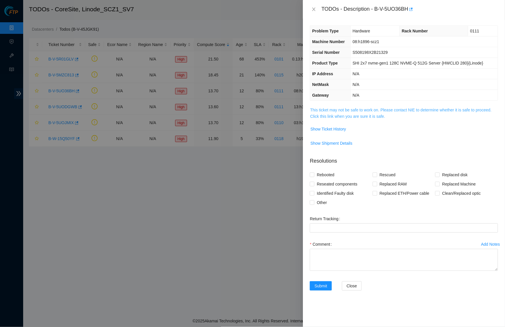
click at [374, 109] on link "This ticket may not be safe to work on. Please contact NIE to determine whether…" at bounding box center [400, 113] width 181 height 11
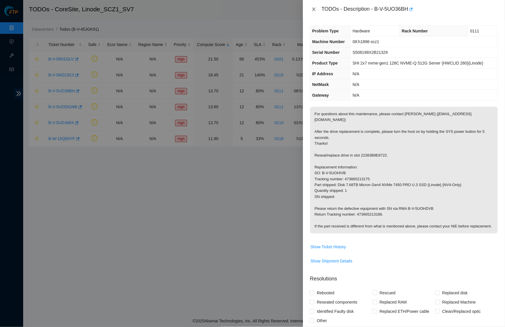
click at [316, 9] on button "Close" at bounding box center [314, 9] width 8 height 5
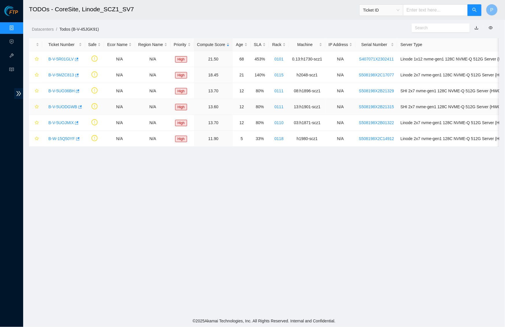
click at [66, 107] on link "B-V-5UODGWB" at bounding box center [62, 106] width 29 height 5
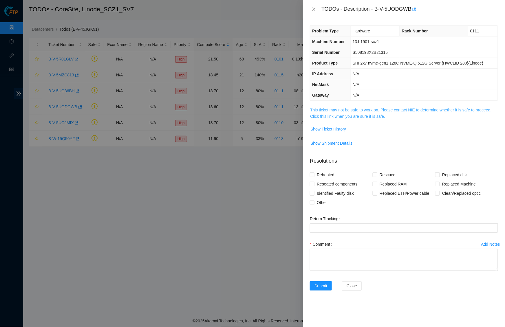
click at [384, 114] on link "This ticket may not be safe to work on. Please contact NIE to determine whether…" at bounding box center [400, 113] width 181 height 11
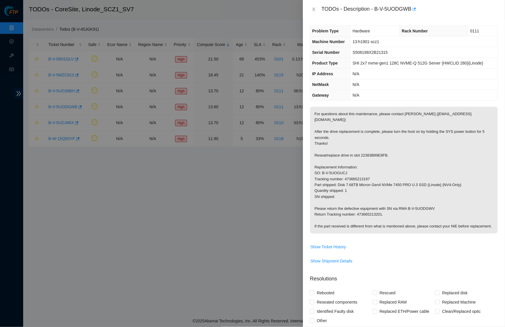
click at [313, 5] on div "TODOs - Description - B-V-5UODGWB" at bounding box center [404, 9] width 188 height 9
click at [313, 8] on icon "close" at bounding box center [313, 9] width 5 height 5
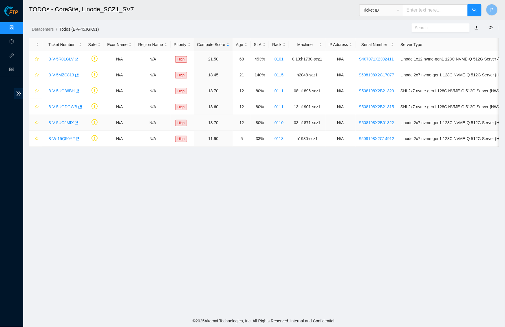
click at [62, 119] on div "B-V-5UOJMIX" at bounding box center [63, 122] width 36 height 9
click at [59, 123] on link "B-V-5UOJMIX" at bounding box center [60, 122] width 25 height 5
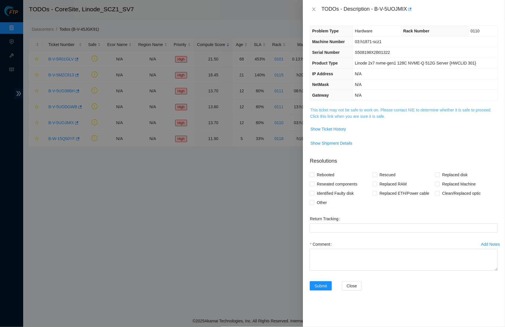
click at [361, 109] on link "This ticket may not be safe to work on. Please contact NIE to determine whether…" at bounding box center [400, 113] width 181 height 11
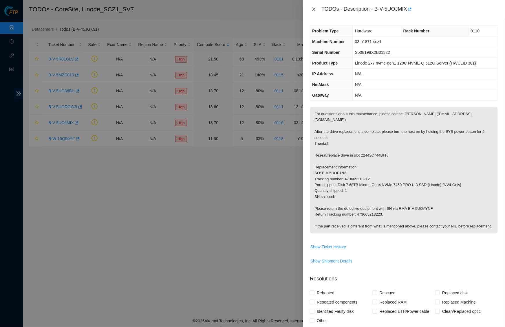
click at [313, 10] on icon "close" at bounding box center [313, 9] width 3 height 3
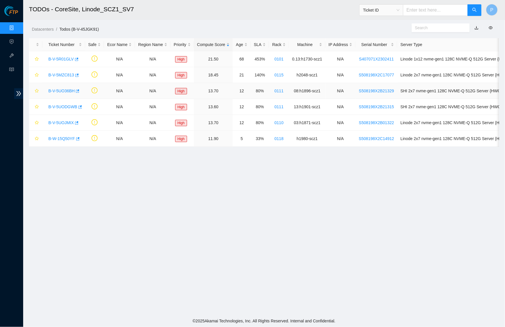
click at [65, 90] on link "B-V-5UO36BH" at bounding box center [61, 91] width 26 height 5
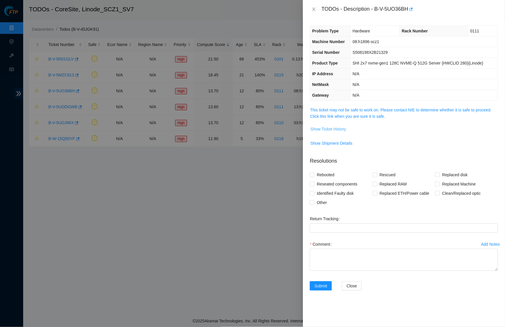
click at [327, 132] on button "Show Ticket History" at bounding box center [328, 128] width 36 height 9
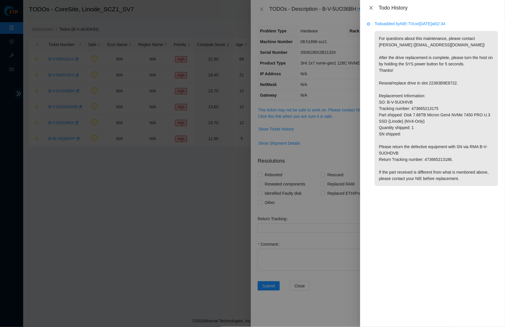
click at [370, 8] on icon "close" at bounding box center [371, 7] width 5 height 5
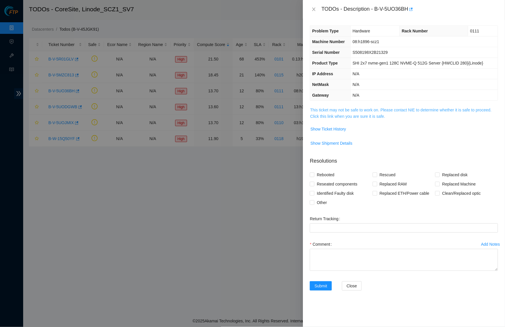
click at [350, 110] on link "This ticket may not be safe to work on. Please contact NIE to determine whether…" at bounding box center [400, 113] width 181 height 11
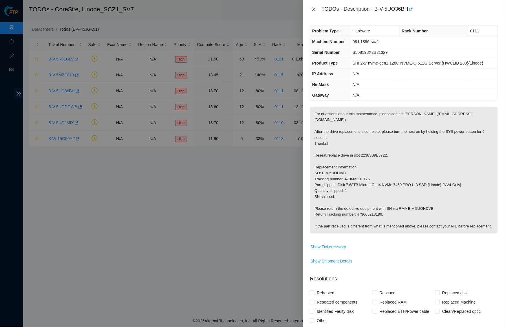
click at [317, 8] on button "Close" at bounding box center [314, 9] width 8 height 5
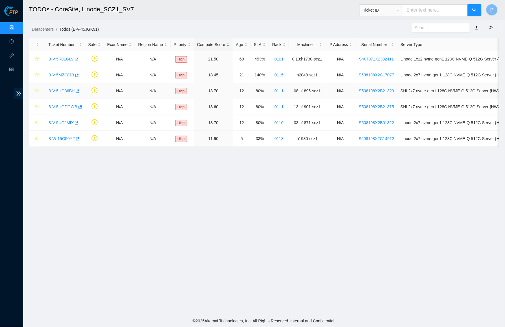
click at [71, 89] on link "B-V-5UO36BH" at bounding box center [61, 91] width 26 height 5
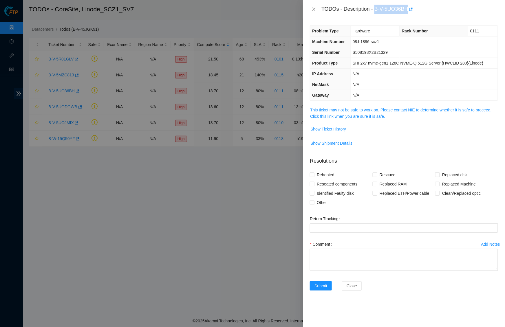
drag, startPoint x: 376, startPoint y: 8, endPoint x: 412, endPoint y: 8, distance: 35.3
click at [412, 8] on div "TODOs - Description - B-V-5UO36BH" at bounding box center [409, 9] width 177 height 9
copy div "B-V-5UO36BH"
click at [317, 10] on button "Close" at bounding box center [314, 9] width 8 height 5
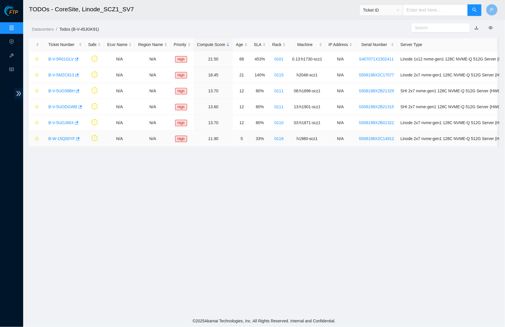
click at [64, 137] on link "B-W-15Q50YF" at bounding box center [61, 138] width 27 height 5
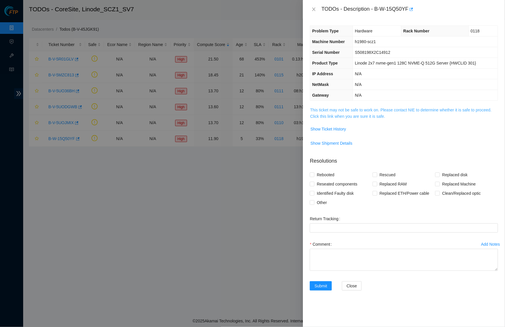
click at [393, 112] on link "This ticket may not be safe to work on. Please contact NIE to determine whether…" at bounding box center [400, 113] width 181 height 11
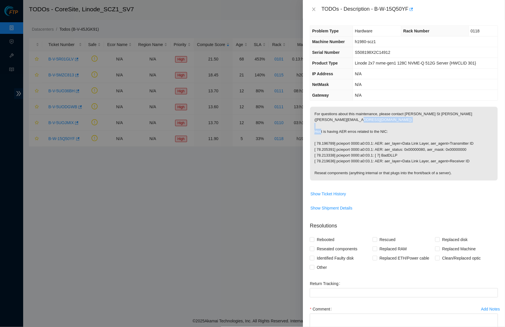
drag, startPoint x: 342, startPoint y: 124, endPoint x: 391, endPoint y: 124, distance: 48.9
click at [391, 124] on p "For questions about this maintenance, please contact Daryl St Jean (dstjean@aka…" at bounding box center [404, 144] width 188 height 74
copy p "AER erros related to the NIC"
click at [353, 67] on td "Linode 2x7 nvme-gen1 128C NVME-Q 512G Server {HWCLID 301}" at bounding box center [425, 63] width 145 height 11
click at [315, 8] on icon "close" at bounding box center [313, 9] width 5 height 5
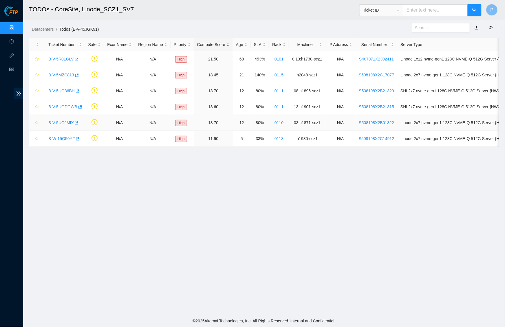
click at [63, 122] on link "B-V-5UOJMIX" at bounding box center [60, 122] width 25 height 5
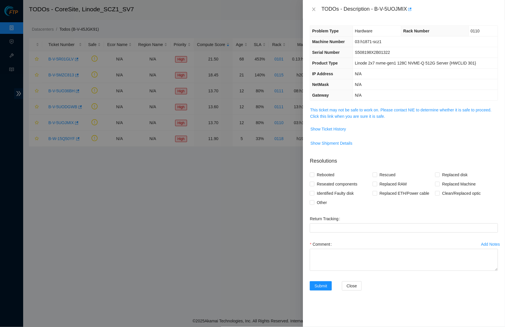
click at [348, 111] on span "This ticket may not be safe to work on. Please contact NIE to determine whether…" at bounding box center [404, 113] width 188 height 13
click at [348, 108] on link "This ticket may not be safe to work on. Please contact NIE to determine whether…" at bounding box center [400, 113] width 181 height 11
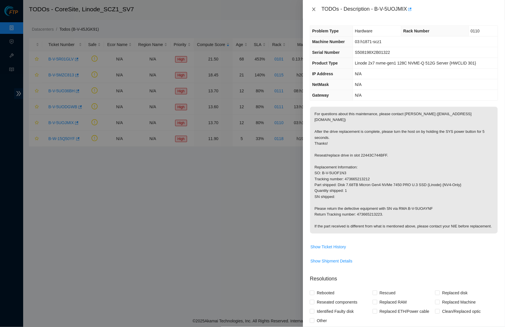
click at [313, 9] on icon "close" at bounding box center [313, 9] width 5 height 5
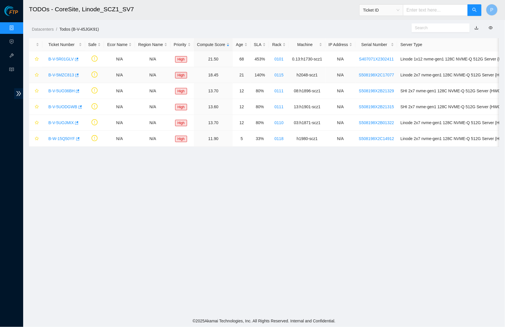
click at [64, 74] on link "B-V-5MZC813" at bounding box center [61, 75] width 26 height 5
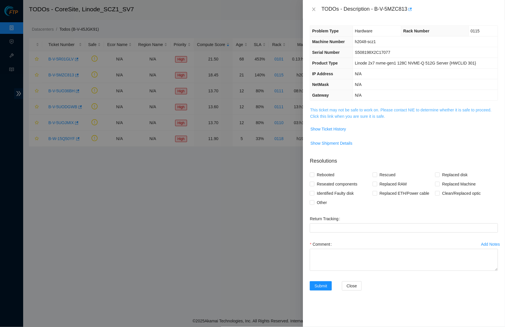
click at [339, 113] on link "This ticket may not be safe to work on. Please contact NIE to determine whether…" at bounding box center [400, 113] width 181 height 11
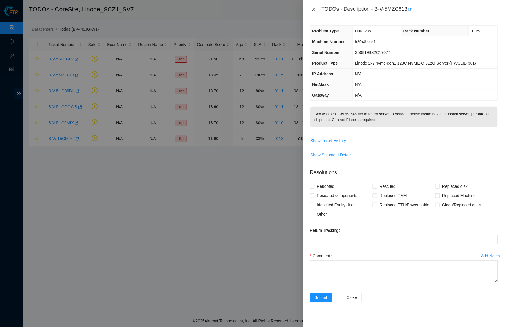
click at [314, 10] on icon "close" at bounding box center [313, 9] width 5 height 5
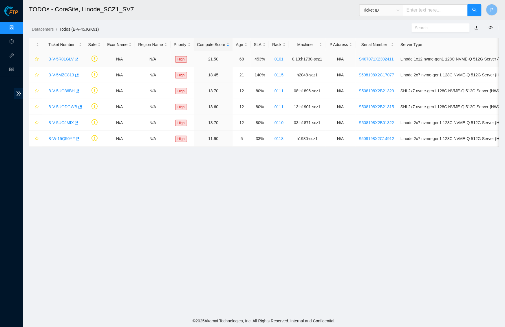
click at [62, 58] on link "B-V-5R01GLV" at bounding box center [60, 59] width 25 height 5
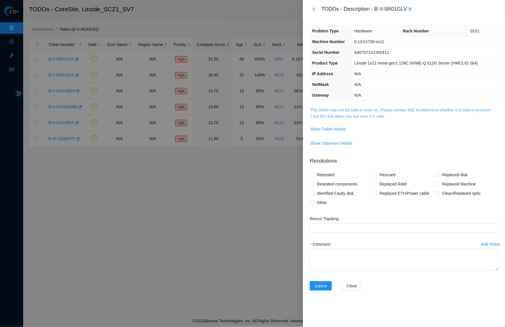
click at [375, 114] on link "This ticket may not be safe to work on. Please contact NIE to determine whether…" at bounding box center [400, 113] width 181 height 11
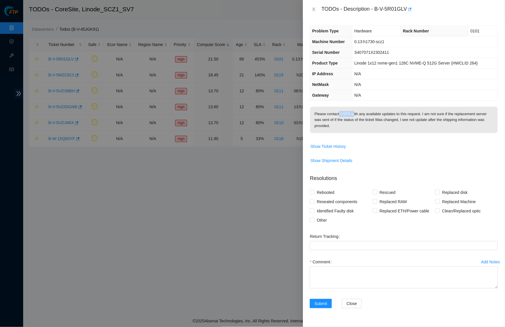
drag, startPoint x: 341, startPoint y: 112, endPoint x: 356, endPoint y: 112, distance: 15.0
click at [356, 112] on p "Please contact CSTS with any available updates to this request. I am not sure i…" at bounding box center [404, 120] width 188 height 26
click at [375, 125] on p "Please contact CSTS with any available updates to this request. I am not sure i…" at bounding box center [404, 120] width 188 height 26
click at [330, 144] on span "Show Ticket History" at bounding box center [328, 146] width 36 height 6
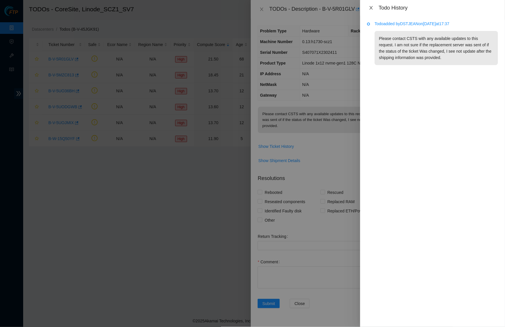
click at [370, 5] on icon "close" at bounding box center [371, 7] width 5 height 5
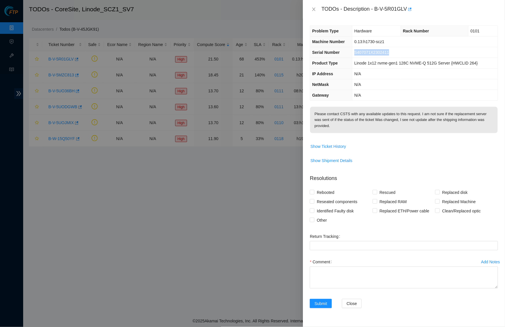
drag, startPoint x: 398, startPoint y: 52, endPoint x: 353, endPoint y: 52, distance: 45.1
click at [353, 52] on td "S407071X2302411" at bounding box center [425, 52] width 146 height 11
click at [397, 53] on td "S407071X2302411" at bounding box center [425, 52] width 146 height 11
click at [341, 80] on th "NetMask" at bounding box center [331, 84] width 42 height 11
click at [313, 7] on icon "close" at bounding box center [313, 9] width 5 height 5
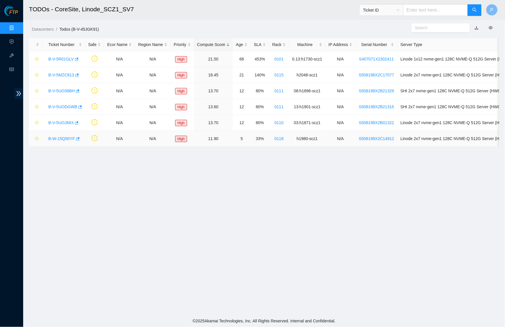
click at [63, 137] on link "B-W-15Q50YF" at bounding box center [61, 138] width 27 height 5
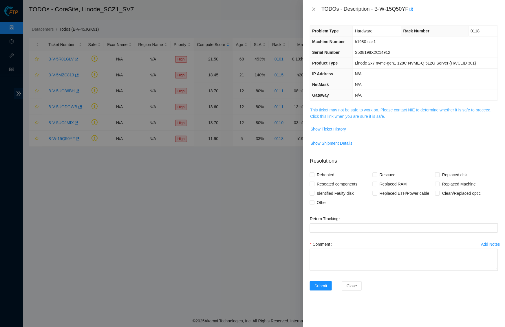
click at [360, 115] on link "This ticket may not be safe to work on. Please contact NIE to determine whether…" at bounding box center [400, 113] width 181 height 11
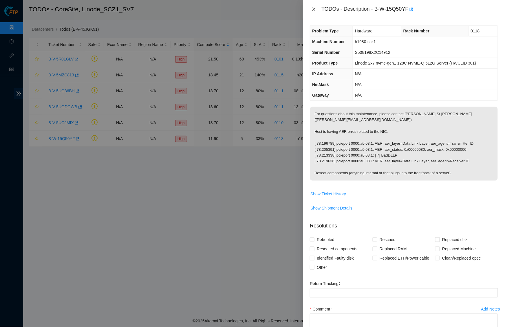
click at [315, 8] on icon "close" at bounding box center [313, 9] width 3 height 3
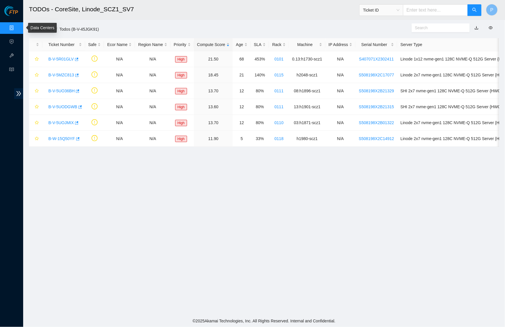
click at [17, 26] on link "Data Centers" at bounding box center [29, 28] width 24 height 5
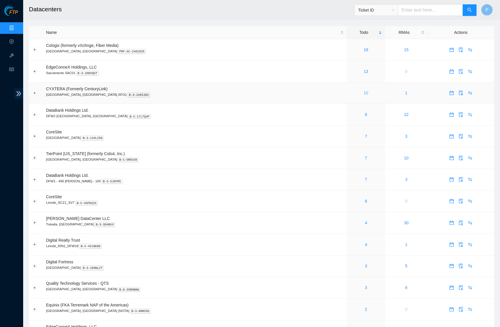
click at [363, 93] on link "10" at bounding box center [365, 93] width 5 height 5
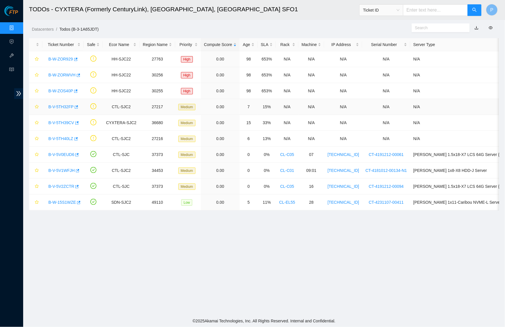
click at [63, 106] on link "B-V-5TH32FP" at bounding box center [60, 106] width 25 height 5
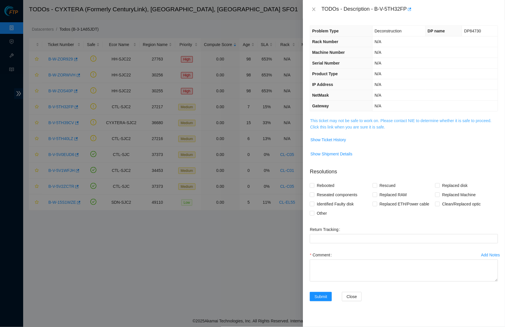
click at [335, 118] on link "This ticket may not be safe to work on. Please contact NIE to determine whether…" at bounding box center [400, 123] width 181 height 11
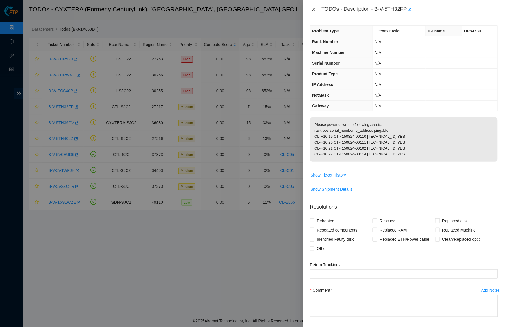
click at [315, 9] on icon "close" at bounding box center [313, 9] width 5 height 5
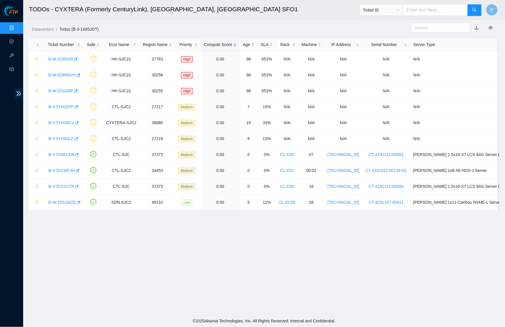
click at [17, 26] on link "Data Centers" at bounding box center [29, 28] width 24 height 5
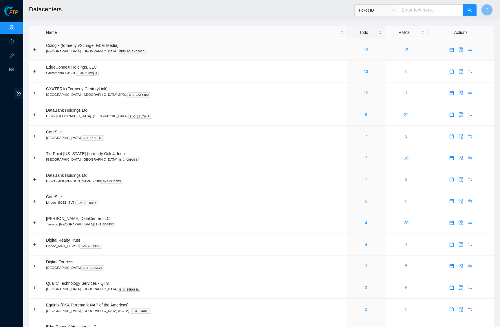
click at [363, 47] on link "18" at bounding box center [365, 49] width 5 height 5
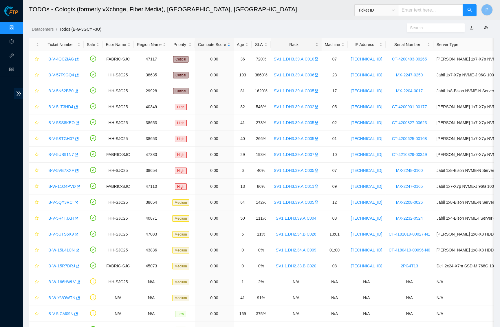
click at [305, 41] on div "Rack" at bounding box center [296, 44] width 45 height 6
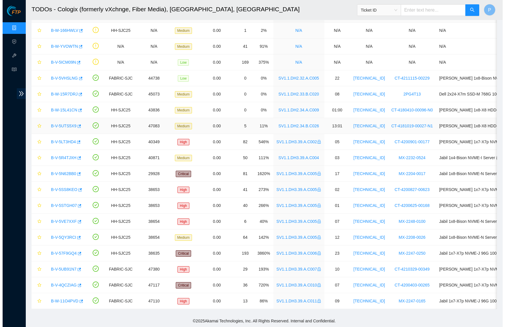
scroll to position [34, 0]
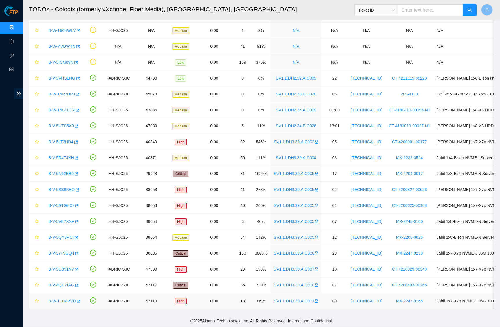
click at [59, 299] on link "B-W-11O4PVD" at bounding box center [61, 301] width 27 height 5
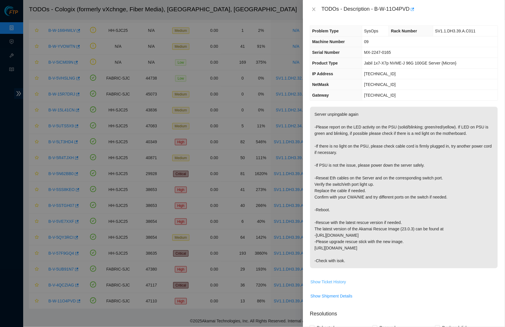
click at [325, 281] on span "Show Ticket History" at bounding box center [328, 282] width 36 height 6
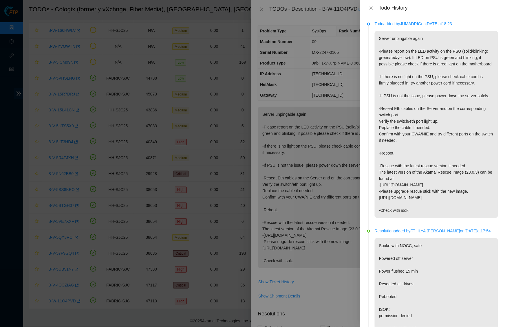
click at [369, 4] on div "Todo History" at bounding box center [432, 8] width 145 height 16
click at [371, 7] on icon "close" at bounding box center [370, 7] width 3 height 3
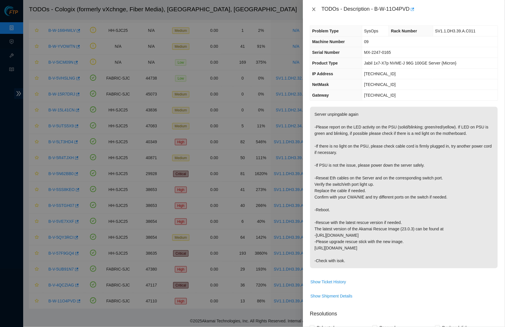
click at [310, 8] on button "Close" at bounding box center [314, 9] width 8 height 5
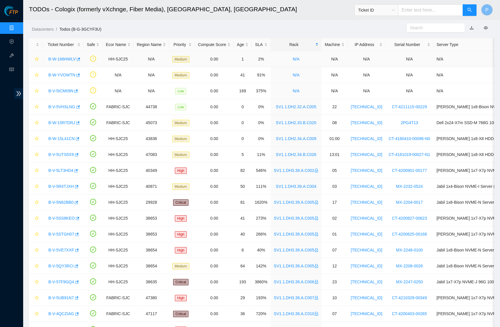
click at [63, 58] on link "B-W-166HWLV" at bounding box center [61, 59] width 27 height 5
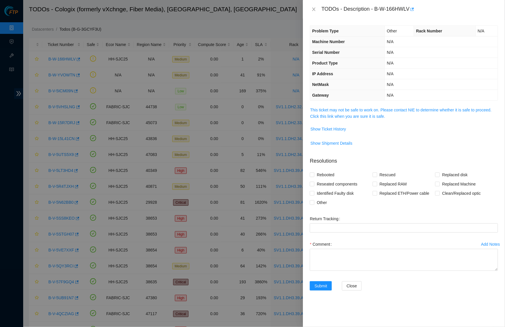
click at [342, 111] on span "This ticket may not be safe to work on. Please contact NIE to determine whether…" at bounding box center [404, 113] width 188 height 13
click at [342, 109] on link "This ticket may not be safe to work on. Please contact NIE to determine whether…" at bounding box center [400, 113] width 181 height 11
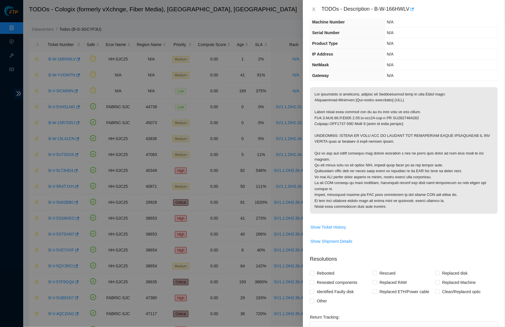
scroll to position [20, 0]
drag, startPoint x: 339, startPoint y: 133, endPoint x: 352, endPoint y: 132, distance: 13.1
click at [352, 132] on p at bounding box center [404, 150] width 188 height 127
click at [395, 166] on p at bounding box center [404, 150] width 188 height 127
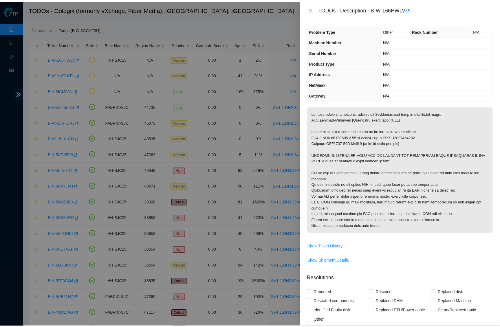
scroll to position [0, 0]
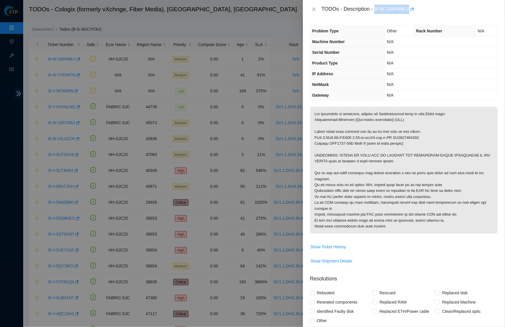
drag, startPoint x: 377, startPoint y: 8, endPoint x: 414, endPoint y: 6, distance: 37.1
click at [414, 6] on div "TODOs - Description - B-W-166HWLV" at bounding box center [409, 9] width 177 height 9
copy div "B-W-166HWLV"
click at [383, 137] on p at bounding box center [404, 170] width 188 height 127
drag, startPoint x: 339, startPoint y: 153, endPoint x: 419, endPoint y: 157, distance: 80.5
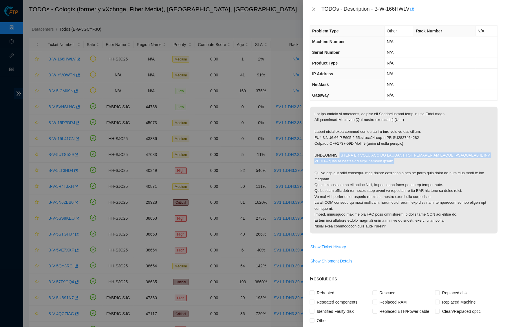
click at [419, 157] on p at bounding box center [404, 170] width 188 height 127
click at [410, 163] on p at bounding box center [404, 170] width 188 height 127
click at [396, 74] on td "N/A" at bounding box center [441, 74] width 113 height 11
click at [313, 10] on icon "close" at bounding box center [313, 9] width 5 height 5
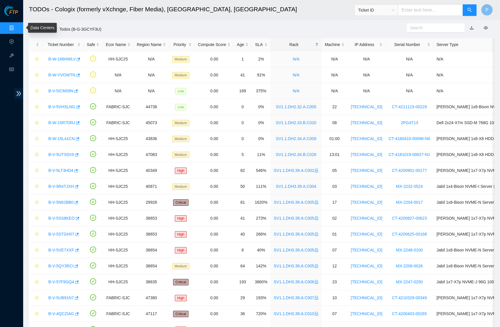
click at [17, 28] on link "Data Centers" at bounding box center [29, 28] width 24 height 5
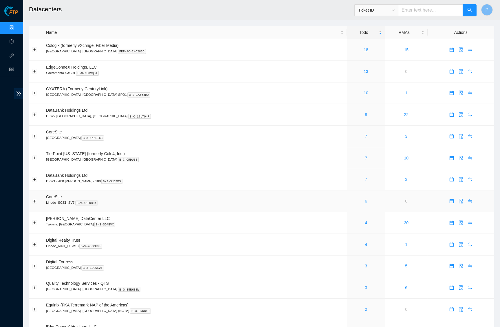
click at [365, 199] on link "6" at bounding box center [366, 201] width 2 height 5
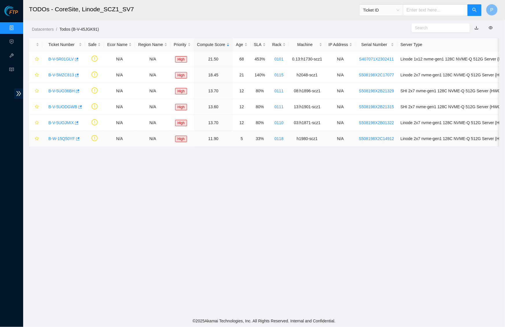
click at [61, 143] on div "B-W-15Q50YF" at bounding box center [63, 138] width 36 height 9
click at [61, 140] on link "B-W-15Q50YF" at bounding box center [61, 138] width 27 height 5
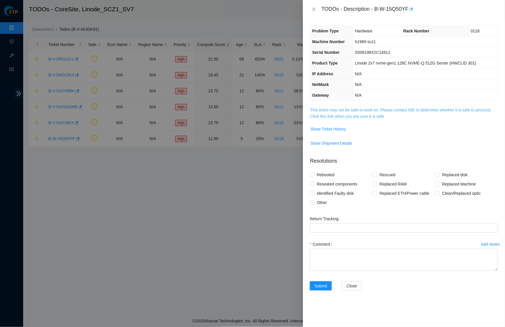
click at [367, 112] on link "This ticket may not be safe to work on. Please contact NIE to determine whether…" at bounding box center [400, 113] width 181 height 11
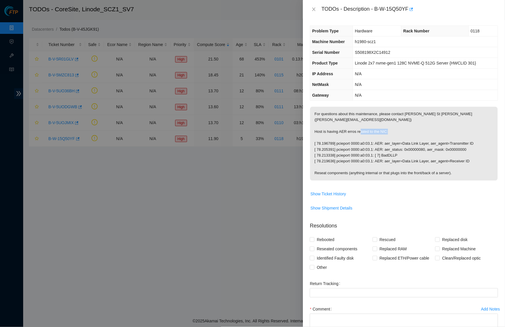
drag, startPoint x: 382, startPoint y: 133, endPoint x: 348, endPoint y: 133, distance: 33.6
click at [348, 133] on p "For questions about this maintenance, please contact Daryl St Jean (dstjean@aka…" at bounding box center [404, 144] width 188 height 74
drag, startPoint x: 383, startPoint y: 142, endPoint x: 362, endPoint y: 142, distance: 21.7
click at [362, 142] on p "For questions about this maintenance, please contact Daryl St Jean (dstjean@aka…" at bounding box center [404, 144] width 188 height 74
drag, startPoint x: 383, startPoint y: 147, endPoint x: 355, endPoint y: 147, distance: 27.8
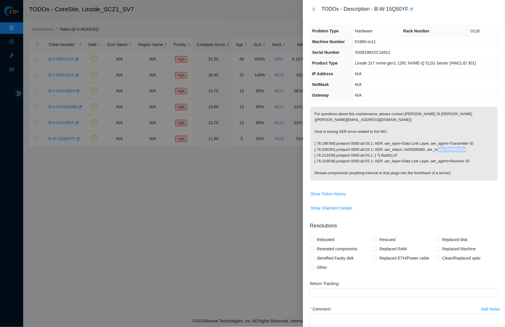
click at [355, 147] on p "For questions about this maintenance, please contact Daryl St Jean (dstjean@aka…" at bounding box center [404, 144] width 188 height 74
drag, startPoint x: 381, startPoint y: 152, endPoint x: 362, endPoint y: 152, distance: 19.4
click at [362, 152] on p "For questions about this maintenance, please contact Daryl St Jean (dstjean@aka…" at bounding box center [404, 144] width 188 height 74
click at [401, 122] on p "For questions about this maintenance, please contact Daryl St Jean (dstjean@aka…" at bounding box center [404, 144] width 188 height 74
click at [312, 10] on icon "close" at bounding box center [313, 9] width 5 height 5
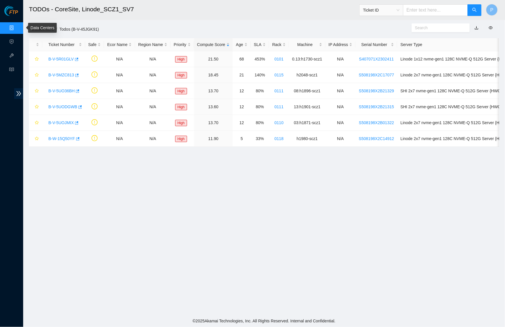
click at [17, 26] on link "Data Centers" at bounding box center [29, 28] width 24 height 5
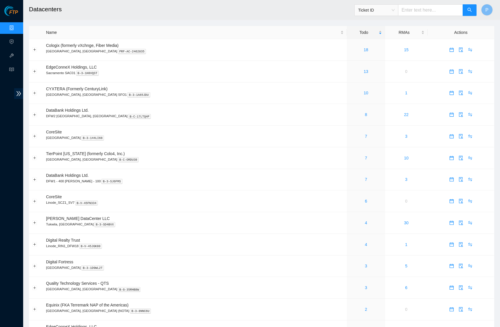
click at [416, 12] on input "text" at bounding box center [430, 10] width 65 height 12
click at [363, 92] on link "10" at bounding box center [365, 93] width 5 height 5
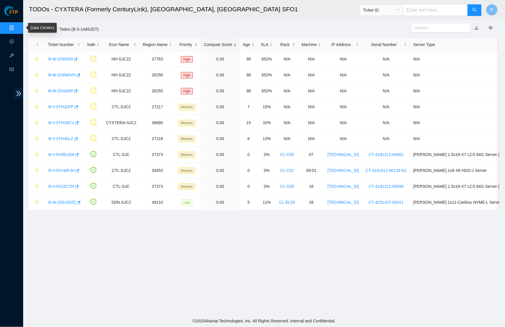
click at [17, 26] on link "Data Centers" at bounding box center [29, 28] width 24 height 5
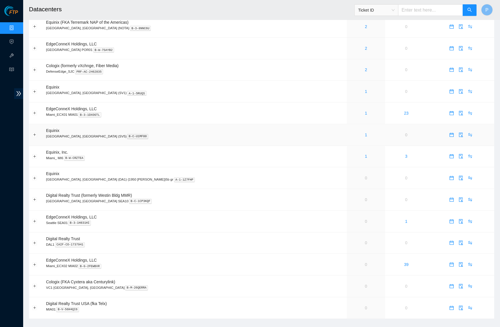
scroll to position [282, 0]
click at [385, 7] on span "Ticket ID" at bounding box center [376, 10] width 36 height 9
click at [379, 63] on div "Tracking Number" at bounding box center [376, 67] width 44 height 9
click at [416, 14] on input "text" at bounding box center [430, 10] width 65 height 12
type input "411784476006"
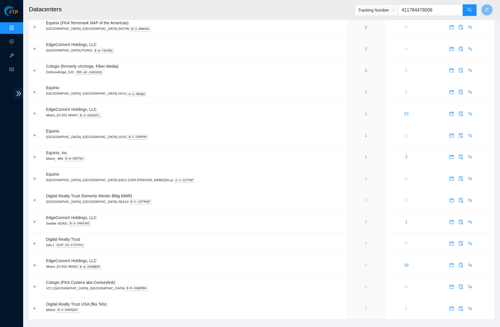
click at [433, 10] on input "411784476006" at bounding box center [430, 10] width 65 height 12
drag, startPoint x: 441, startPoint y: 10, endPoint x: 401, endPoint y: 10, distance: 40.5
click at [401, 10] on input "411784476006" at bounding box center [430, 10] width 65 height 12
click at [469, 8] on icon "search" at bounding box center [469, 10] width 5 height 5
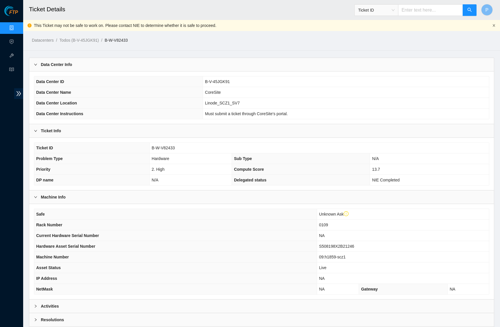
click at [495, 24] on icon "close" at bounding box center [493, 25] width 3 height 3
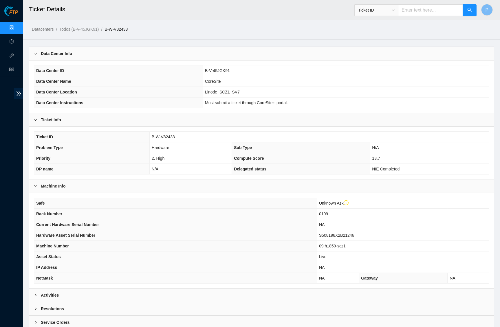
click at [258, 52] on div "Data Center Info" at bounding box center [261, 53] width 464 height 13
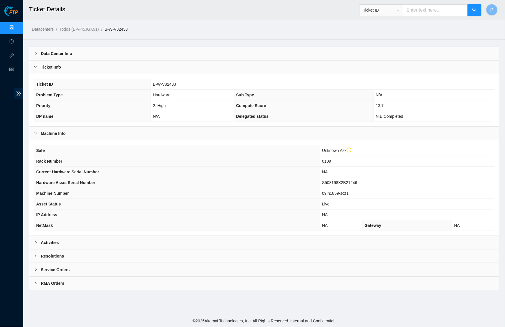
click at [258, 52] on div "Data Center Info" at bounding box center [263, 53] width 469 height 13
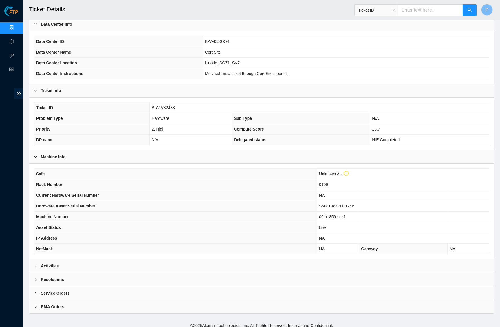
scroll to position [29, 0]
click at [261, 260] on div "Activities" at bounding box center [261, 266] width 464 height 13
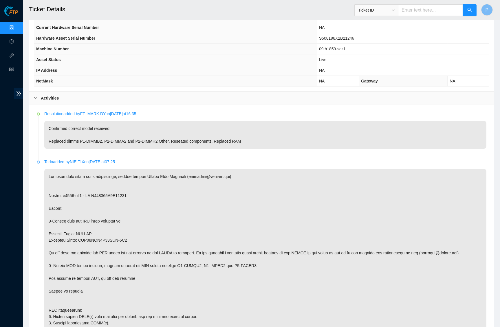
scroll to position [199, 0]
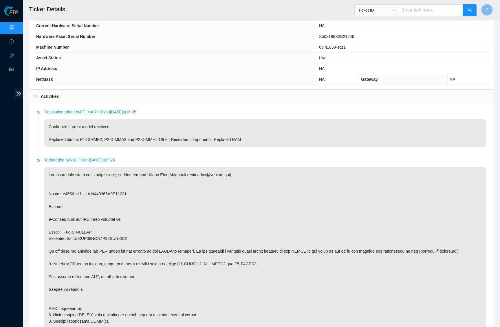
click at [221, 109] on p "Resolution added by FT_MARK DY on 2024-12-23 at 16:35" at bounding box center [265, 112] width 442 height 6
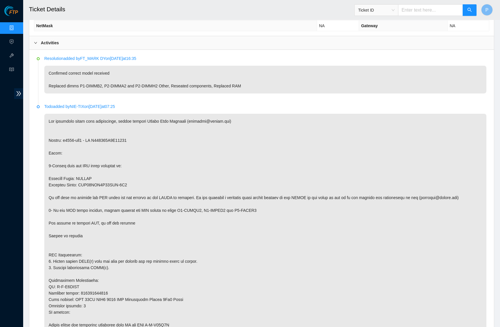
scroll to position [255, 0]
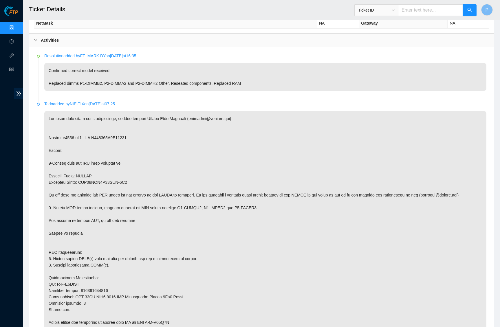
click at [236, 53] on p "Resolution added by FT_MARK DY on 2024-12-23 at 16:35" at bounding box center [265, 56] width 442 height 6
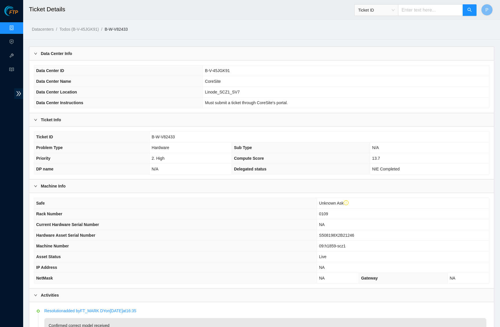
scroll to position [0, 0]
click at [412, 10] on input "text" at bounding box center [430, 10] width 65 height 12
click at [377, 6] on span "Ticket ID" at bounding box center [376, 10] width 36 height 9
click at [373, 66] on div "Tracking Number" at bounding box center [375, 67] width 37 height 6
click at [419, 11] on input "text" at bounding box center [430, 10] width 65 height 12
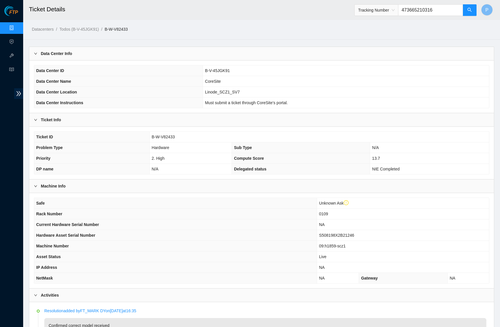
drag, startPoint x: 438, startPoint y: 10, endPoint x: 397, endPoint y: 10, distance: 41.7
click at [397, 10] on span "Tracking Number 473665210316" at bounding box center [415, 10] width 122 height 12
type input "473665210316"
click at [378, 30] on ol "Datacenters / Todos (B-V-45JGK91) / B-W-V82433 /" at bounding box center [206, 29] width 349 height 6
click at [471, 10] on icon "search" at bounding box center [469, 10] width 5 height 5
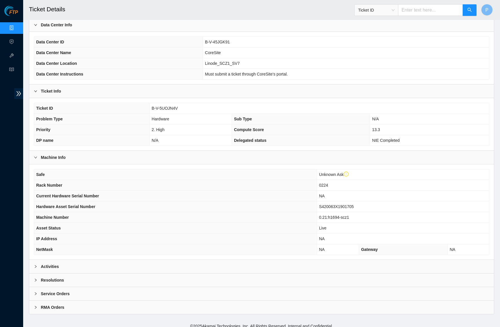
click at [236, 260] on div "Activities" at bounding box center [261, 266] width 464 height 13
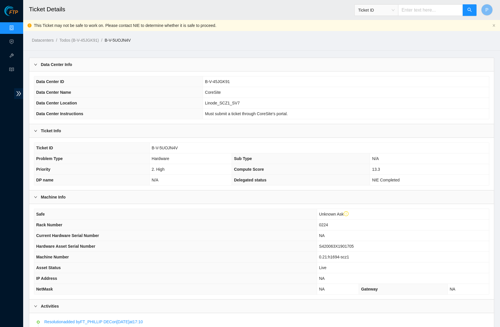
click at [217, 62] on div "Data Center Info" at bounding box center [261, 64] width 464 height 13
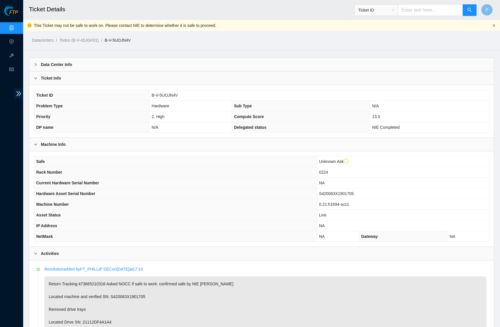
click at [495, 25] on icon "close" at bounding box center [493, 25] width 3 height 3
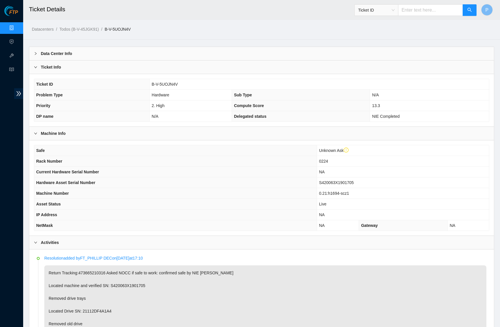
click at [420, 8] on input "text" at bounding box center [430, 10] width 65 height 12
type input "473665210371"
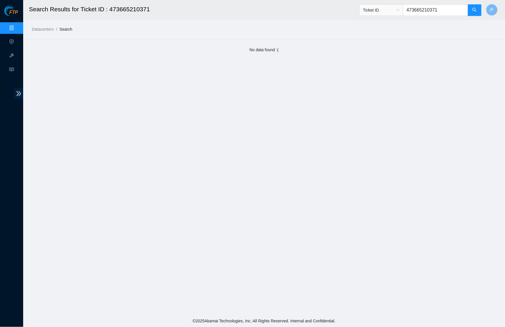
drag, startPoint x: 445, startPoint y: 11, endPoint x: 402, endPoint y: 11, distance: 43.1
click at [402, 11] on span "Ticket ID 473665210371" at bounding box center [420, 10] width 122 height 12
click at [382, 9] on span "Ticket ID" at bounding box center [381, 10] width 36 height 9
click at [374, 67] on div "Tracking Number" at bounding box center [380, 67] width 37 height 6
click at [471, 8] on button "button" at bounding box center [474, 10] width 14 height 12
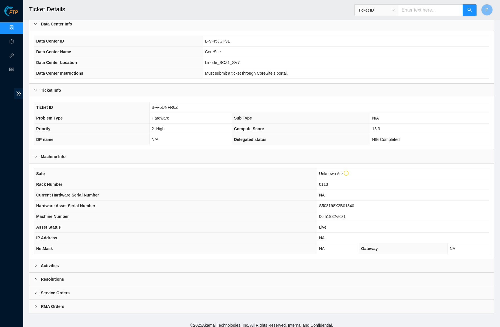
scroll to position [40, 0]
click at [225, 264] on div "Activities" at bounding box center [261, 266] width 464 height 13
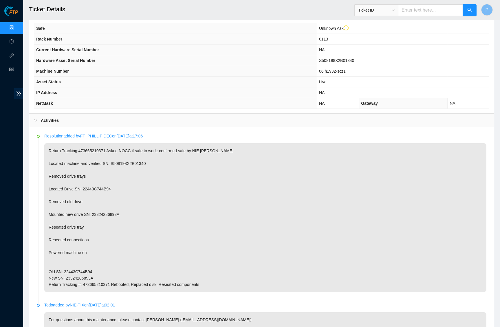
scroll to position [186, 0]
click at [380, 17] on div "Ticket ID" at bounding box center [415, 10] width 122 height 19
click at [380, 10] on span "Ticket ID" at bounding box center [376, 10] width 36 height 9
click at [373, 57] on div "Serial Number" at bounding box center [375, 58] width 37 height 6
click at [424, 12] on input "text" at bounding box center [430, 10] width 65 height 12
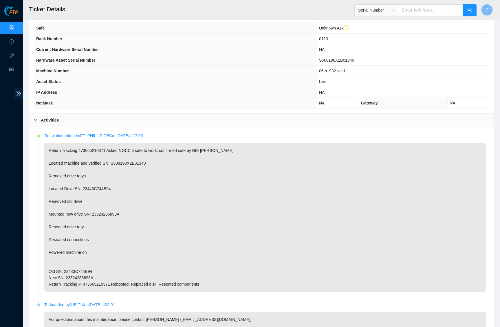
paste input "AKL648447"
type input "AKL648447"
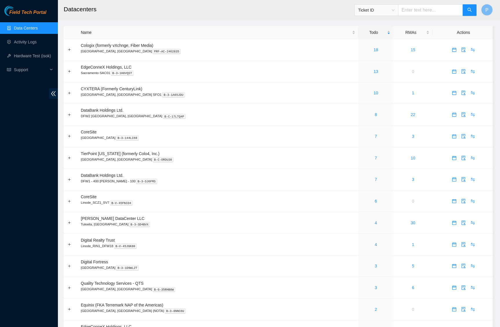
click at [391, 10] on span "Ticket ID" at bounding box center [376, 10] width 36 height 9
click at [375, 53] on div "IP Address" at bounding box center [376, 48] width 44 height 9
click at [409, 14] on input "text" at bounding box center [430, 10] width 65 height 12
paste input "AKL648447"
click at [396, 9] on div "IP Address" at bounding box center [375, 9] width 43 height 9
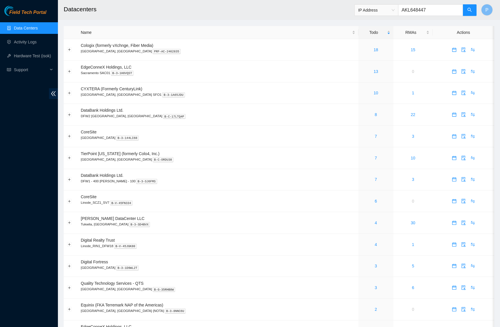
type input "AKL648447"
click at [374, 56] on div "Serial Number" at bounding box center [375, 58] width 37 height 6
click at [472, 12] on button "button" at bounding box center [469, 10] width 14 height 12
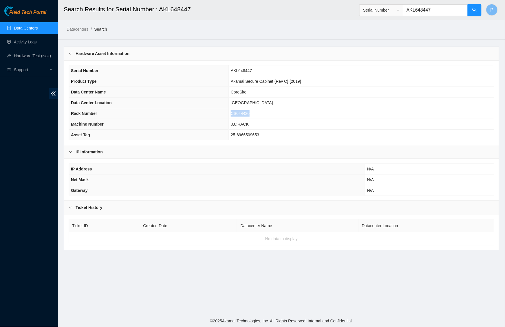
drag, startPoint x: 257, startPoint y: 113, endPoint x: 230, endPoint y: 112, distance: 26.9
click at [230, 112] on td "CS04-R20" at bounding box center [360, 113] width 265 height 11
copy span "CS04-R20"
click at [183, 98] on th "Data Center Location" at bounding box center [148, 103] width 159 height 11
click at [54, 93] on icon "double-left" at bounding box center [53, 94] width 6 height 6
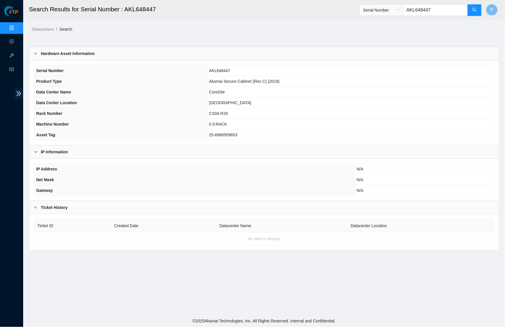
click at [188, 17] on h2 "Search Results for Serial Number : AKL648447" at bounding box center [201, 9] width 345 height 19
click at [17, 28] on link "Data Centers" at bounding box center [29, 28] width 24 height 5
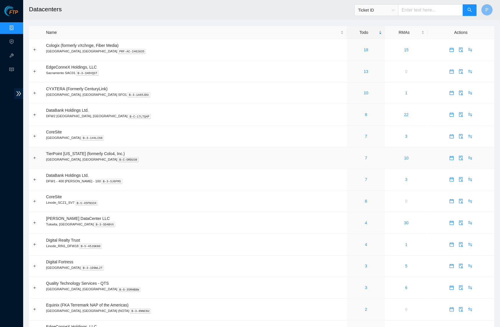
click at [280, 151] on td "TierPoint [US_STATE] (formerly Colo4, Inc.) [GEOGRAPHIC_DATA], [GEOGRAPHIC_DATA…" at bounding box center [195, 158] width 304 height 22
